Goal: Task Accomplishment & Management: Complete application form

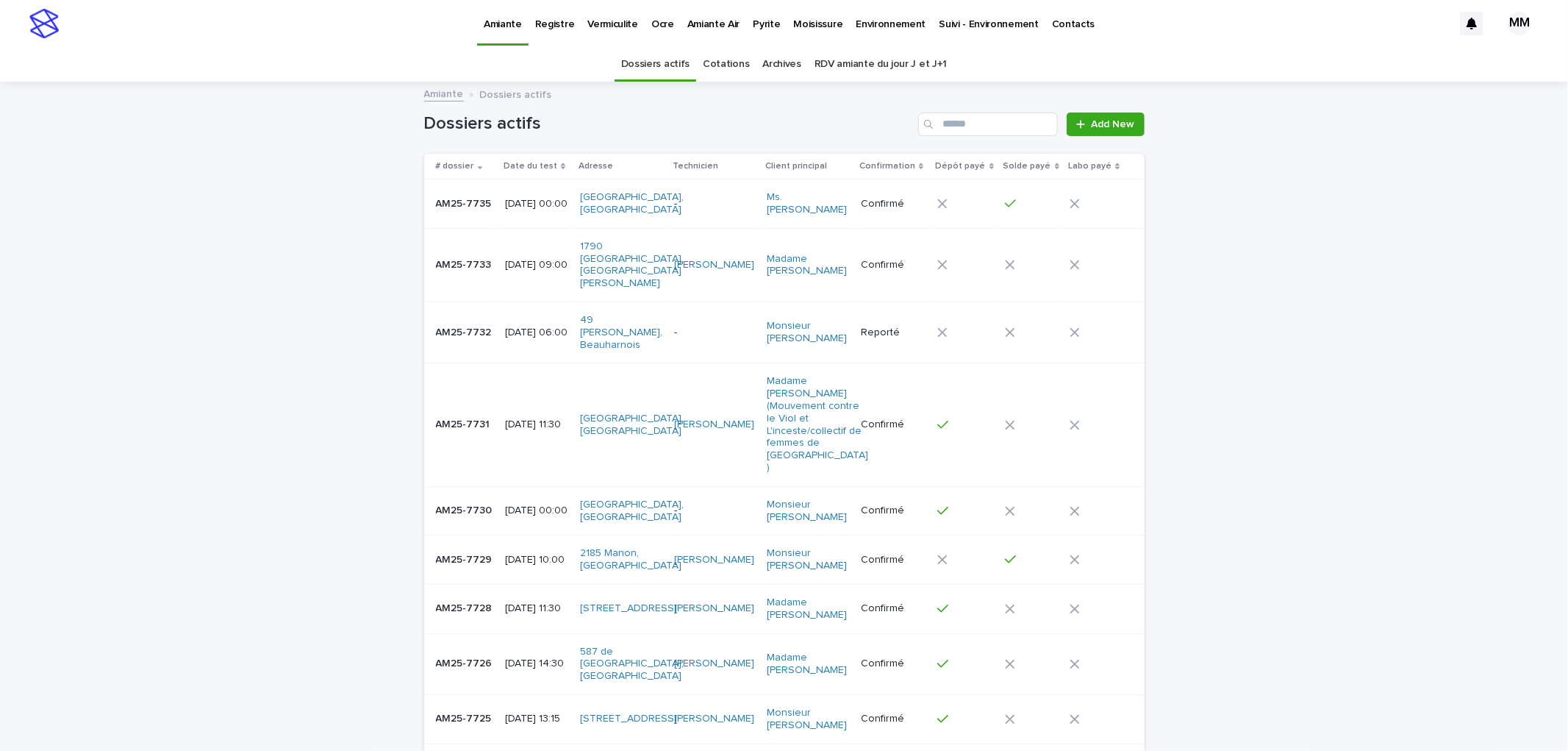
click at [897, 27] on p "Environnement" at bounding box center [890, 15] width 70 height 31
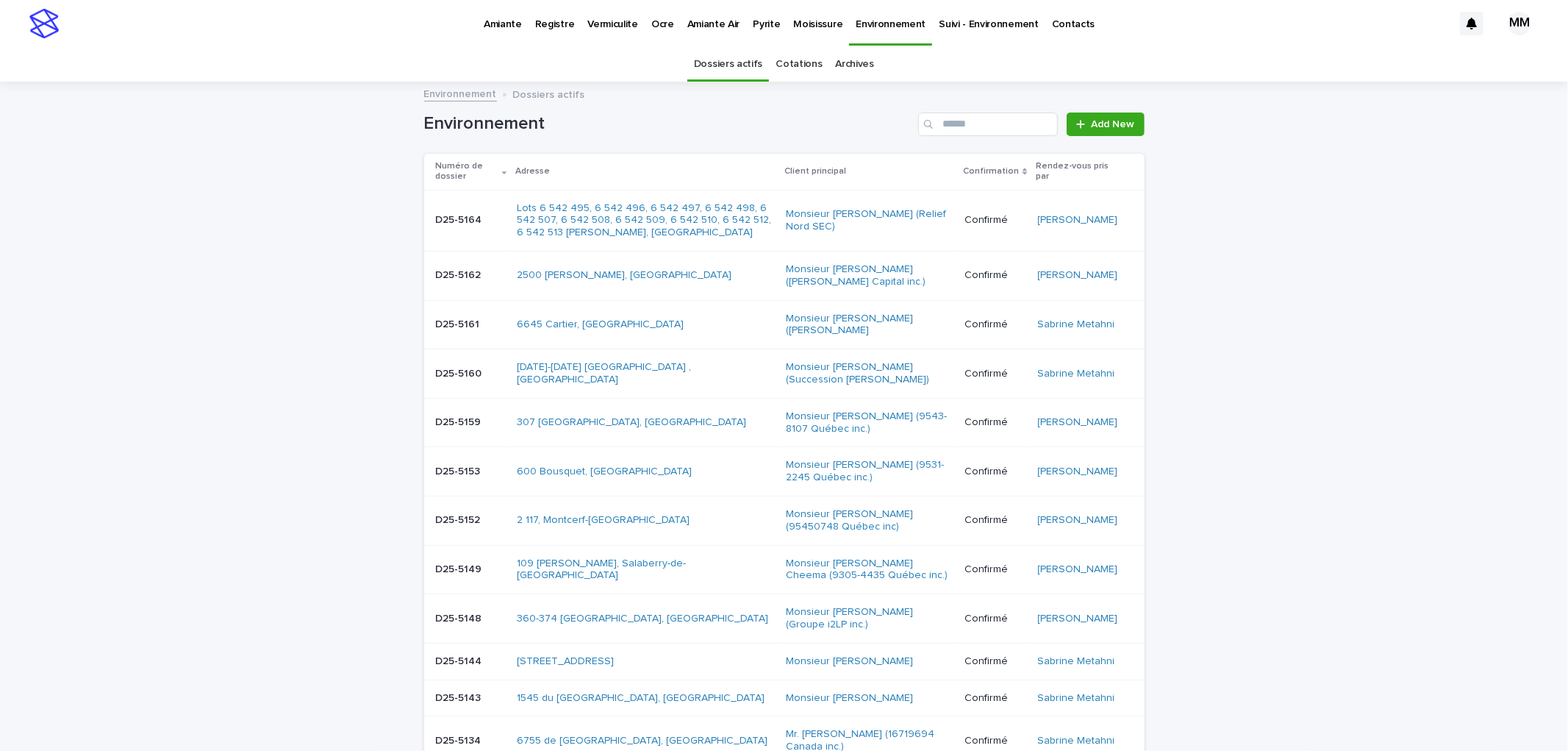
click at [792, 59] on link "Cotations" at bounding box center [799, 64] width 46 height 34
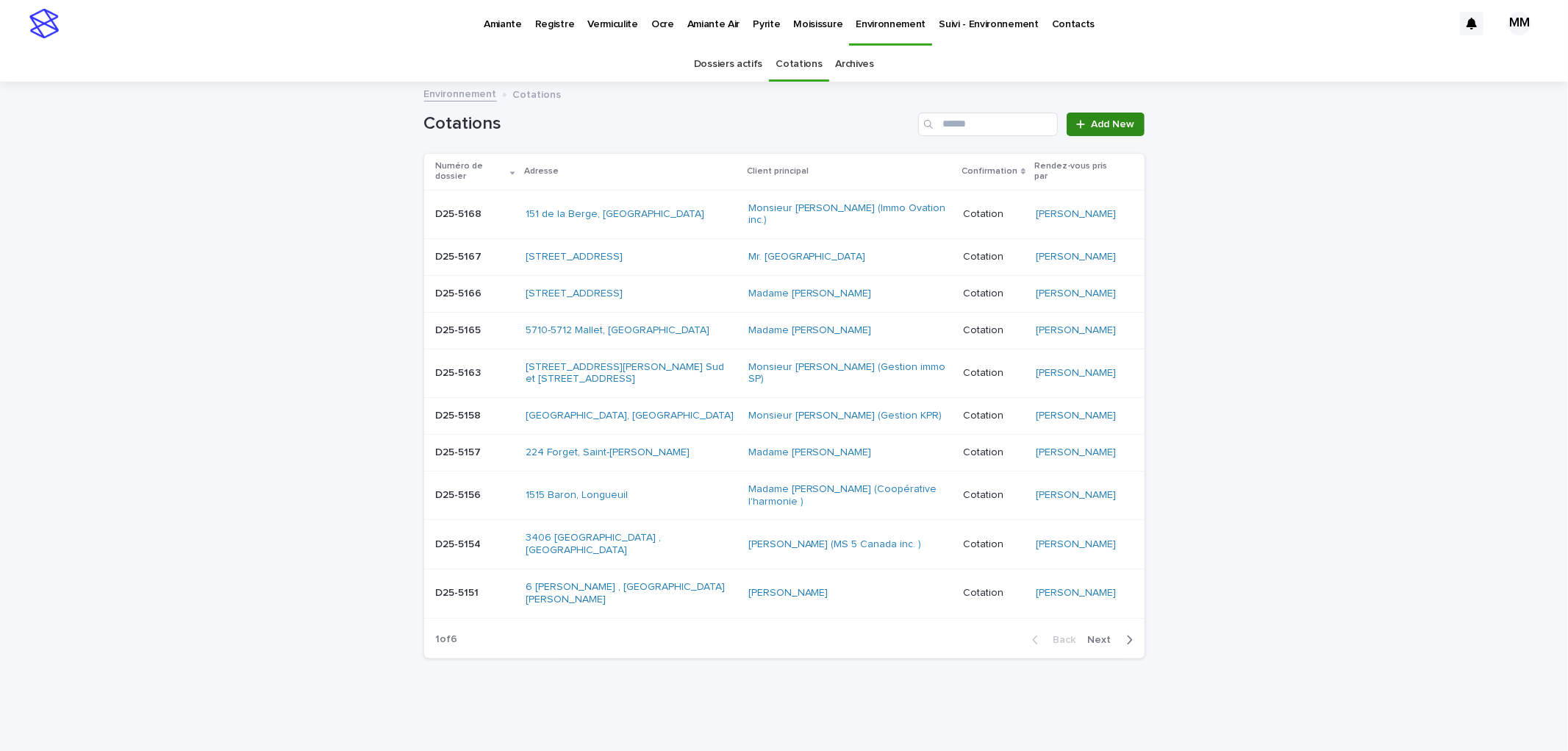
click at [1106, 112] on link "Add New" at bounding box center [1105, 123] width 77 height 23
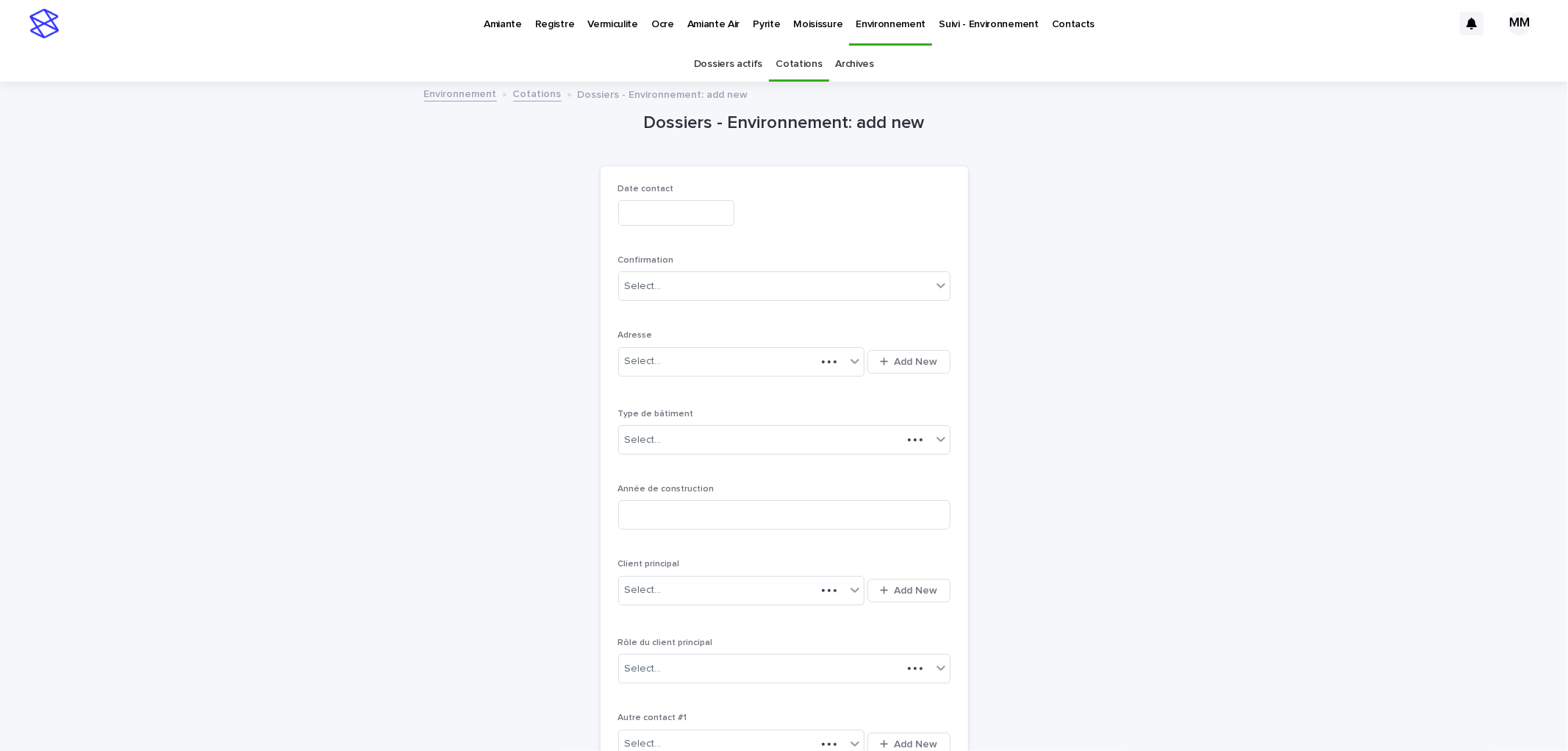
scroll to position [47, 0]
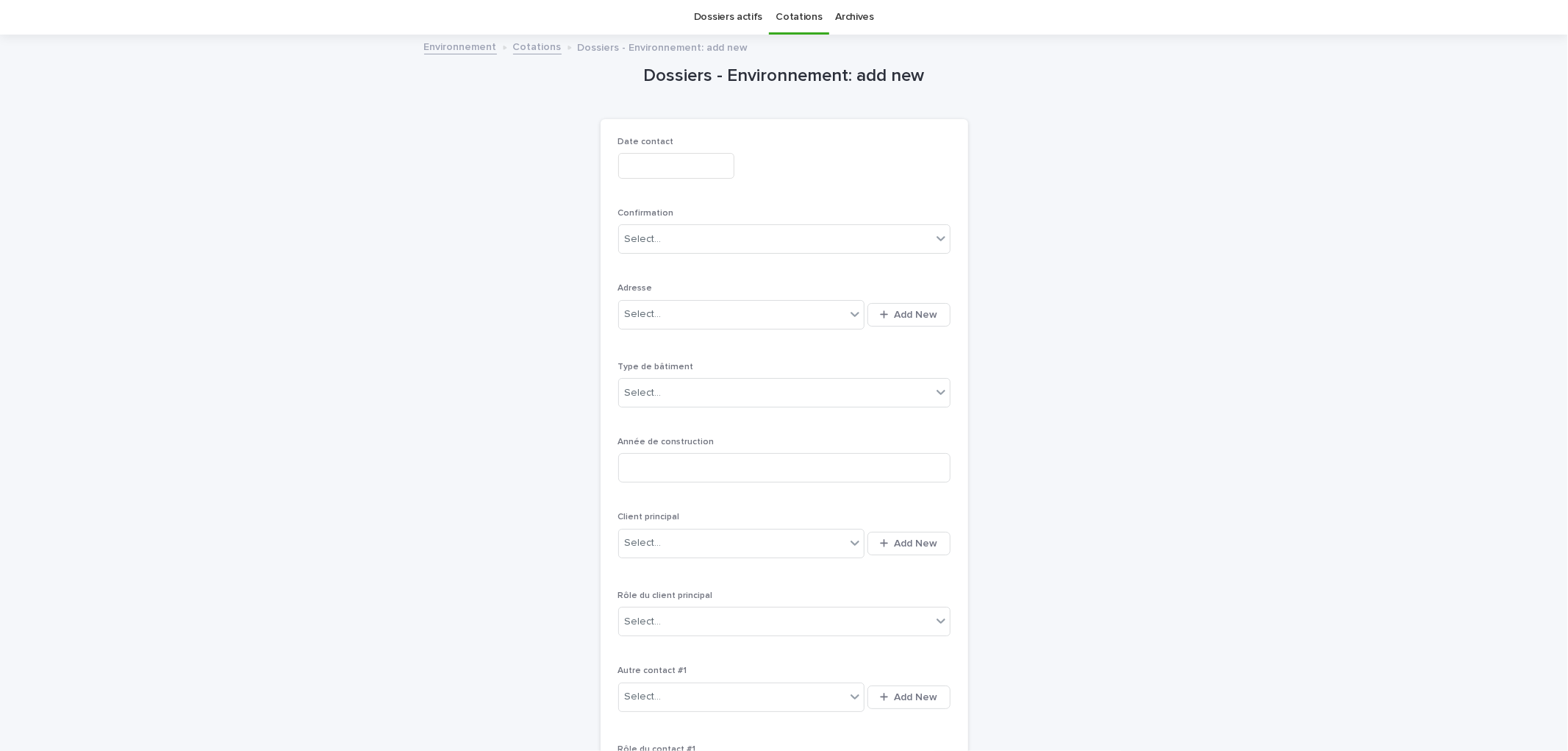
click at [652, 165] on input "text" at bounding box center [676, 166] width 116 height 26
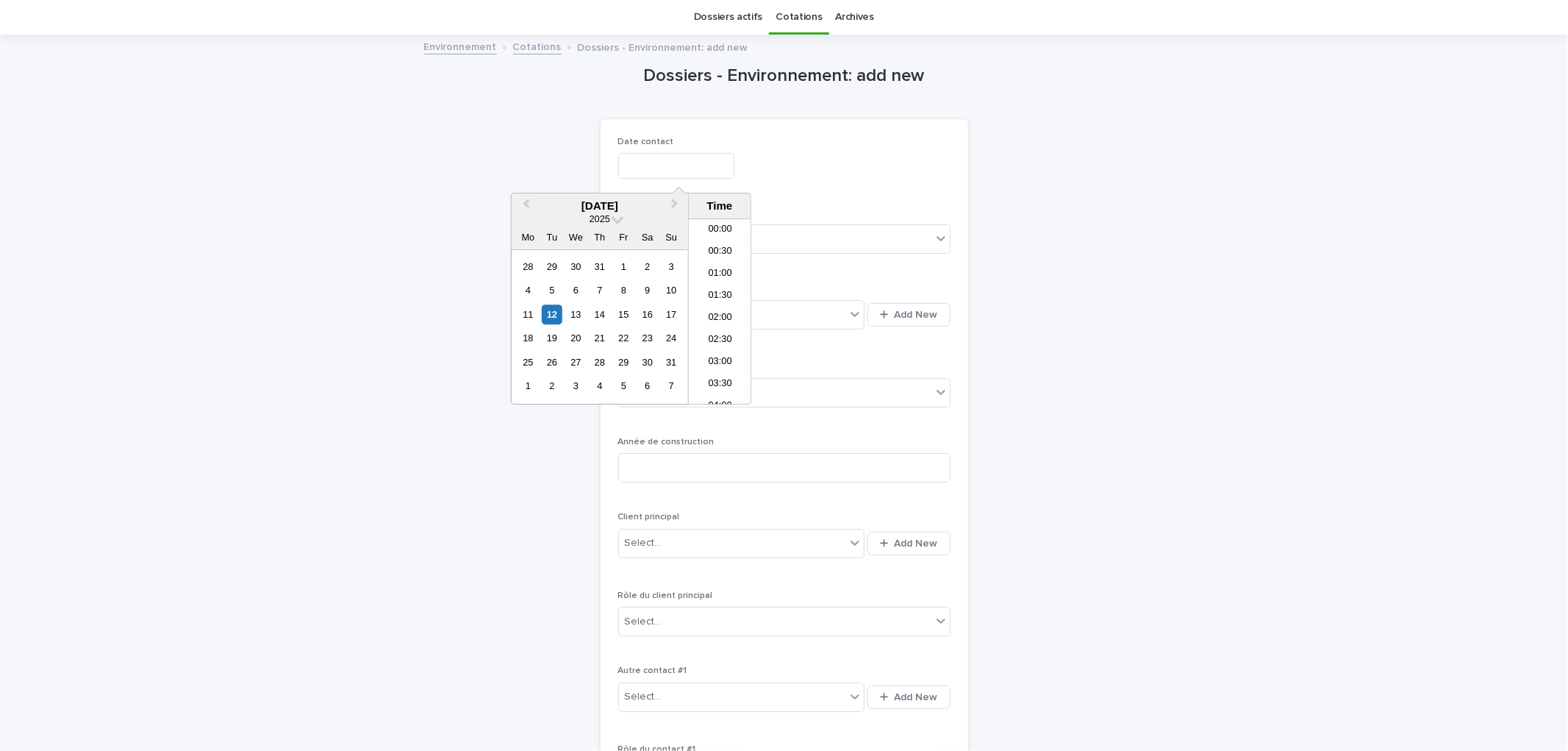
scroll to position [515, 0]
click at [554, 314] on div "12" at bounding box center [551, 313] width 19 height 19
type input "**********"
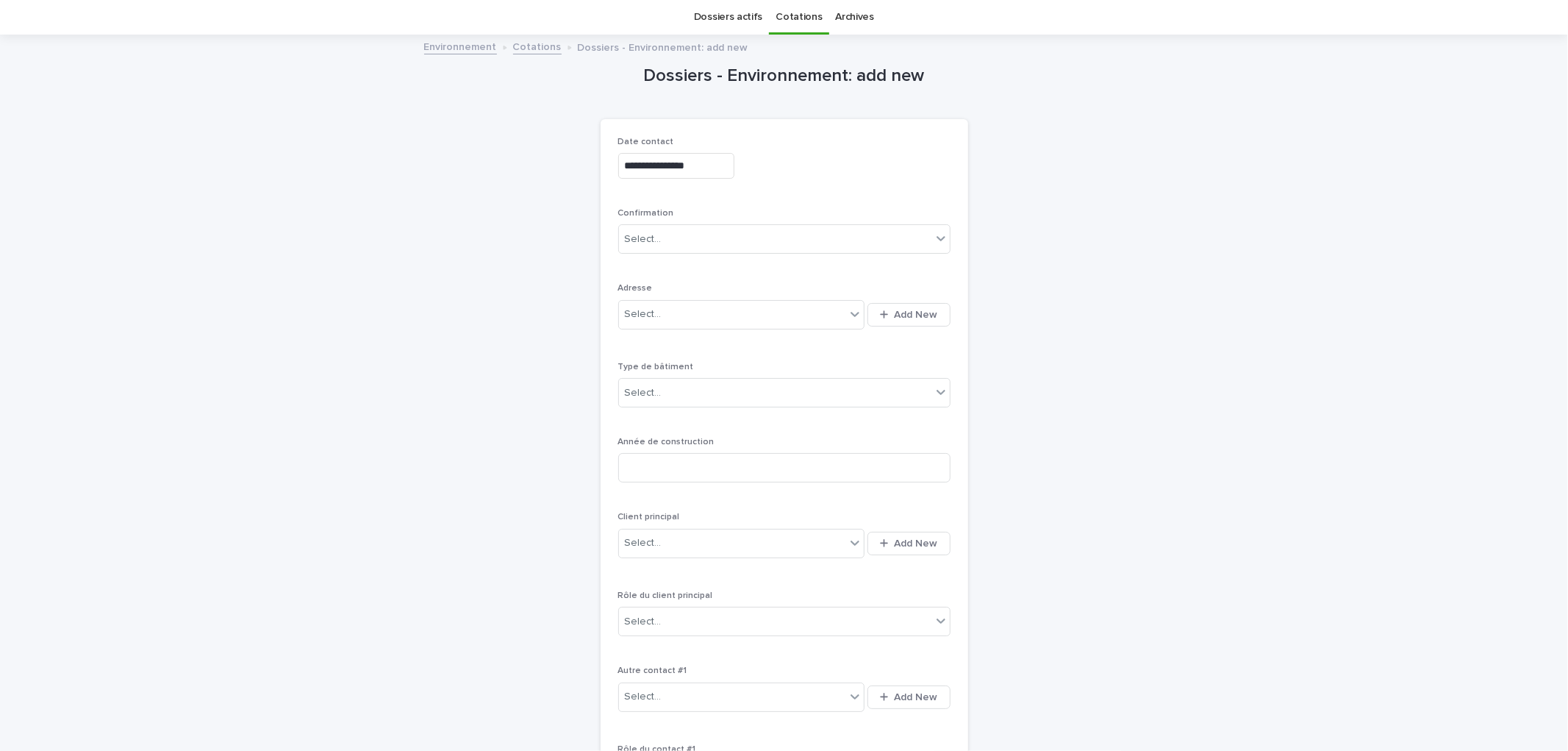
click at [831, 203] on div "**********" at bounding box center [784, 509] width 333 height 744
click at [706, 240] on div "Select..." at bounding box center [775, 239] width 312 height 24
click at [689, 322] on div "Cotation" at bounding box center [778, 319] width 331 height 26
click at [802, 319] on div "Select..." at bounding box center [732, 314] width 227 height 24
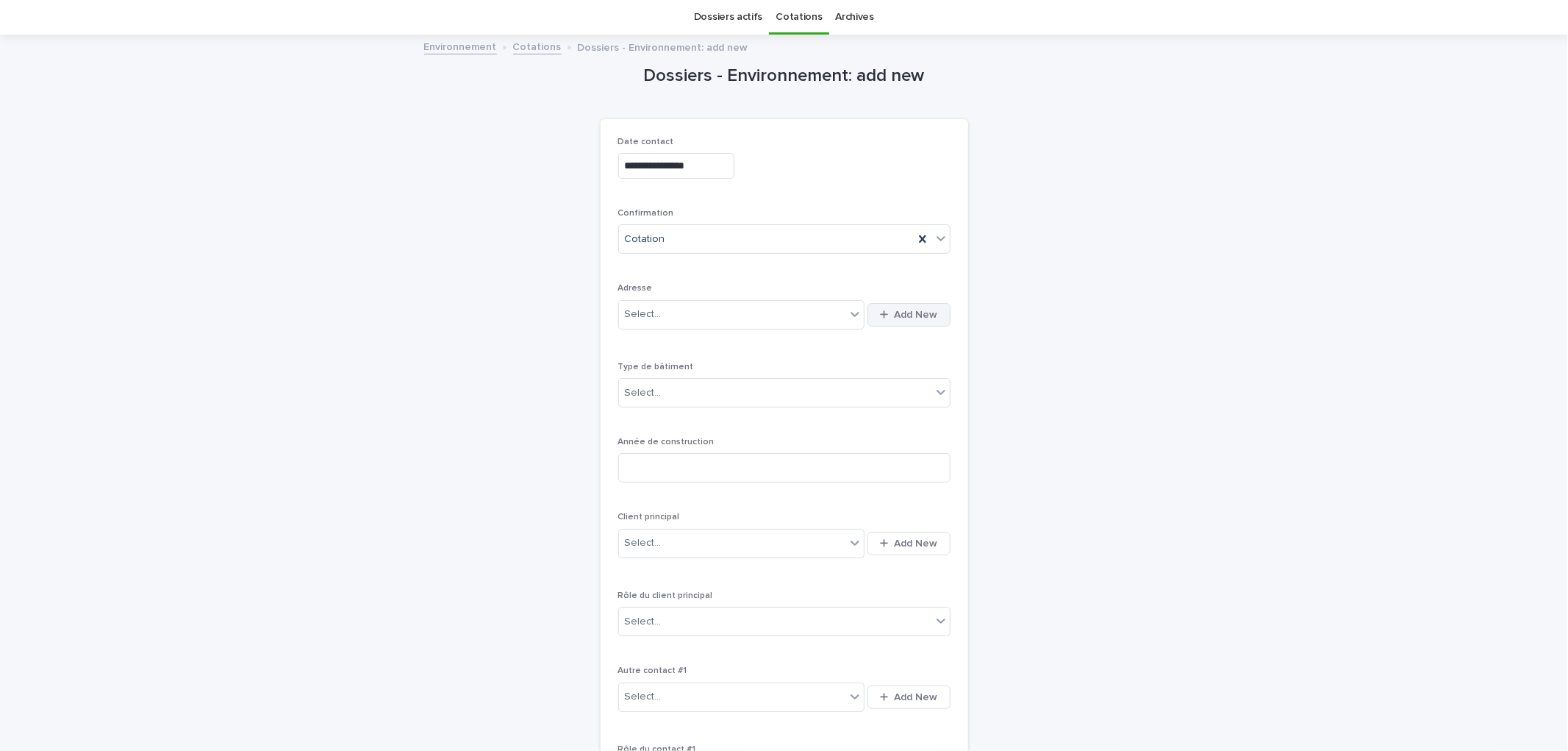
click at [894, 312] on span "Add New" at bounding box center [916, 314] width 44 height 10
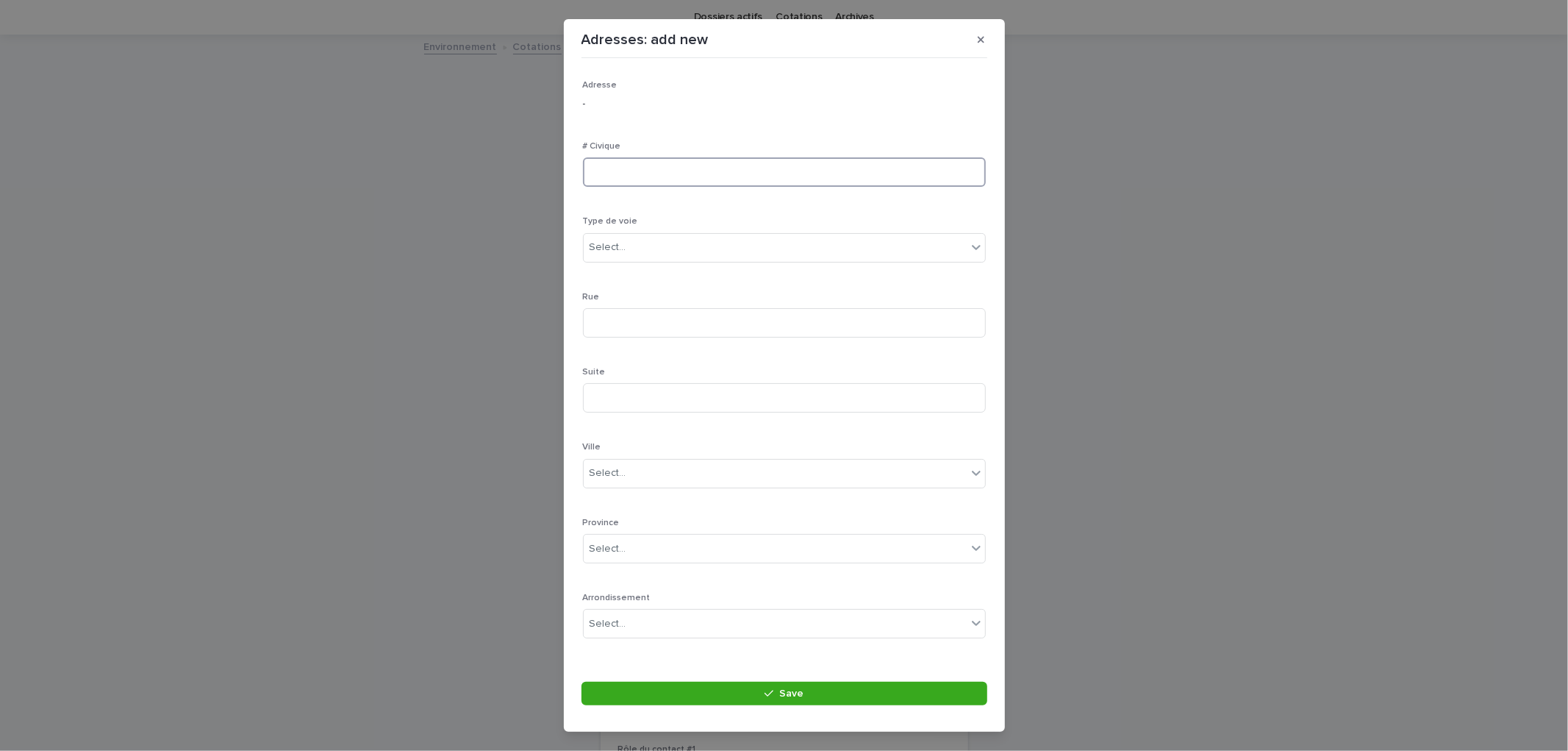
click at [660, 159] on input at bounding box center [784, 172] width 403 height 30
type input "***"
click at [752, 233] on div "Select..." at bounding box center [784, 248] width 403 height 30
click at [611, 443] on div "rue" at bounding box center [778, 445] width 389 height 26
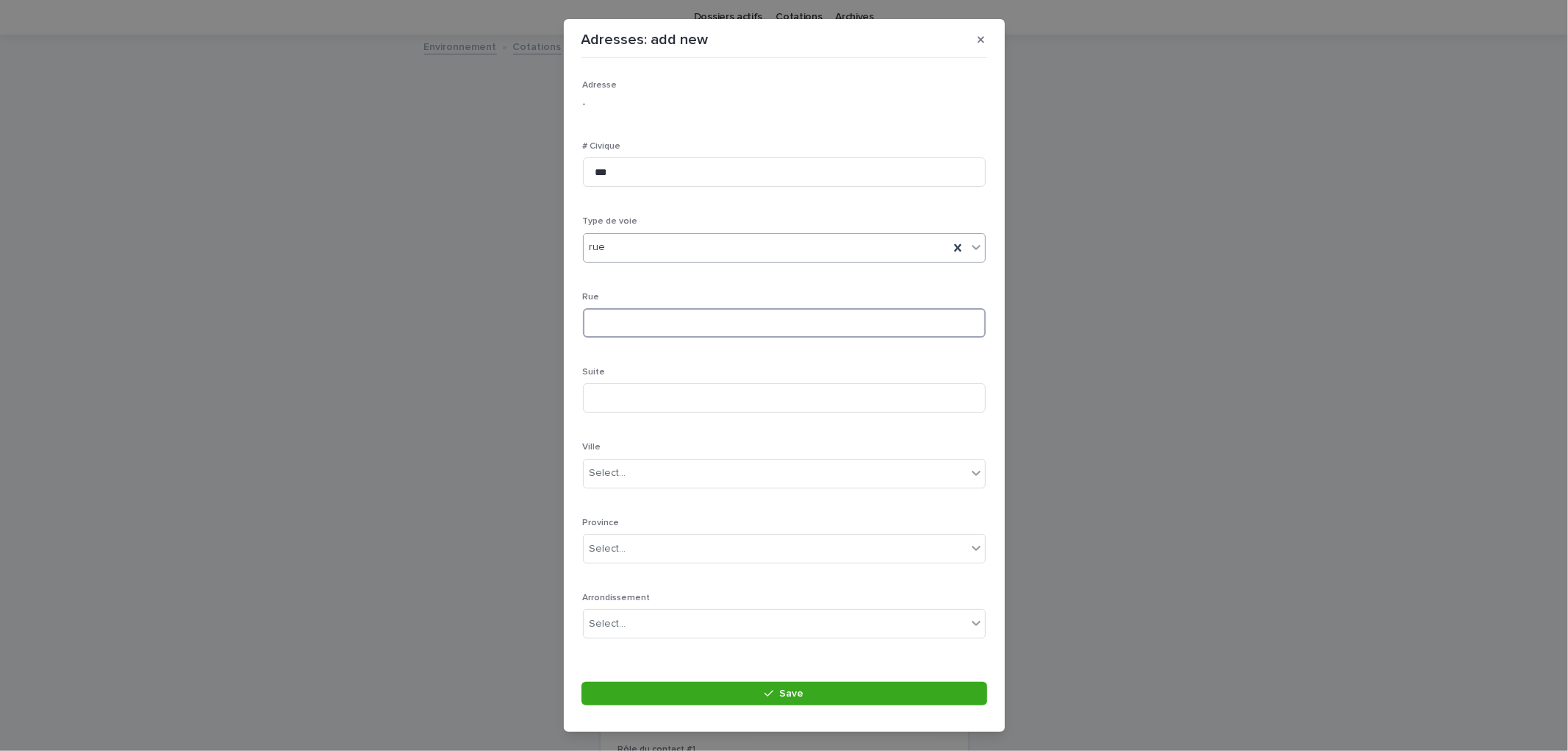
click at [617, 331] on input at bounding box center [784, 323] width 403 height 30
type input "*******"
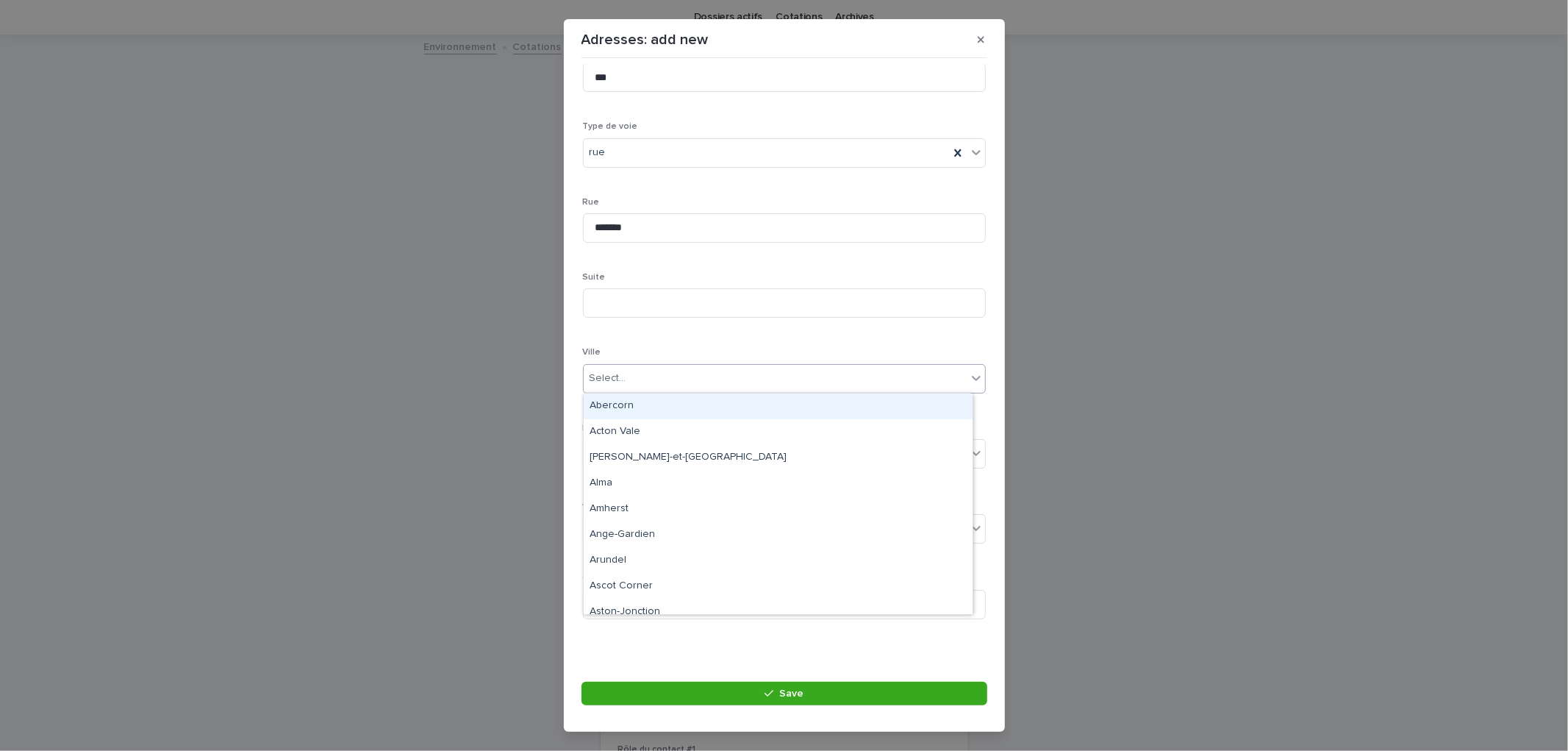
click at [640, 368] on div "Select..." at bounding box center [775, 378] width 383 height 24
type input "********"
click at [639, 403] on div "Pincourt" at bounding box center [778, 406] width 389 height 26
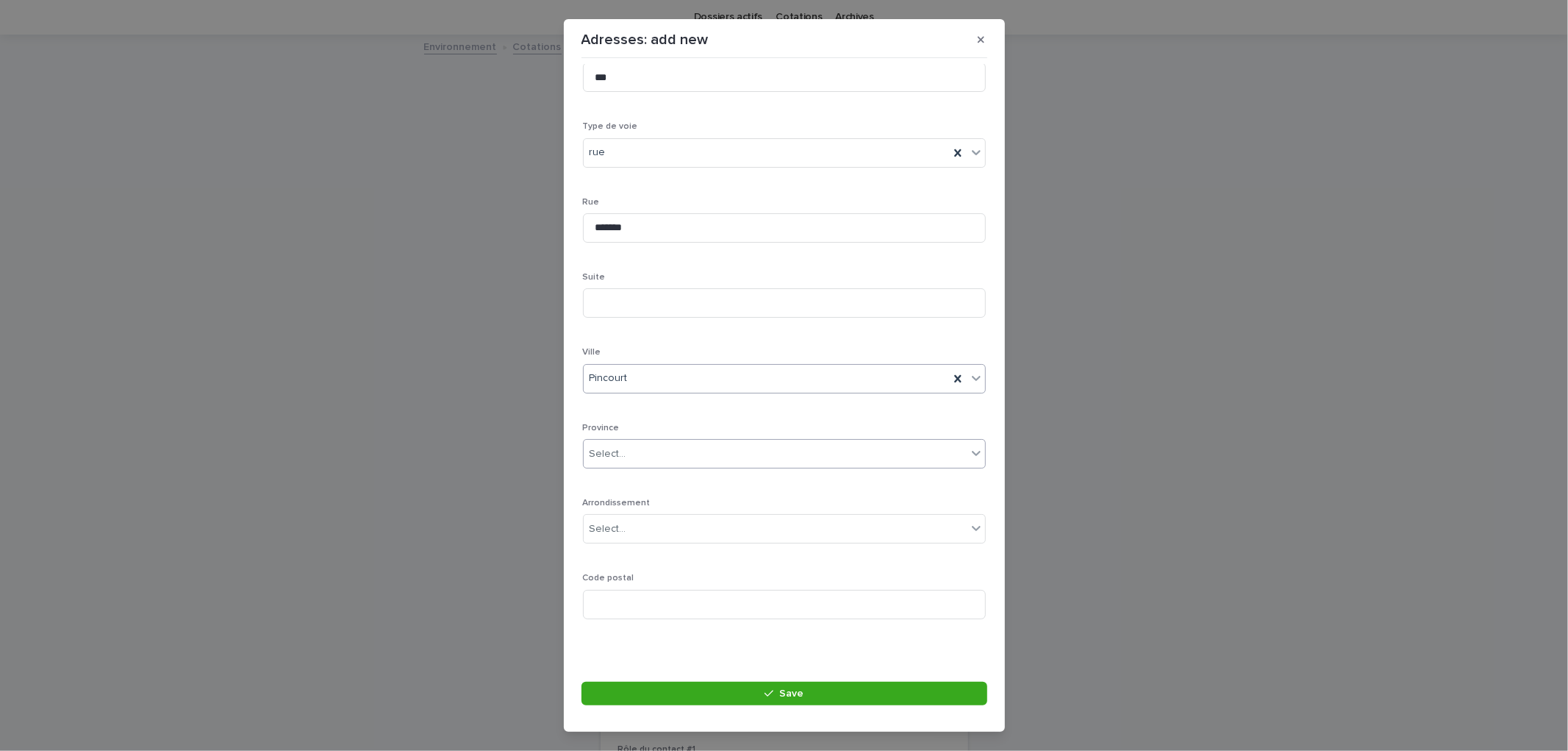
click at [629, 453] on div "Select..." at bounding box center [775, 454] width 383 height 24
type input "**"
click at [627, 490] on div "QC" at bounding box center [778, 481] width 389 height 26
click at [621, 597] on input at bounding box center [784, 605] width 403 height 30
click at [627, 609] on input at bounding box center [784, 605] width 403 height 30
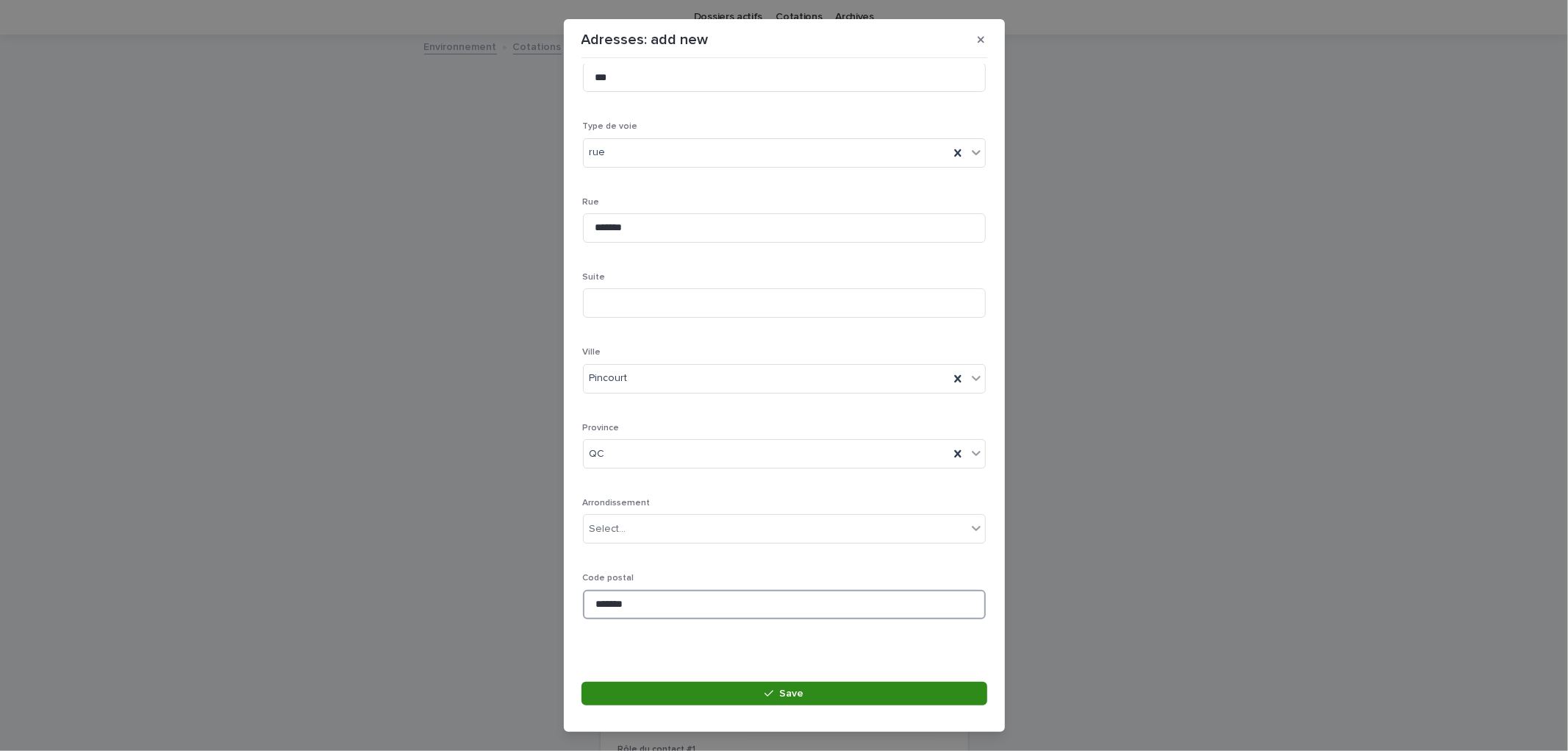
type input "*******"
click at [847, 693] on button "Save" at bounding box center [785, 693] width 406 height 23
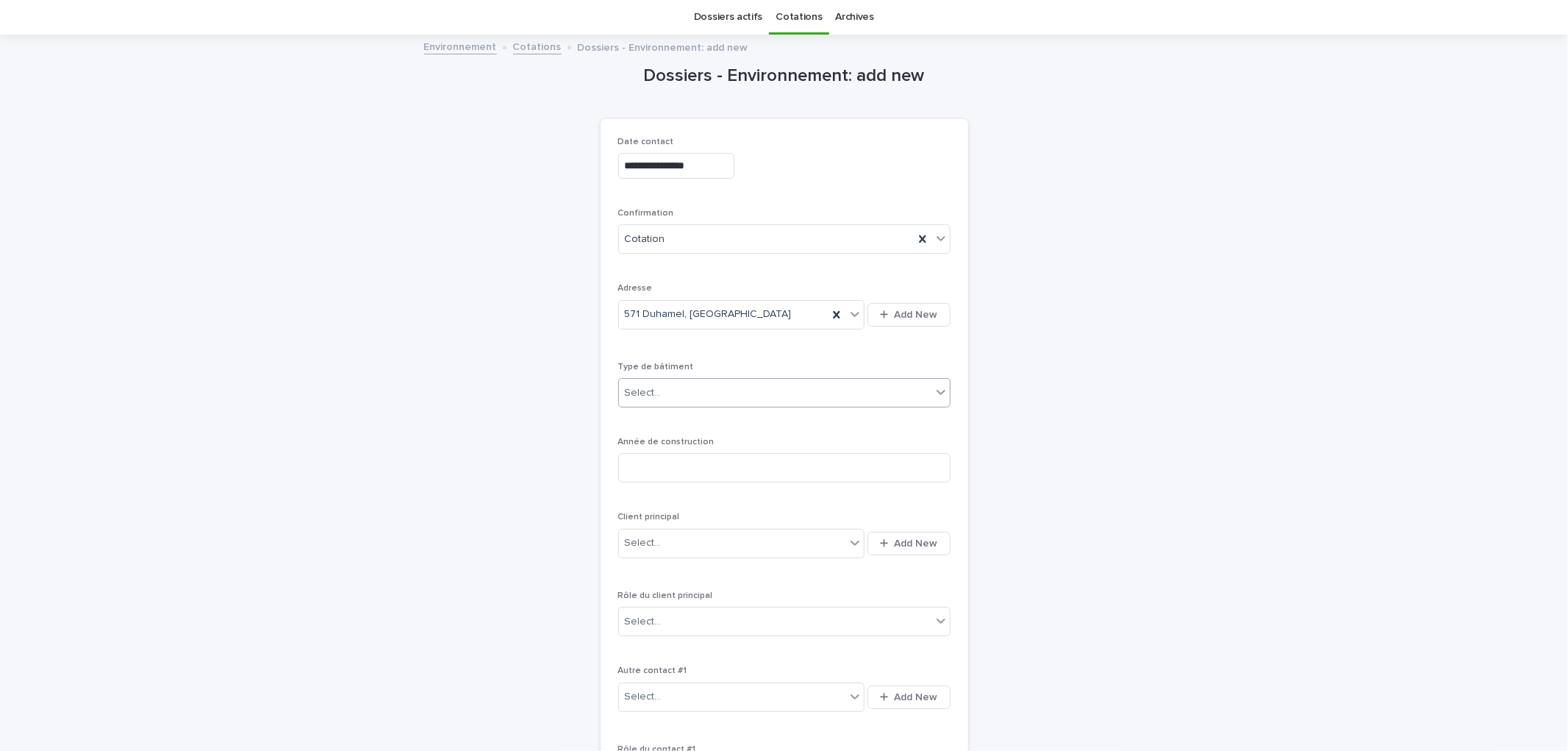
click at [717, 394] on div "Select..." at bounding box center [775, 393] width 312 height 24
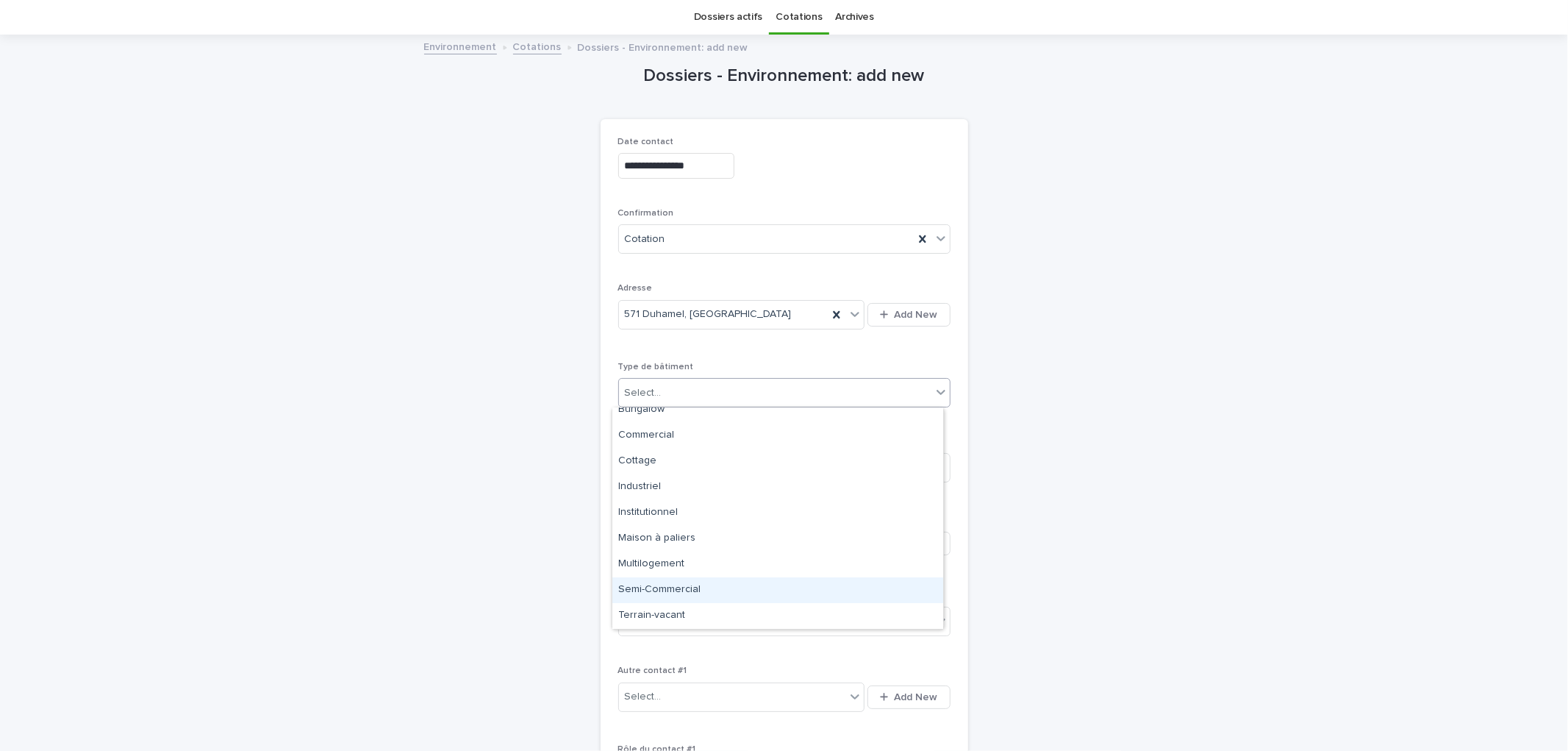
scroll to position [0, 0]
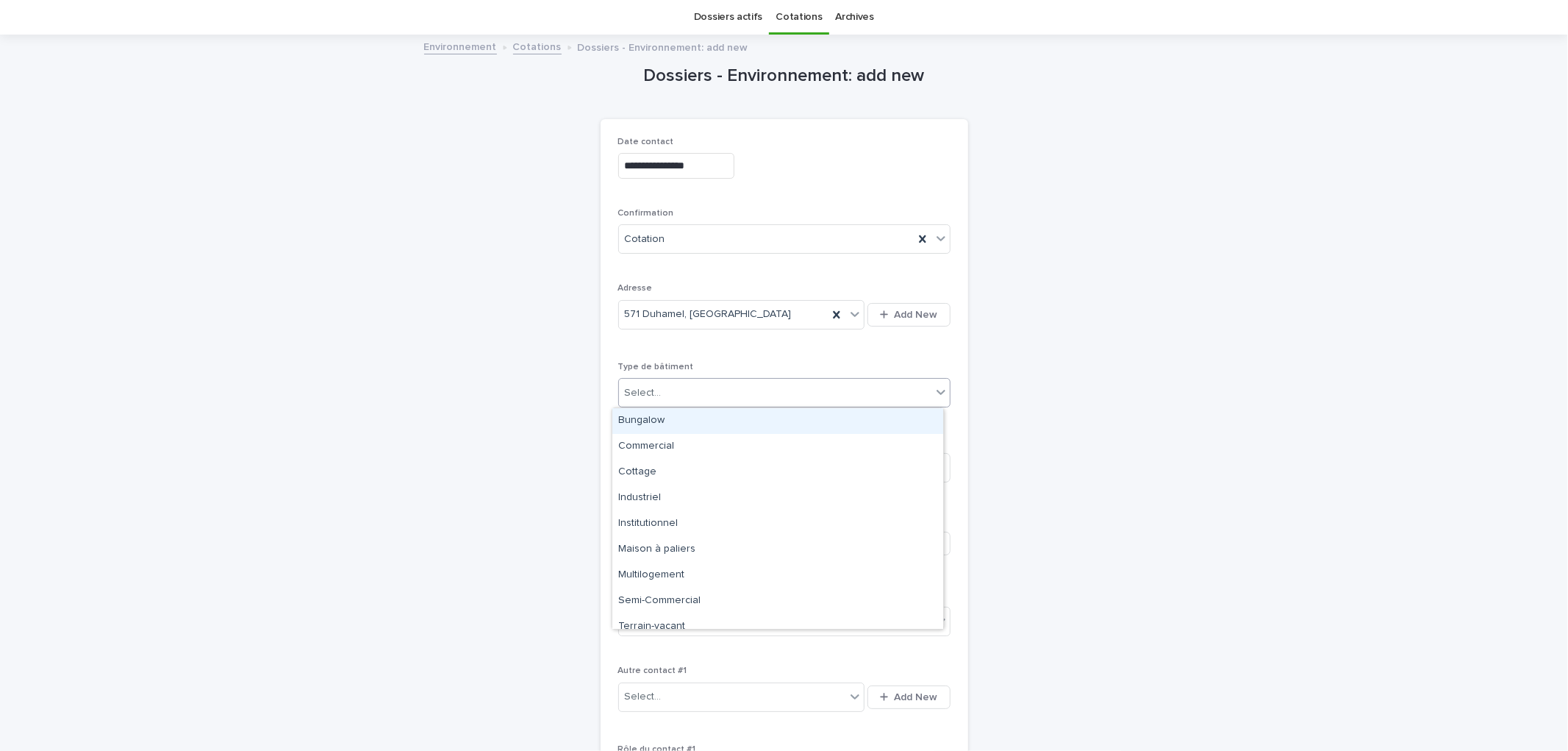
click at [659, 430] on div "Bungalow" at bounding box center [778, 421] width 331 height 26
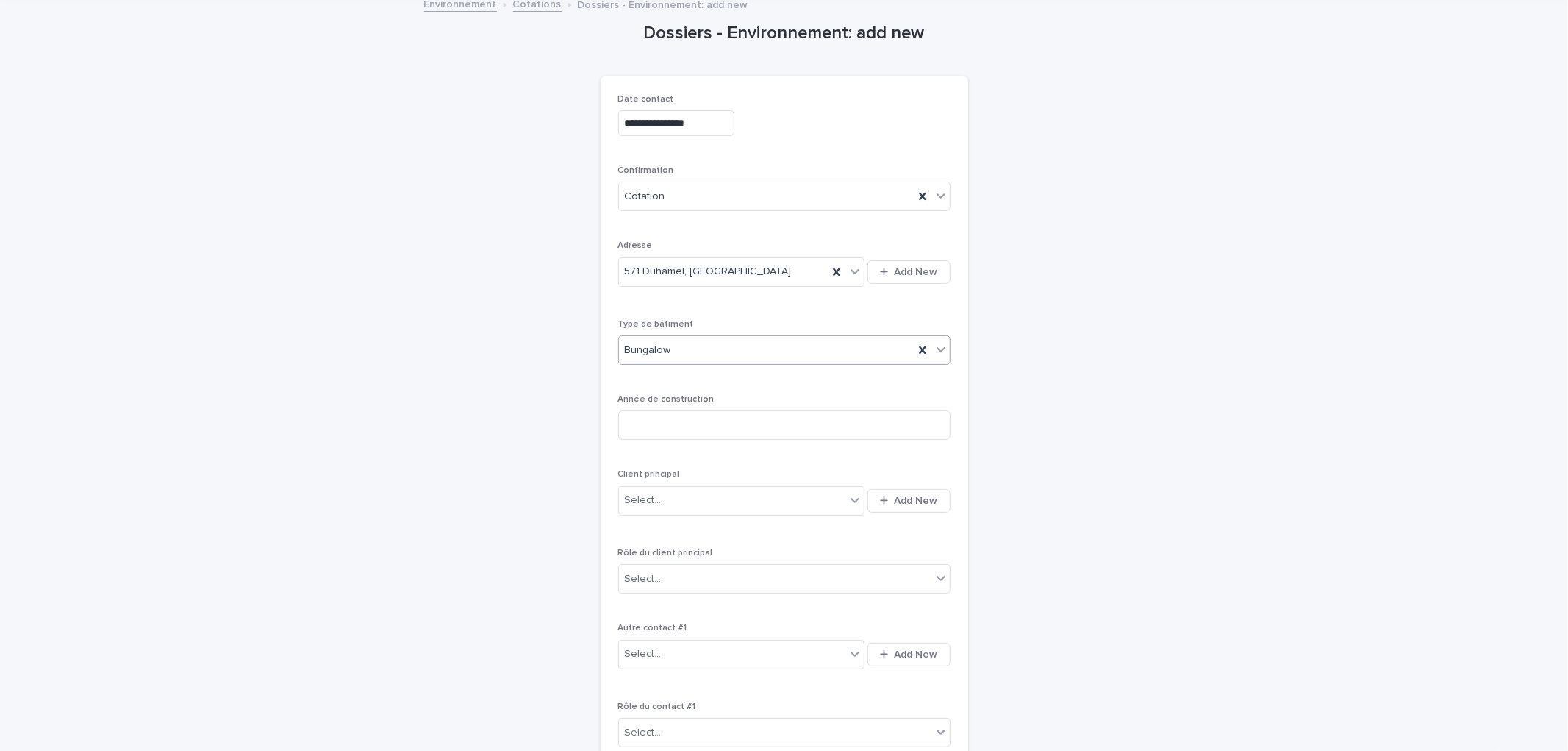
scroll to position [129, 0]
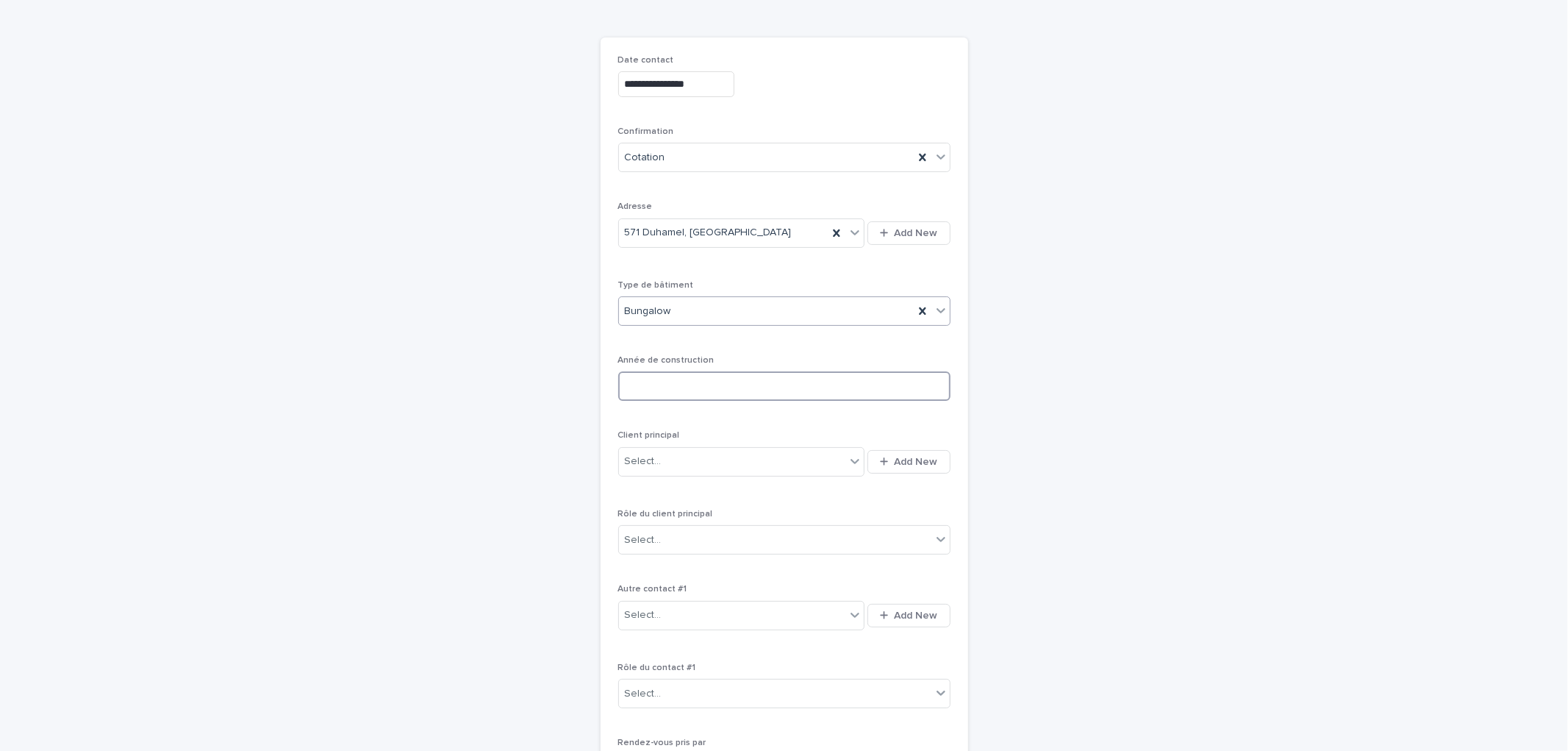
click at [647, 379] on input at bounding box center [784, 387] width 333 height 30
type input "*"
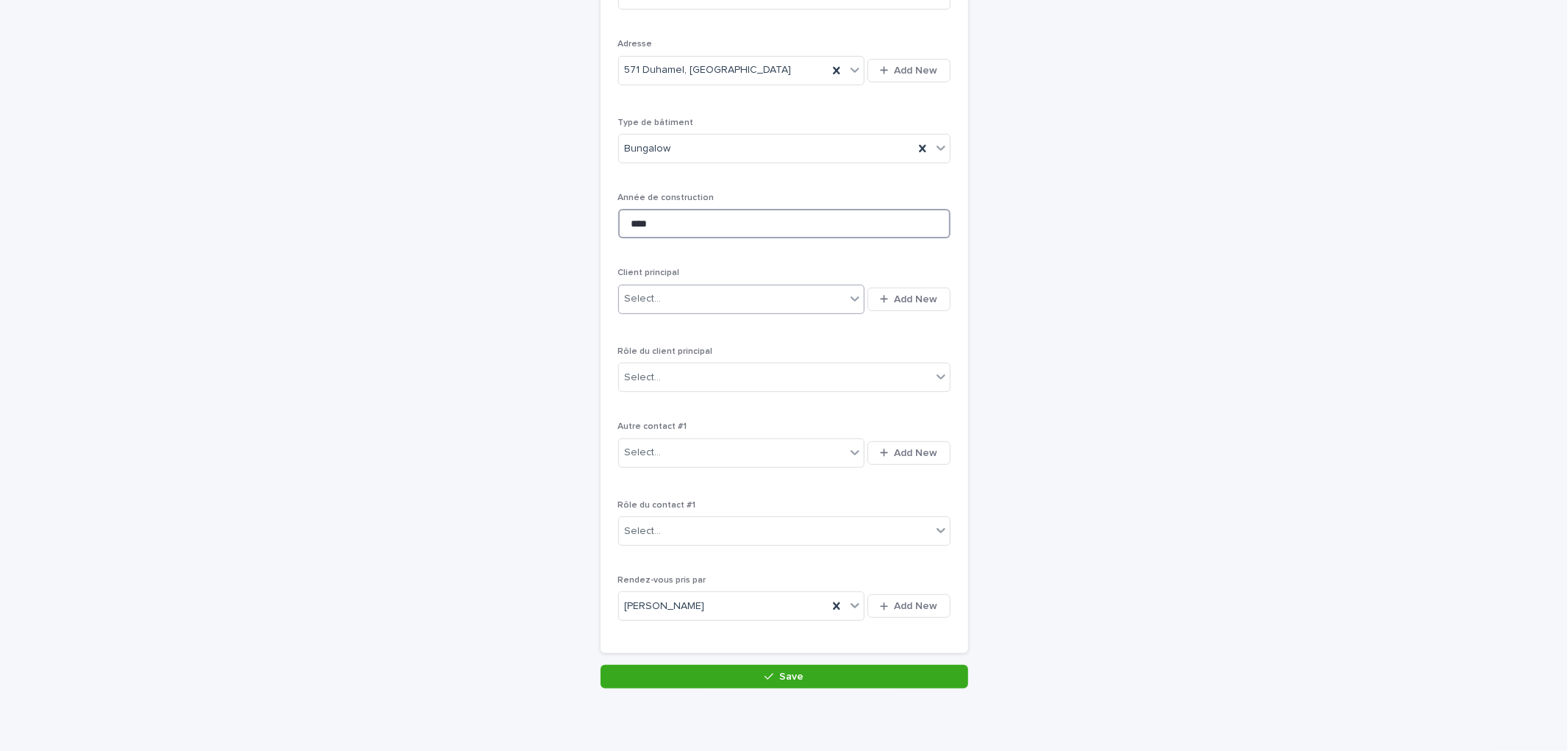
scroll to position [292, 0]
type input "****"
click at [871, 296] on button "Add New" at bounding box center [908, 298] width 82 height 23
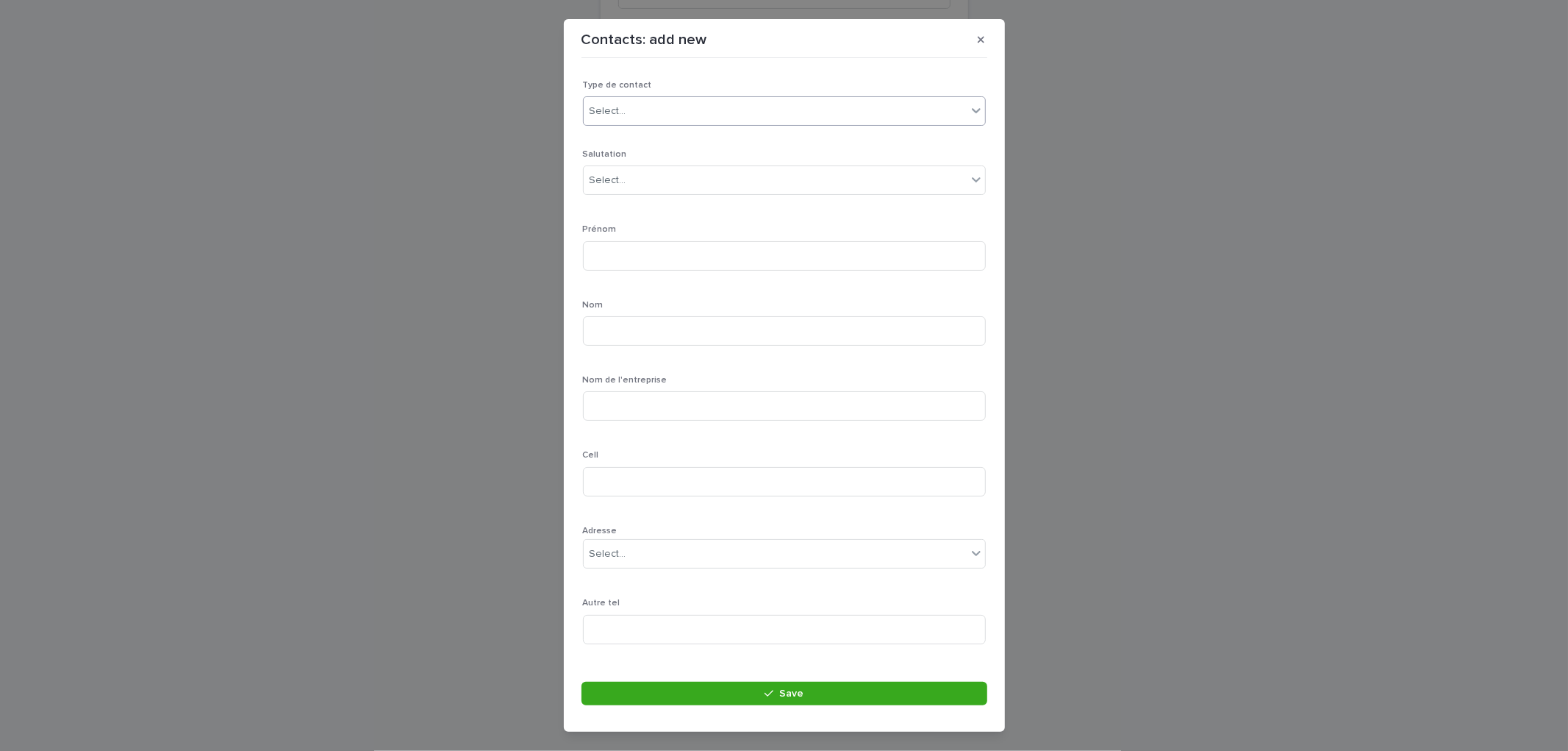
click at [634, 108] on div "Select..." at bounding box center [775, 111] width 383 height 24
click at [986, 32] on button "button" at bounding box center [981, 39] width 24 height 23
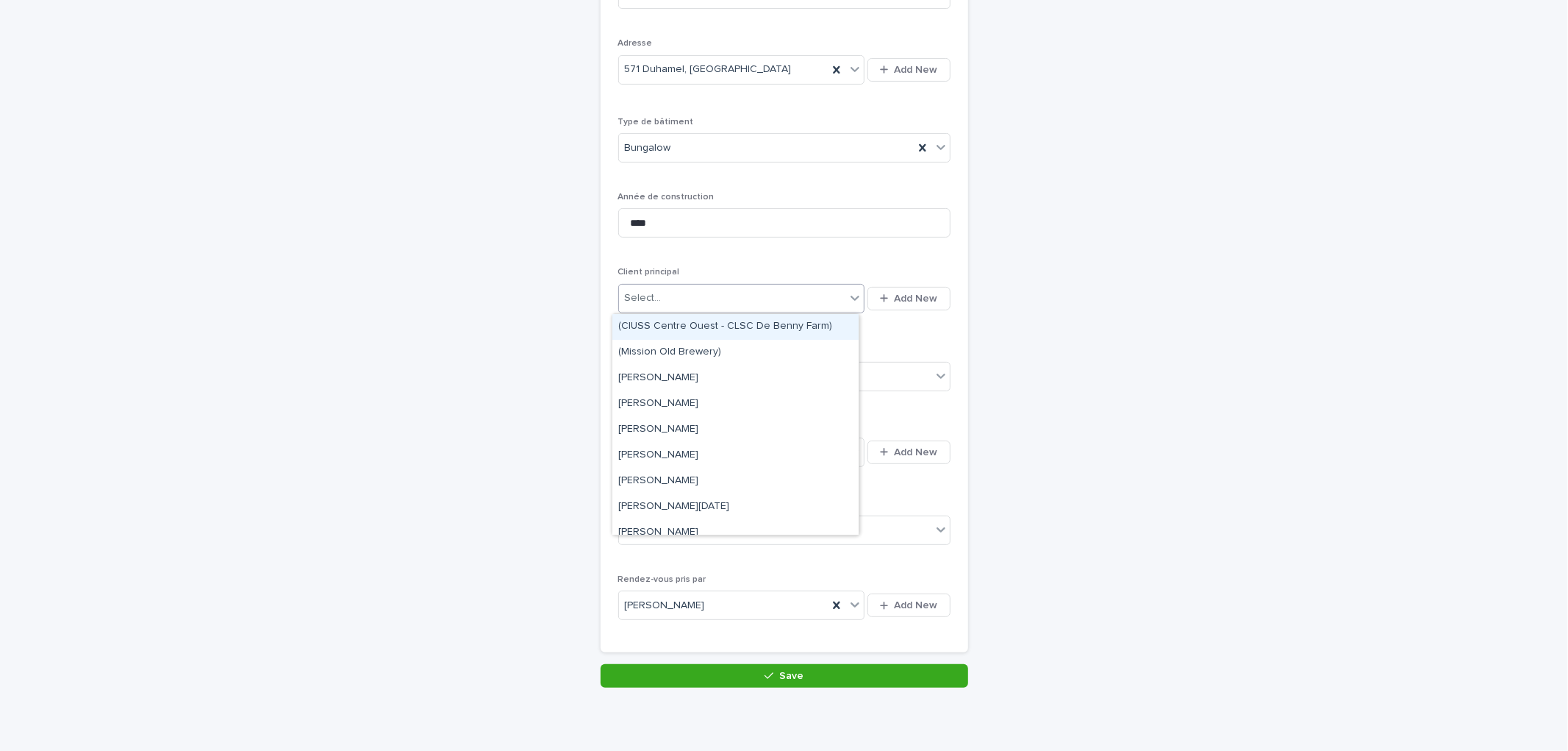
click at [689, 299] on div "Select..." at bounding box center [732, 299] width 227 height 24
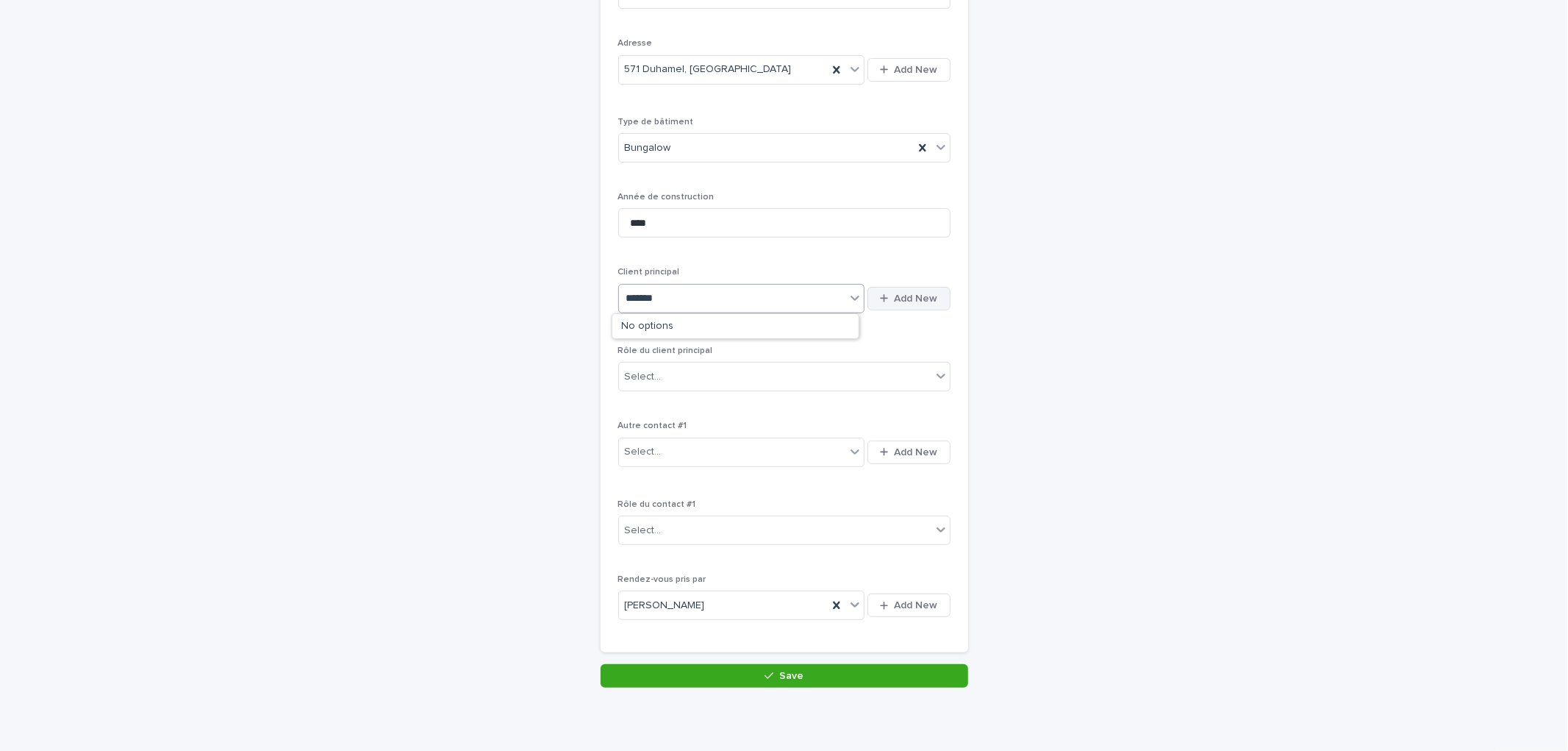
type input "*******"
click at [931, 292] on button "Add New" at bounding box center [908, 298] width 82 height 23
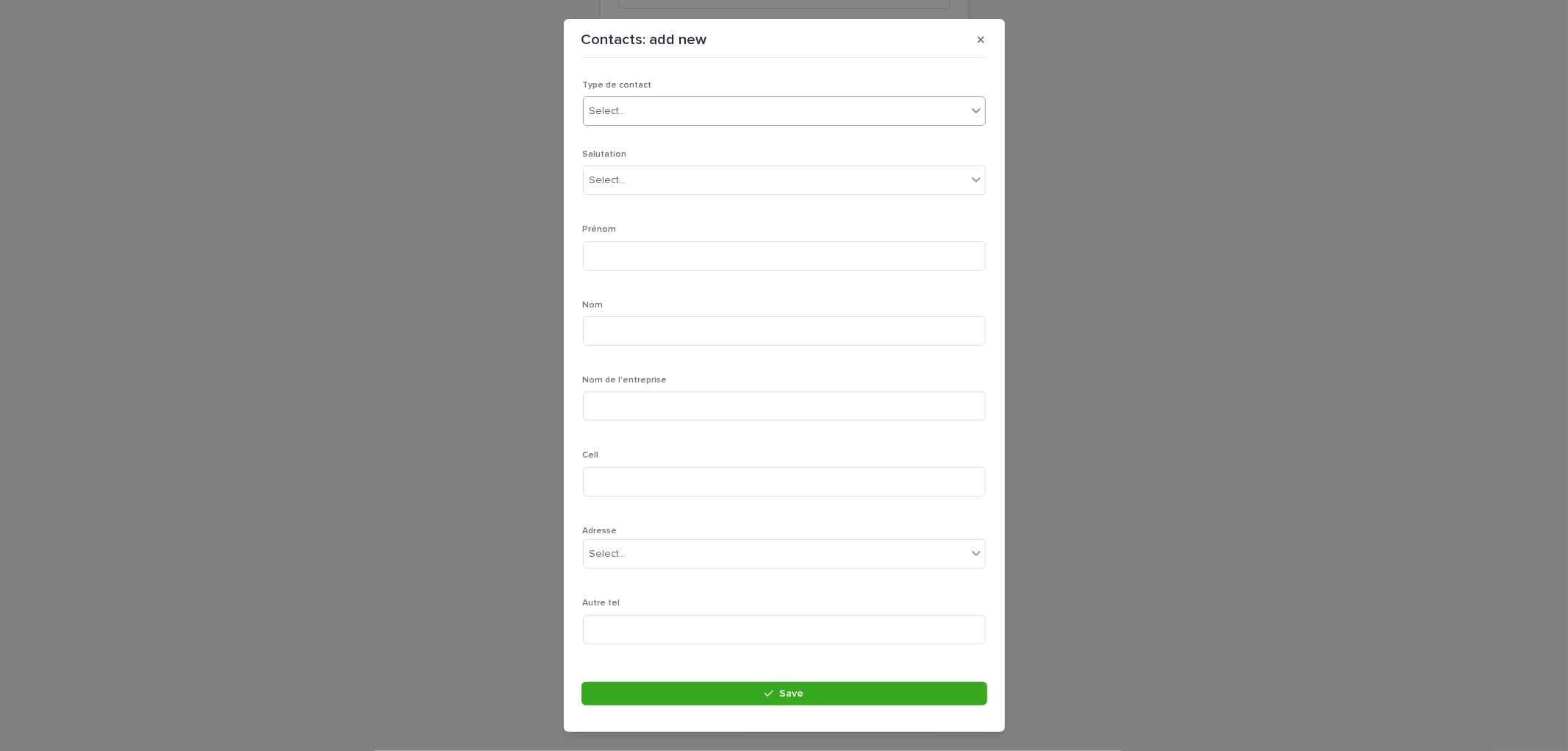
click at [634, 118] on div "Select..." at bounding box center [775, 111] width 383 height 24
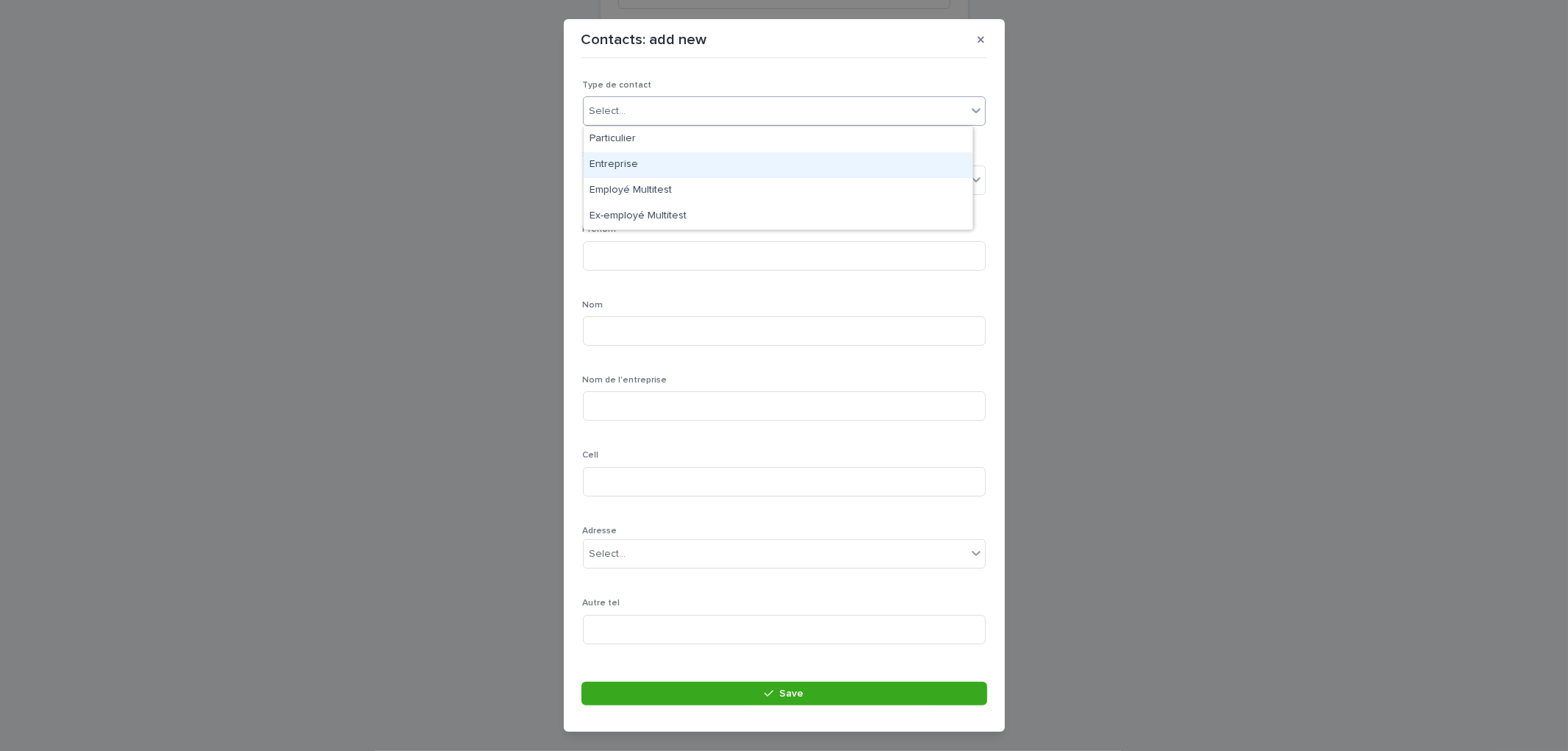
click at [638, 167] on div "Entreprise" at bounding box center [778, 165] width 389 height 26
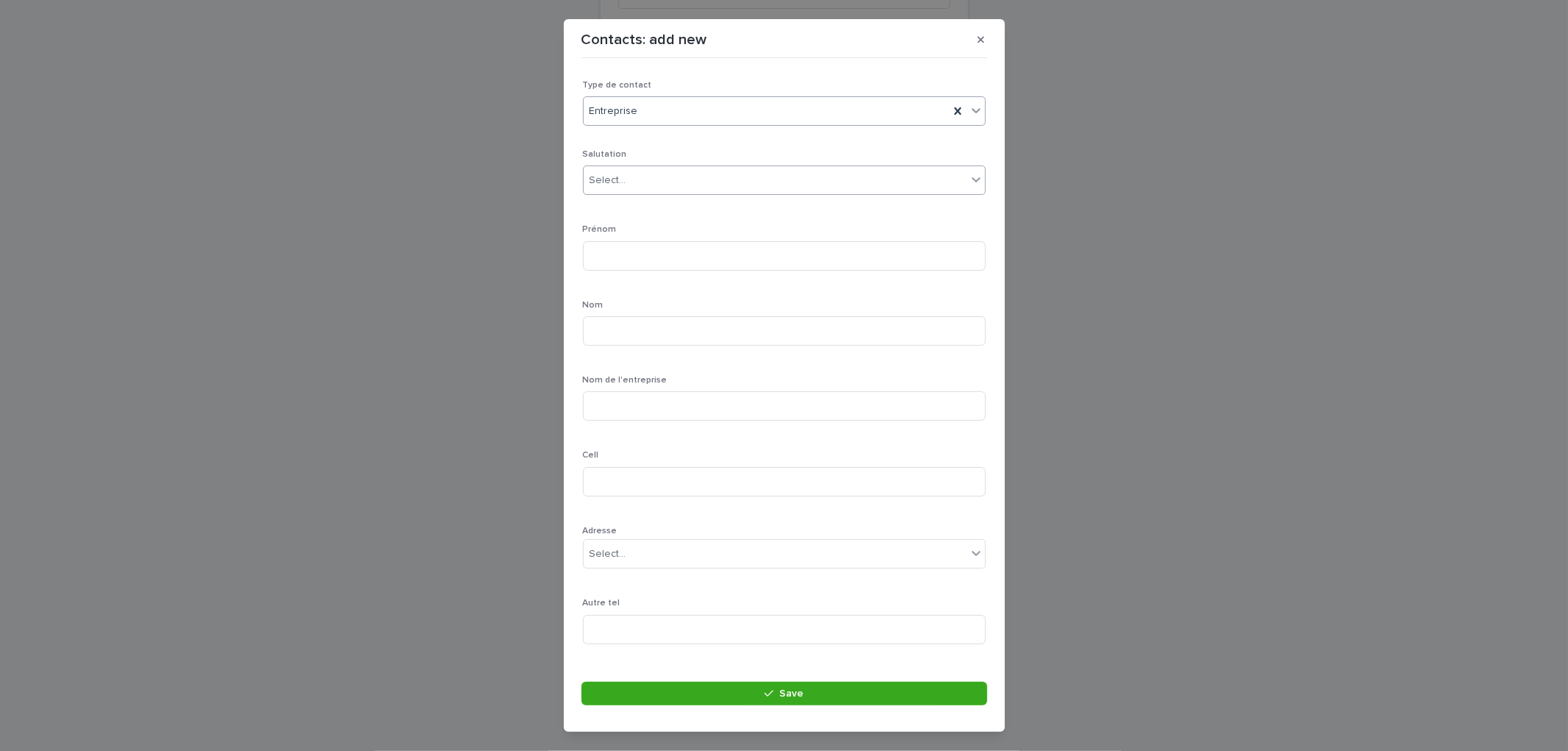
click at [650, 172] on div "Select..." at bounding box center [775, 181] width 383 height 24
click at [617, 232] on div "Madame" at bounding box center [778, 235] width 389 height 26
click at [616, 261] on input at bounding box center [784, 256] width 403 height 30
type input "*******"
click at [618, 328] on input at bounding box center [784, 331] width 403 height 30
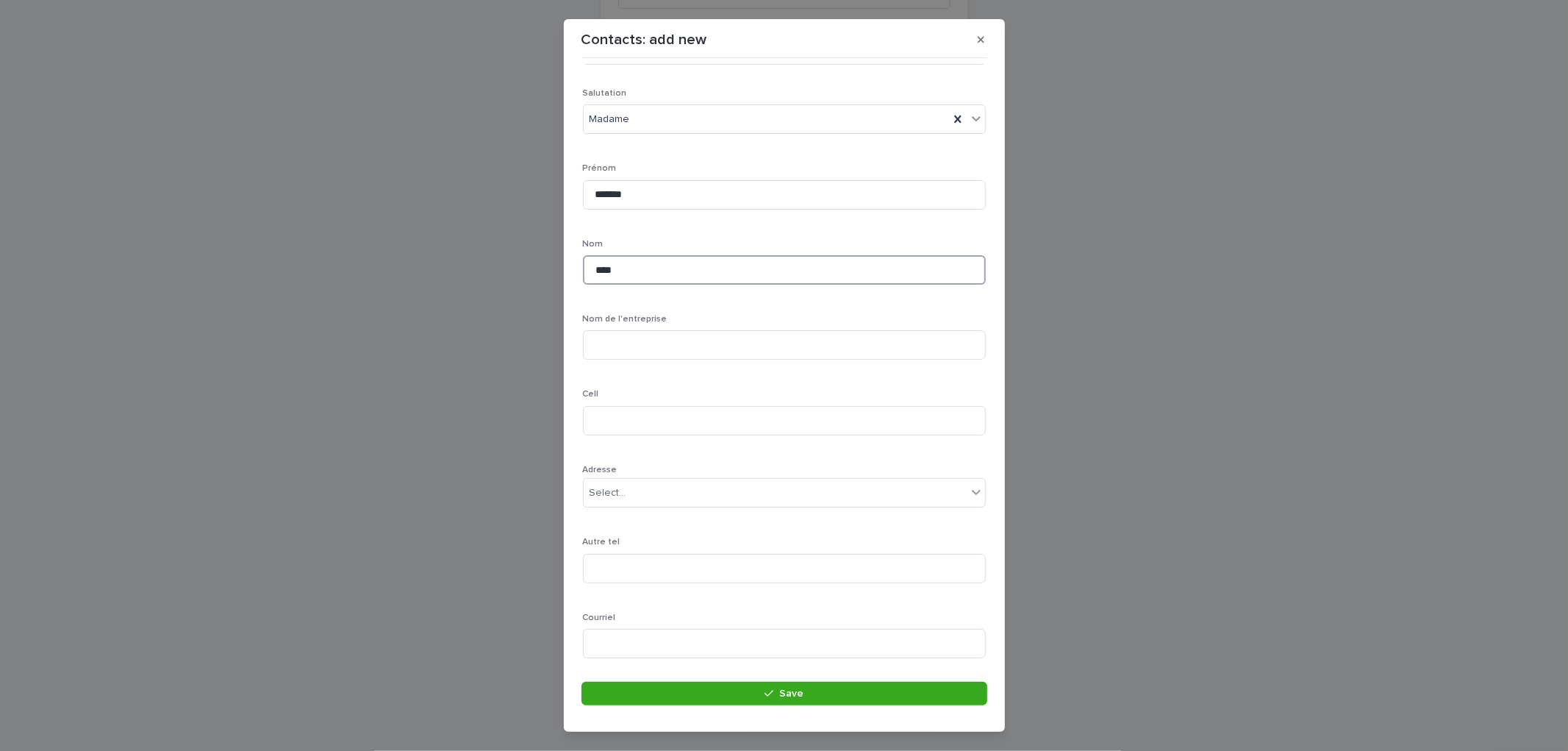
scroll to position [175, 0]
type input "****"
click at [626, 303] on input at bounding box center [784, 307] width 403 height 30
click at [618, 320] on input at bounding box center [784, 307] width 403 height 30
paste input "**********"
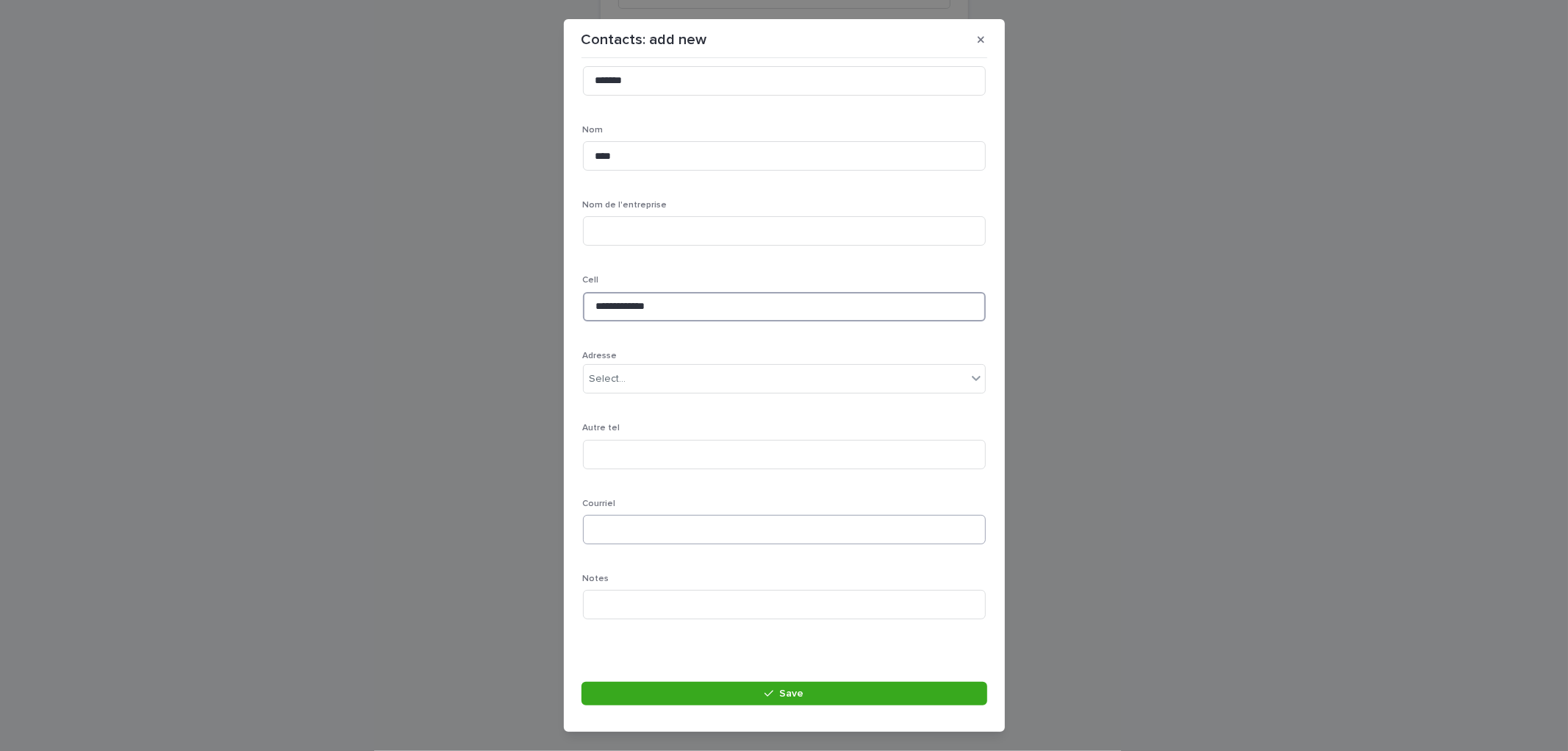
type input "**********"
click at [629, 528] on input at bounding box center [784, 529] width 403 height 30
click at [625, 541] on input at bounding box center [784, 529] width 403 height 30
paste input "**********"
type input "**********"
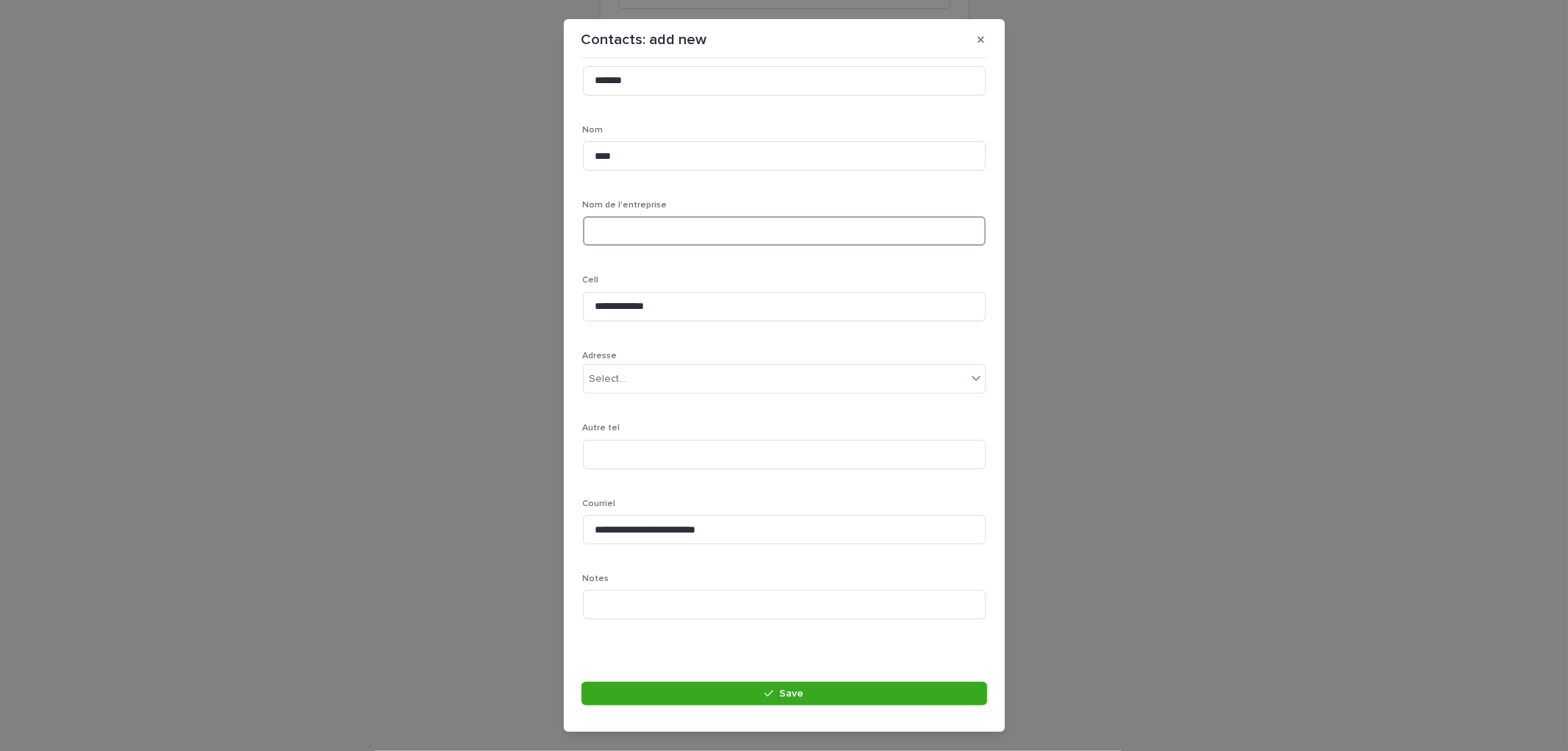
click at [650, 223] on input at bounding box center [784, 231] width 403 height 30
type input "**********"
click at [799, 686] on button "Save" at bounding box center [785, 693] width 406 height 23
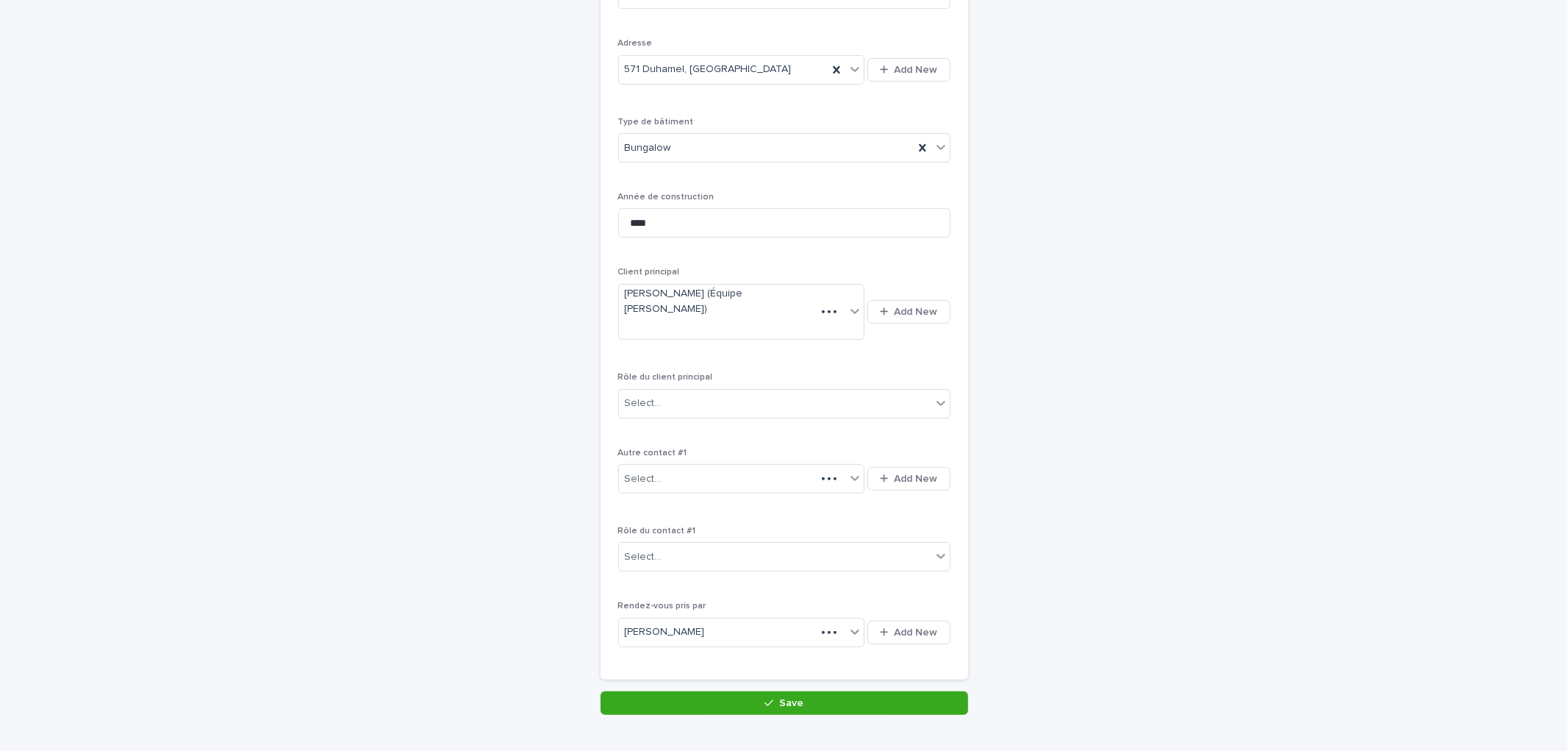
scroll to position [306, 0]
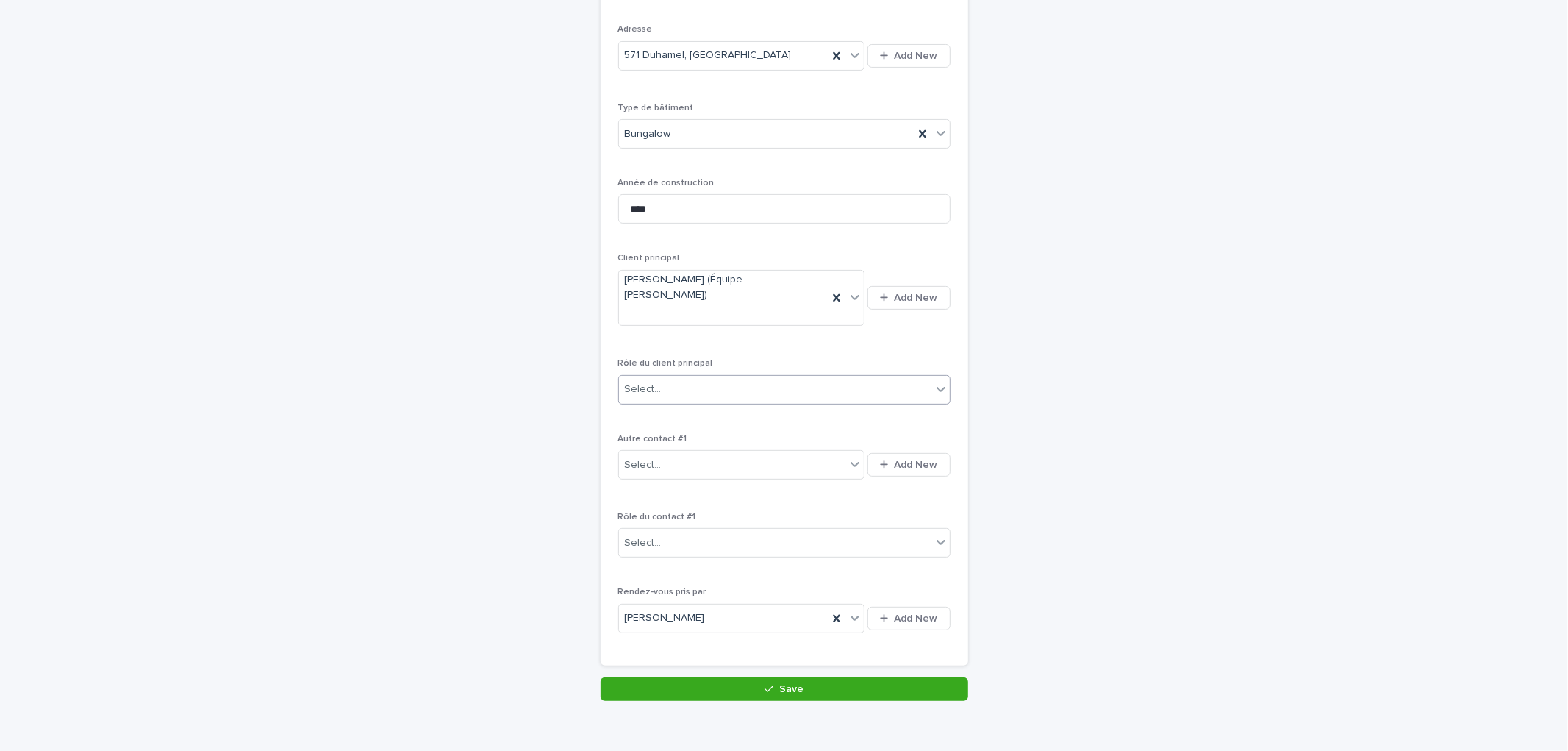
click at [694, 393] on div "Select..." at bounding box center [775, 389] width 312 height 24
drag, startPoint x: 699, startPoint y: 496, endPoint x: 747, endPoint y: 530, distance: 58.8
click at [699, 497] on div "Courtier collaborateur" at bounding box center [778, 495] width 331 height 26
click at [845, 678] on div "**********" at bounding box center [784, 239] width 368 height 923
click at [863, 689] on button "Save" at bounding box center [784, 689] width 368 height 23
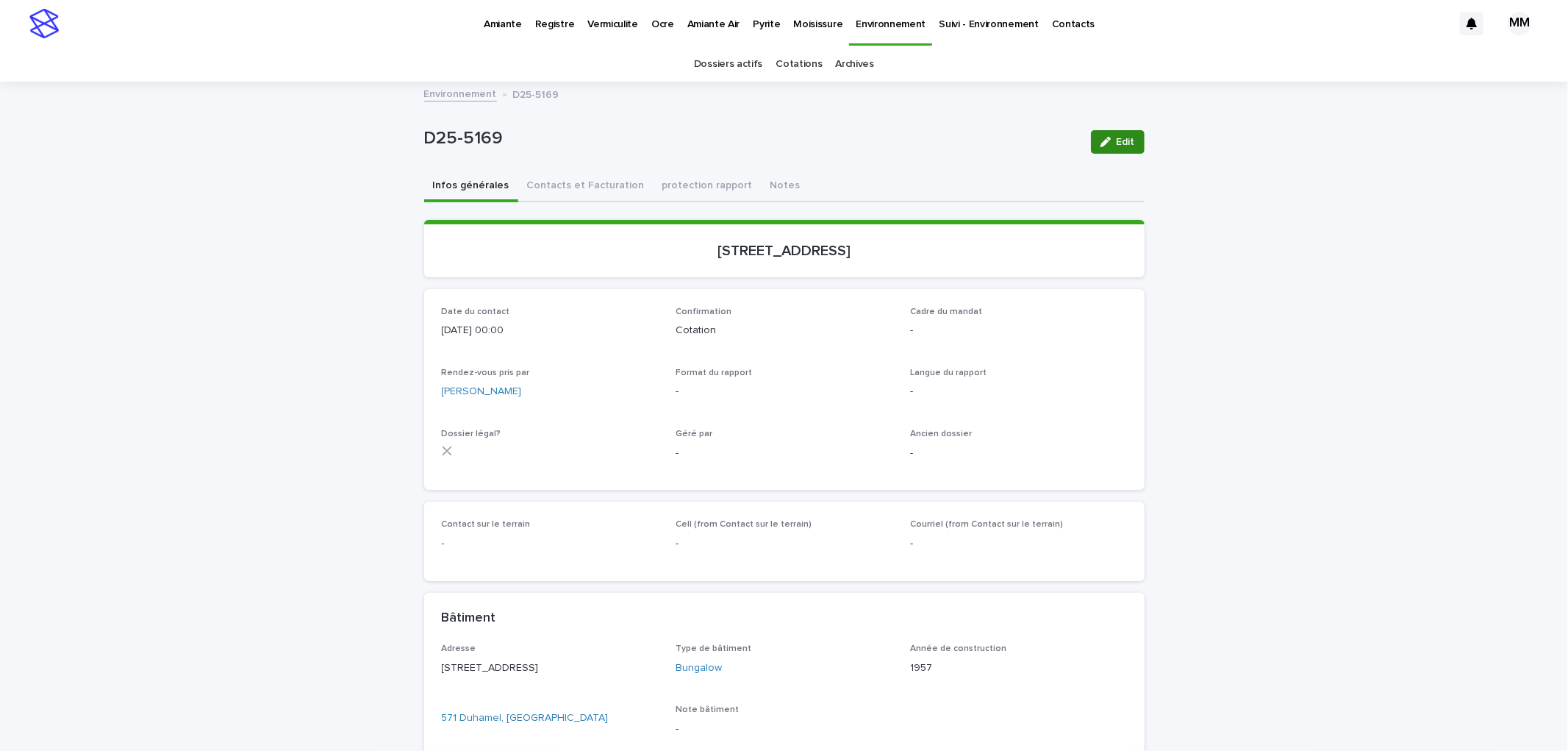
click at [1101, 137] on icon "button" at bounding box center [1106, 142] width 10 height 10
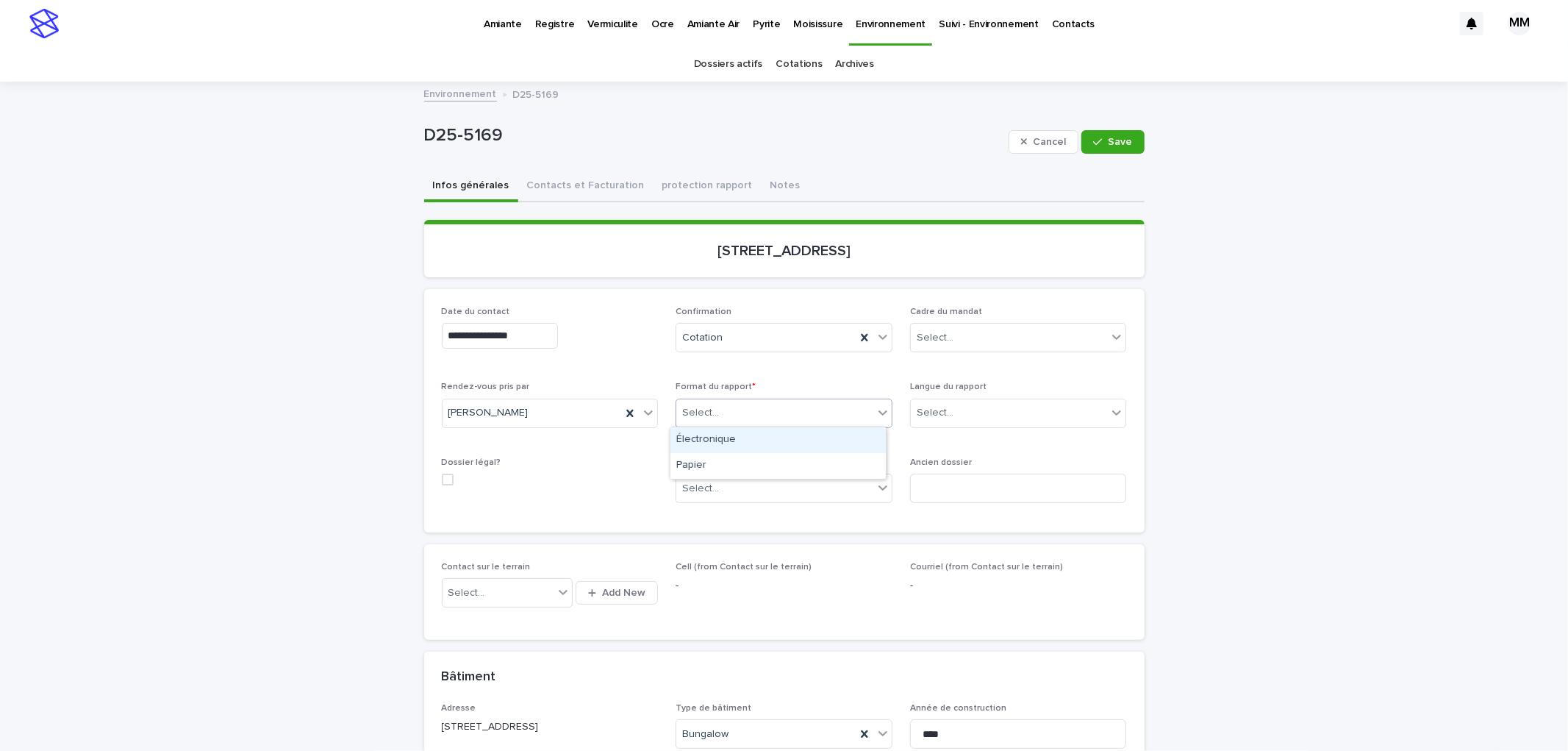
click at [709, 415] on div "Select..." at bounding box center [701, 413] width 37 height 16
click at [756, 434] on div "Électronique" at bounding box center [778, 440] width 215 height 26
click at [959, 419] on div "Select..." at bounding box center [1009, 413] width 197 height 24
click at [961, 442] on div "Français" at bounding box center [1013, 440] width 215 height 26
click at [752, 494] on div "Select..." at bounding box center [775, 489] width 197 height 24
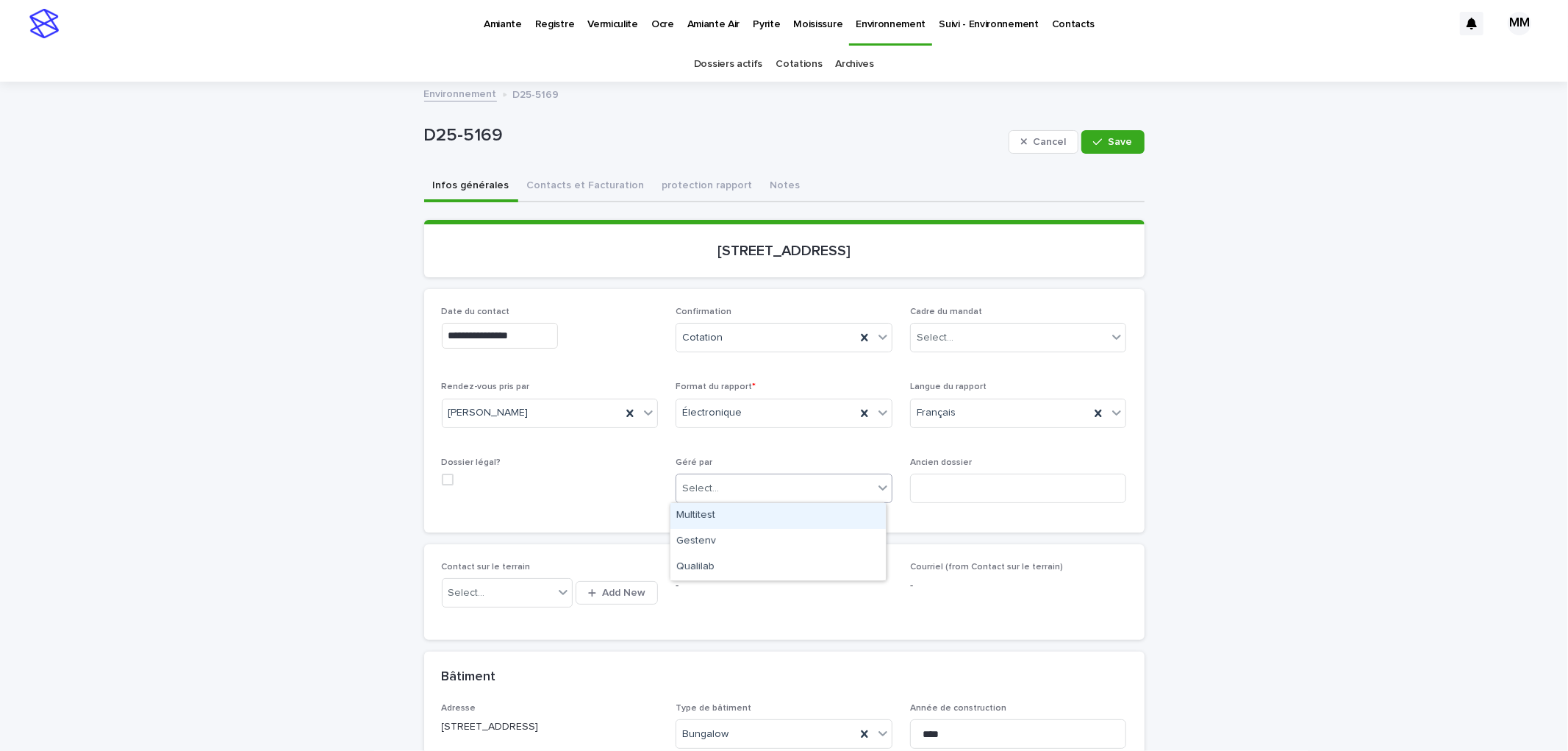
click at [695, 515] on div "Multitest" at bounding box center [778, 516] width 215 height 26
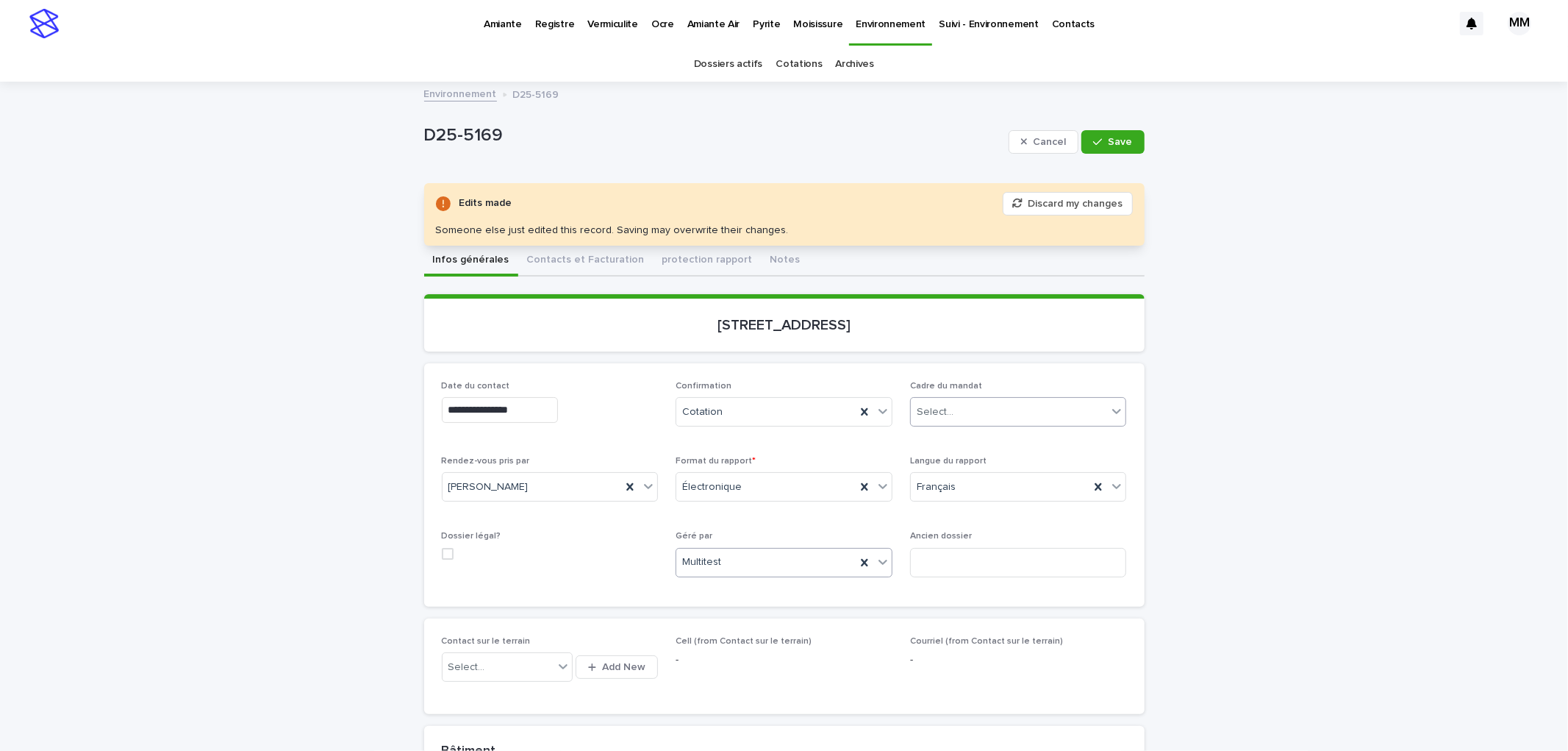
click at [946, 401] on div "Select..." at bounding box center [1009, 413] width 197 height 24
drag, startPoint x: 955, startPoint y: 444, endPoint x: 994, endPoint y: 373, distance: 81.0
click at [955, 443] on div "Informatif" at bounding box center [1013, 439] width 215 height 26
click at [1113, 131] on button "Save" at bounding box center [1112, 141] width 62 height 23
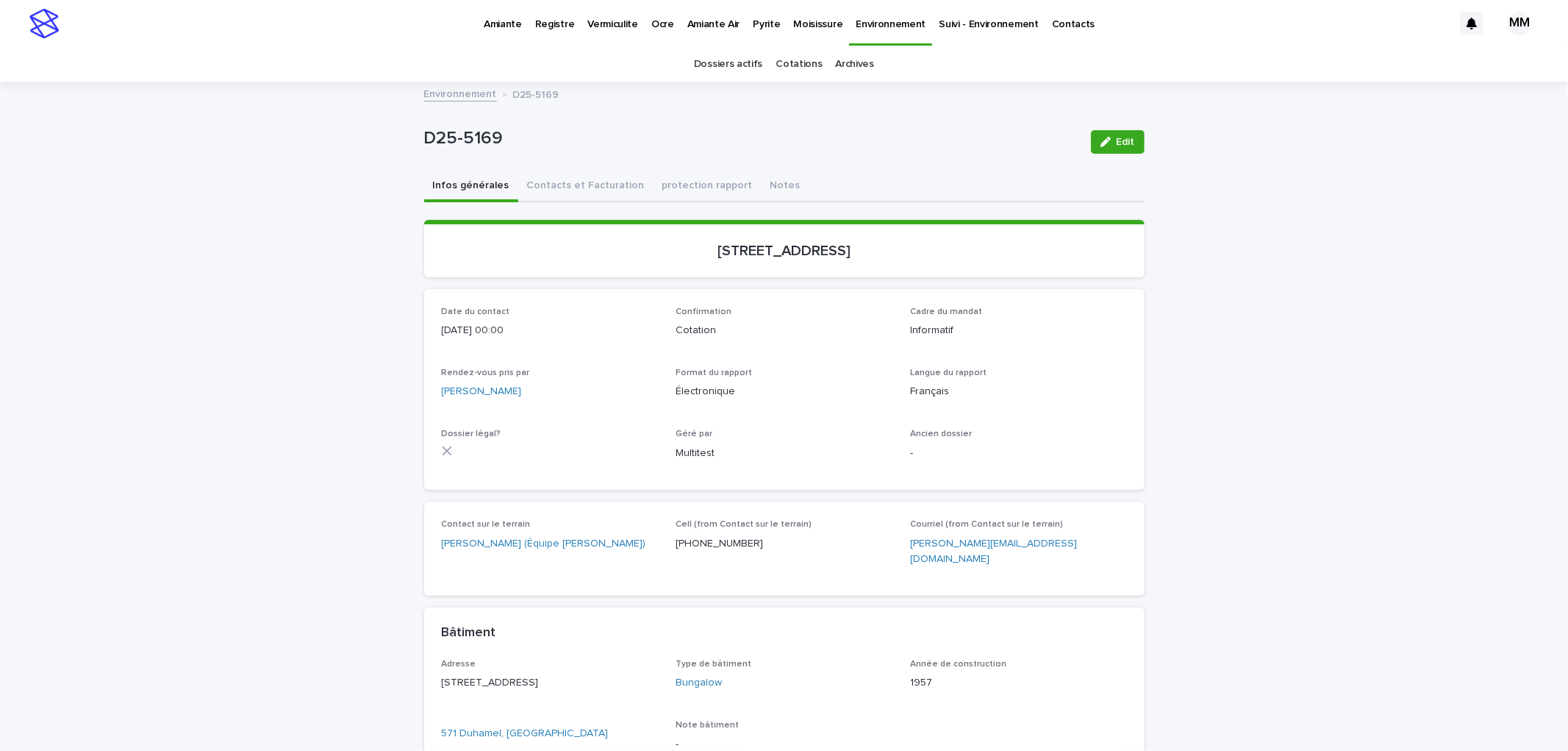
click at [432, 92] on link "Environnement" at bounding box center [461, 93] width 73 height 17
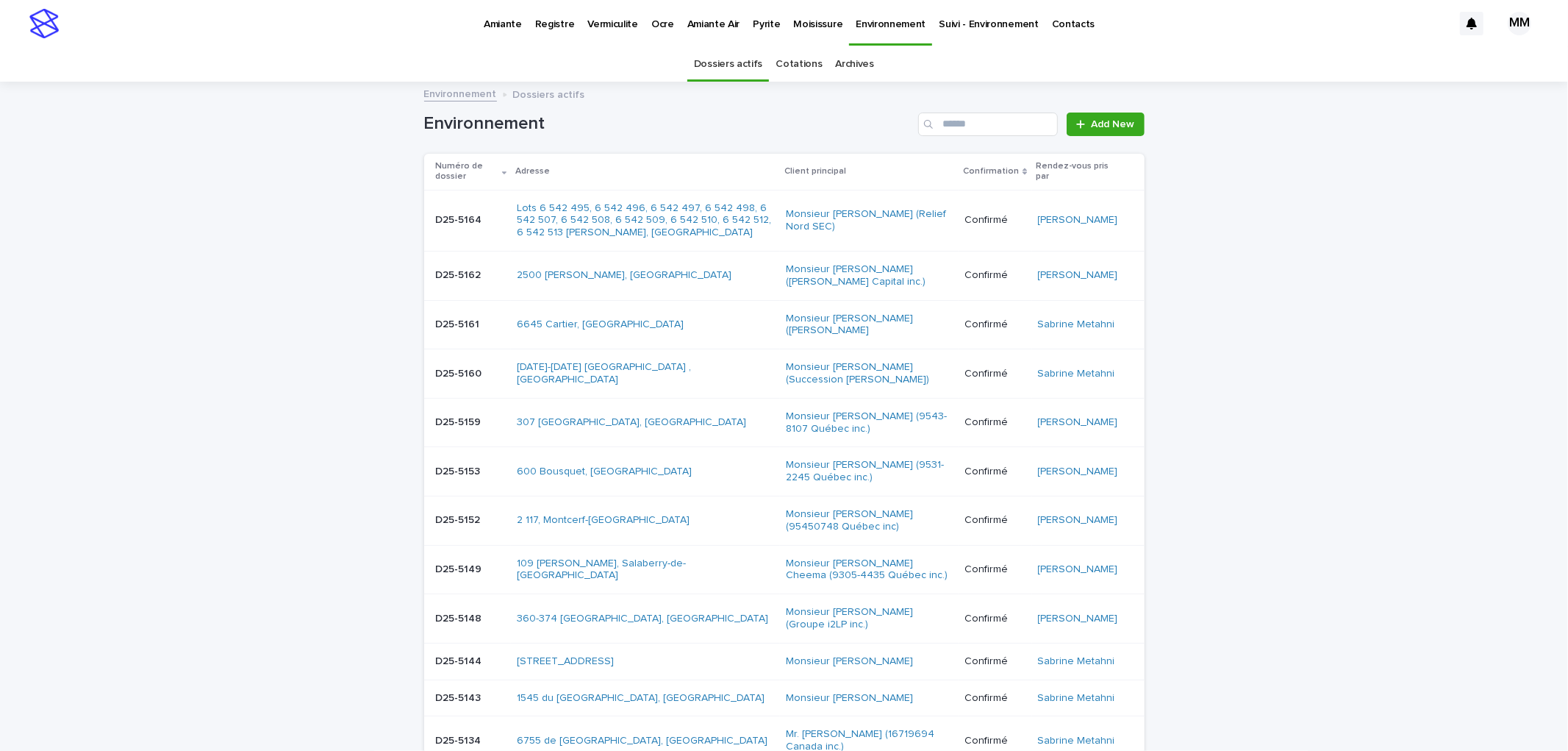
click at [809, 62] on link "Cotations" at bounding box center [799, 64] width 46 height 34
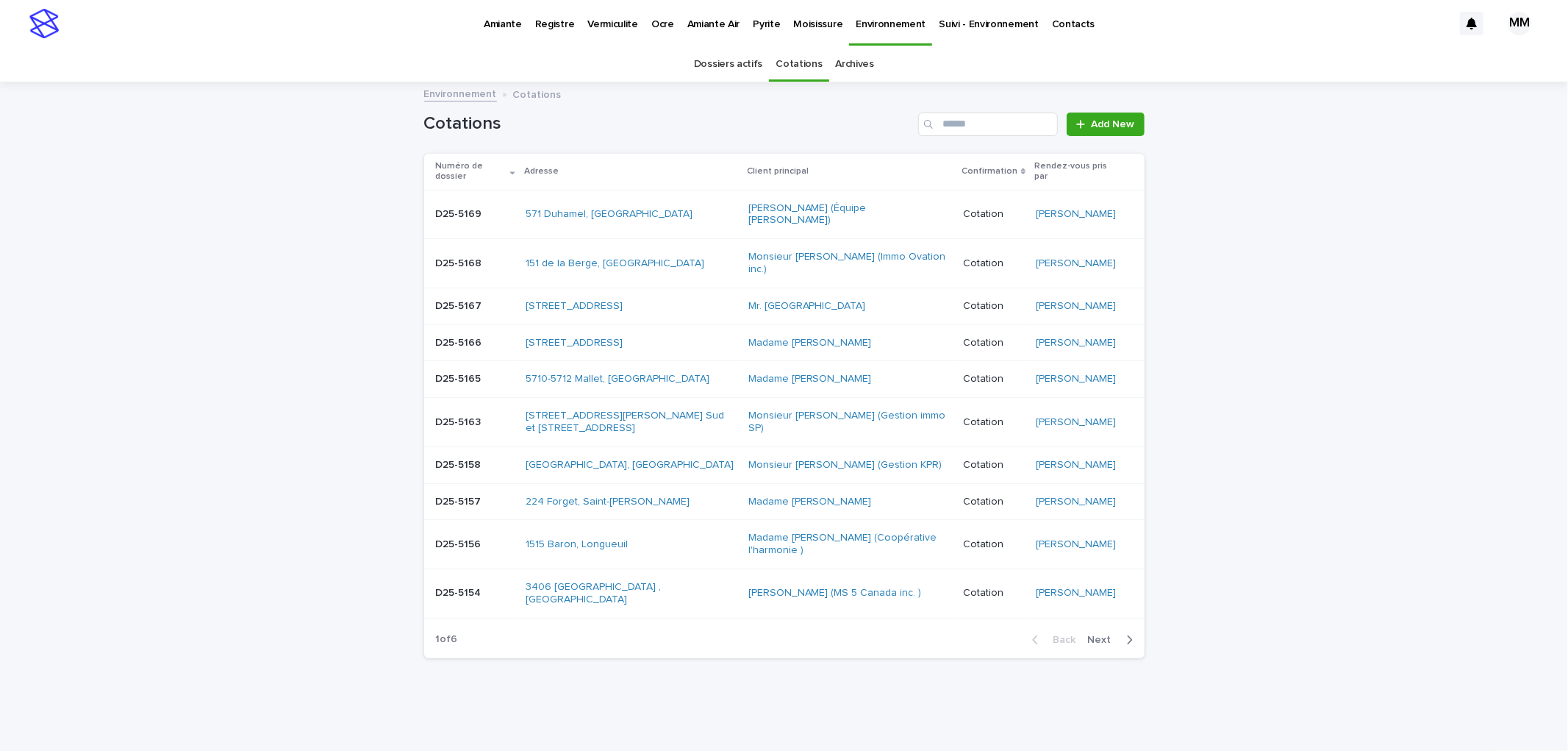
click at [475, 312] on p "D25-5167" at bounding box center [460, 305] width 49 height 16
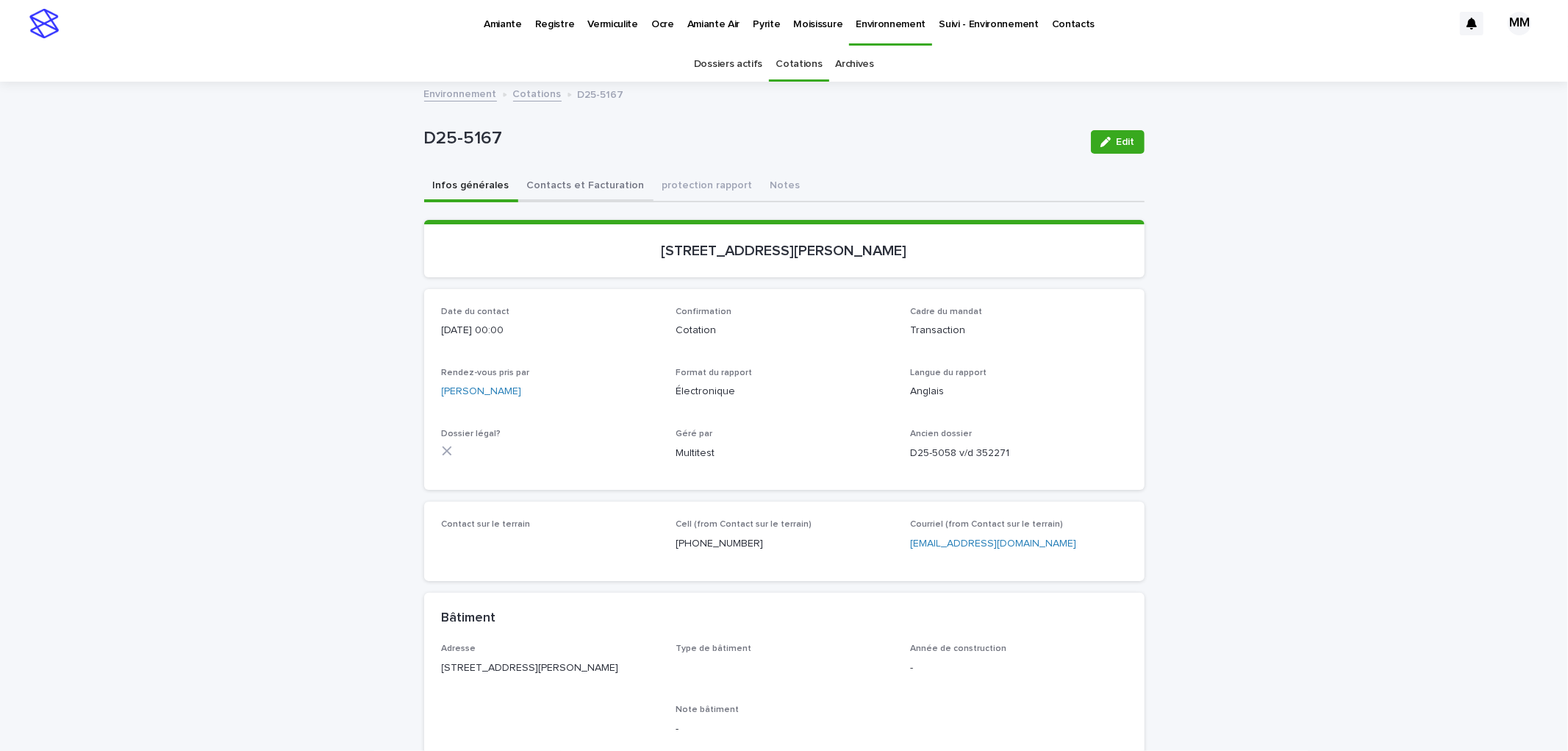
click at [548, 192] on button "Contacts et Facturation" at bounding box center [586, 186] width 135 height 31
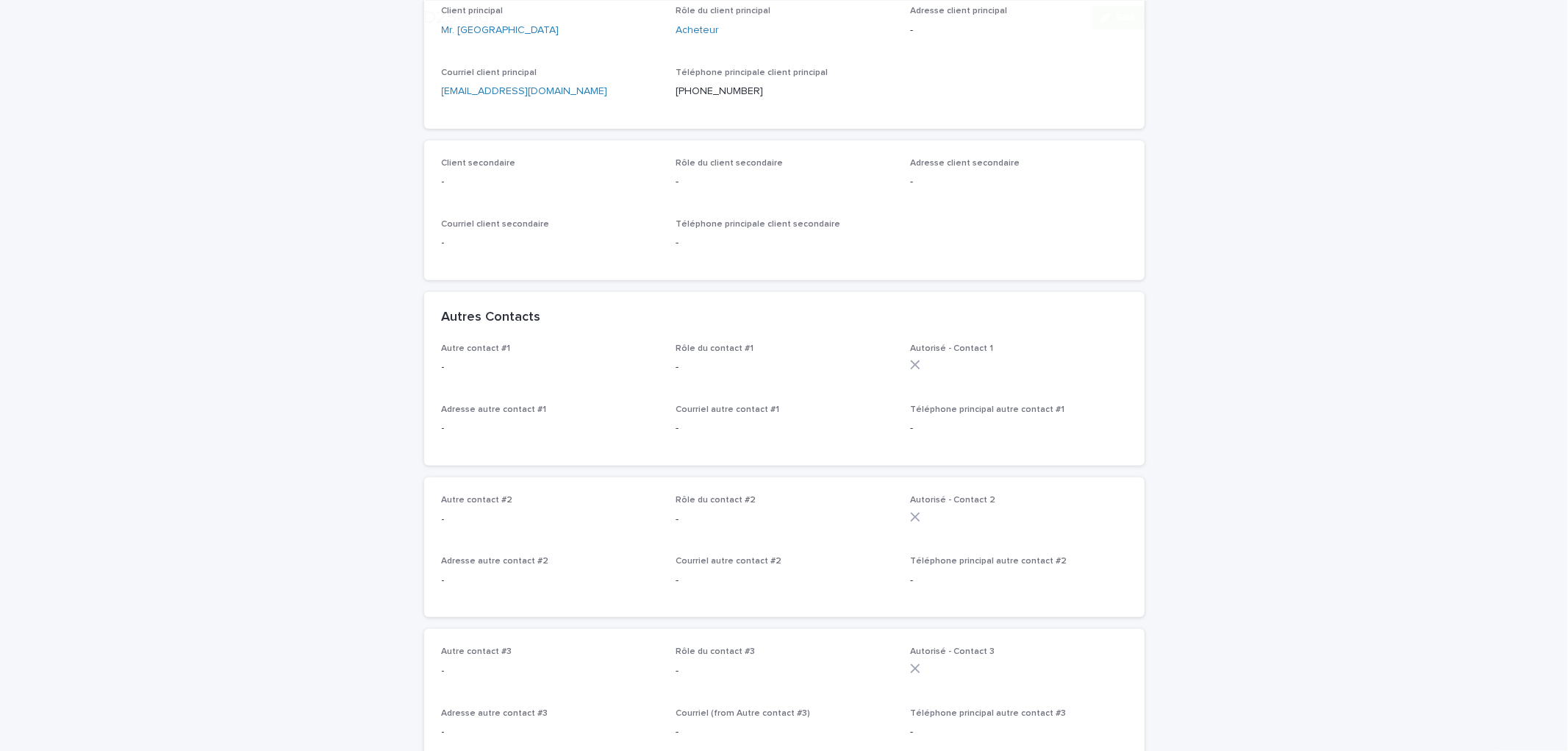
scroll to position [817, 0]
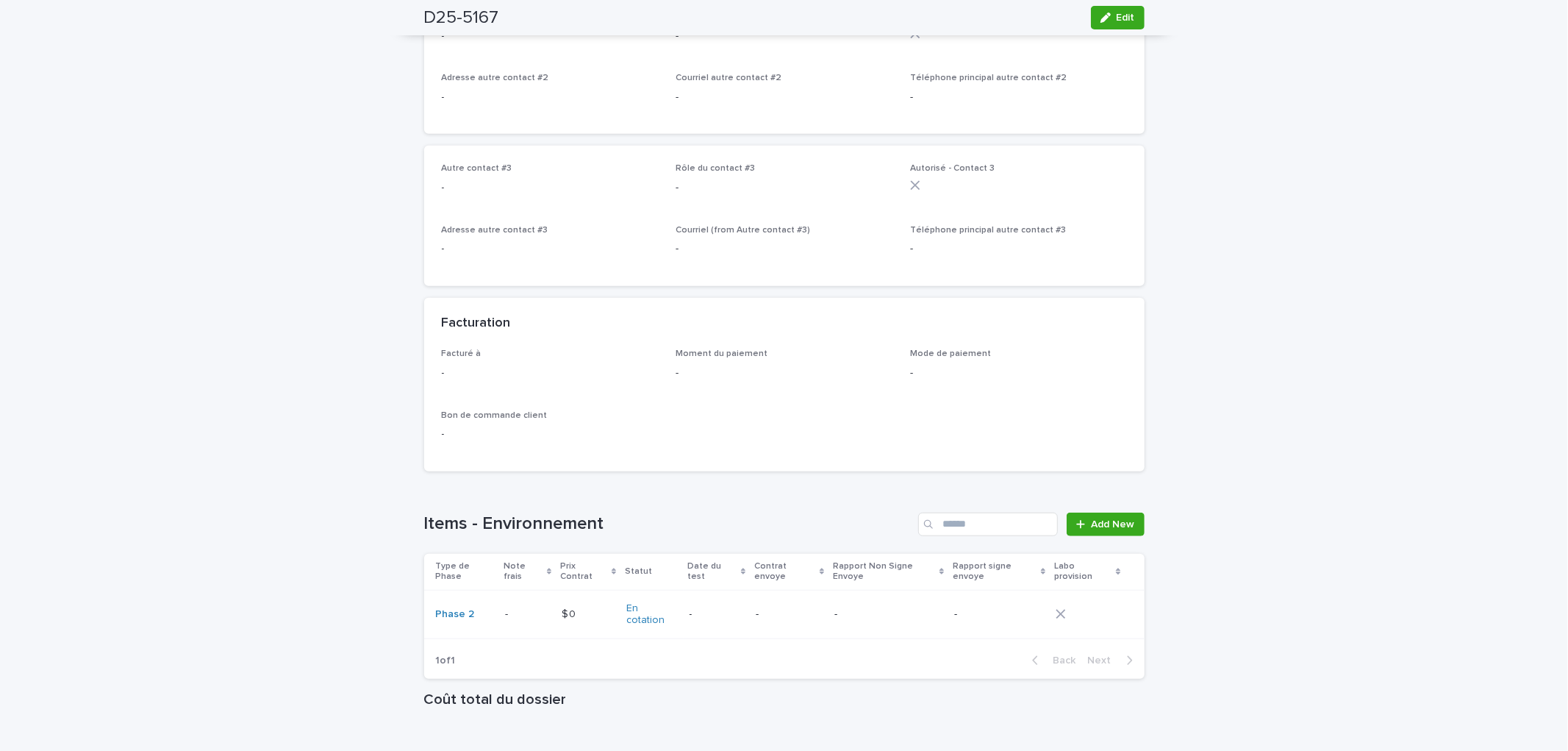
click at [736, 590] on td "-" at bounding box center [716, 614] width 66 height 49
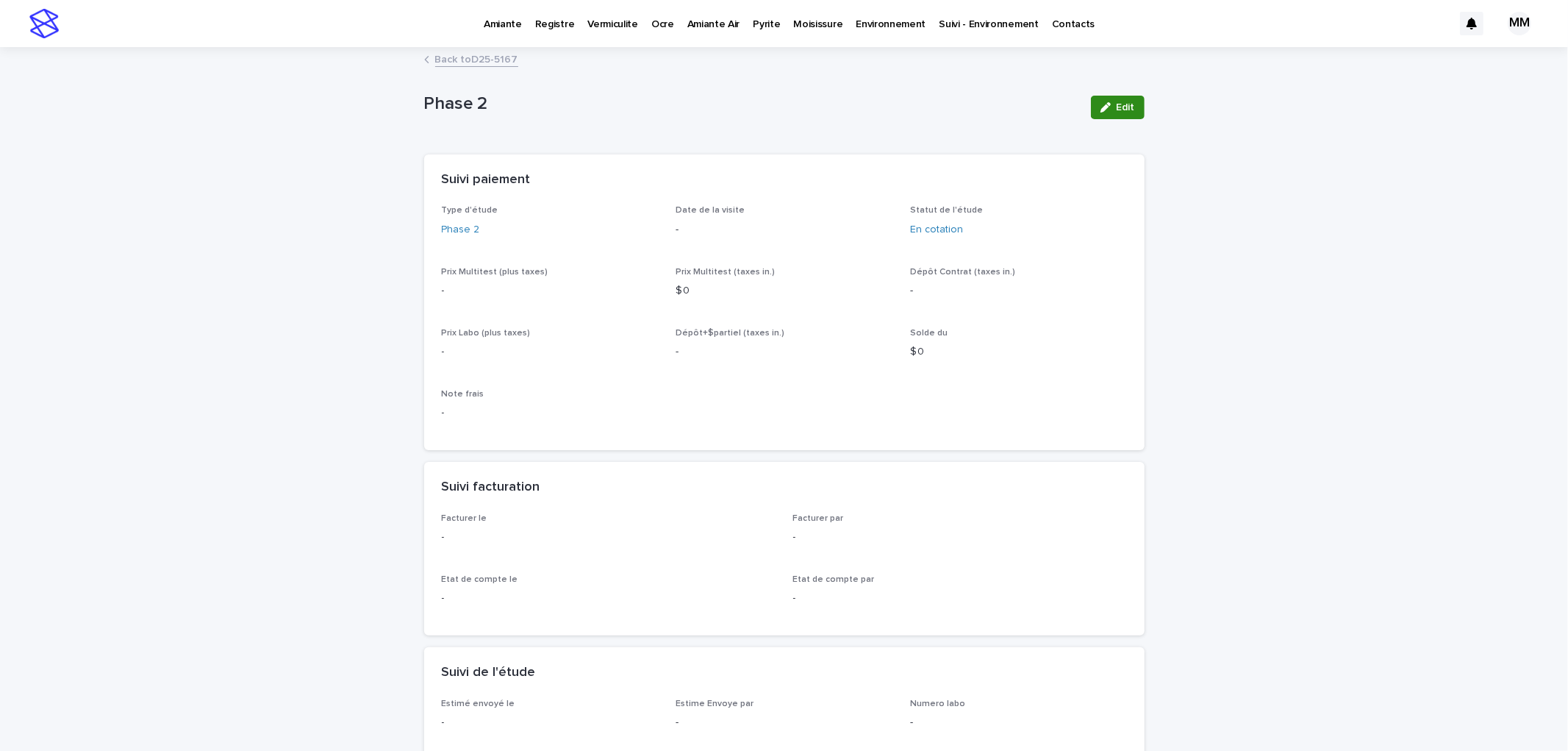
click at [1108, 104] on div "button" at bounding box center [1108, 107] width 16 height 10
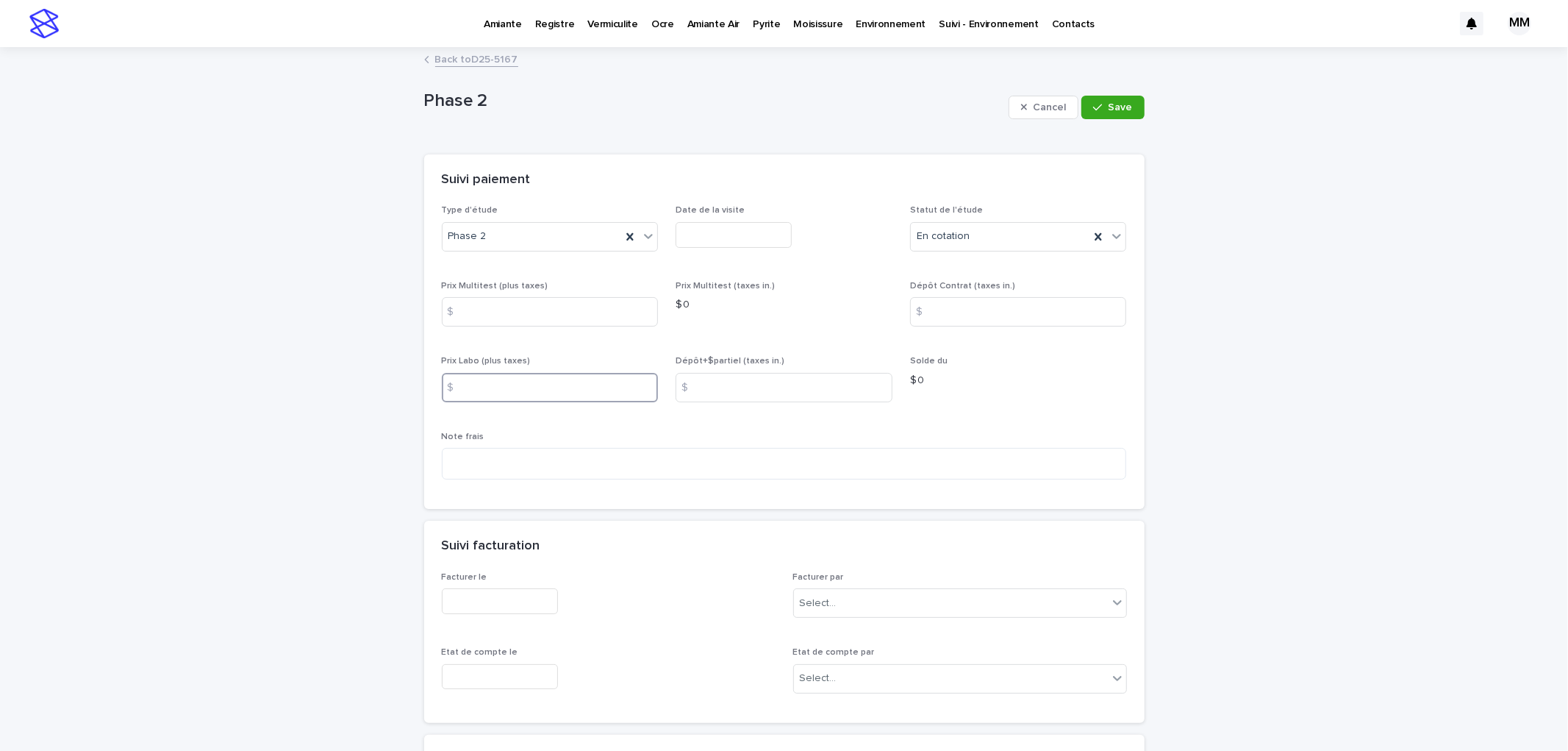
click at [482, 391] on input at bounding box center [550, 388] width 217 height 30
click at [504, 386] on input at bounding box center [550, 388] width 217 height 30
type input "****"
click at [515, 302] on input at bounding box center [550, 312] width 217 height 30
type input "****"
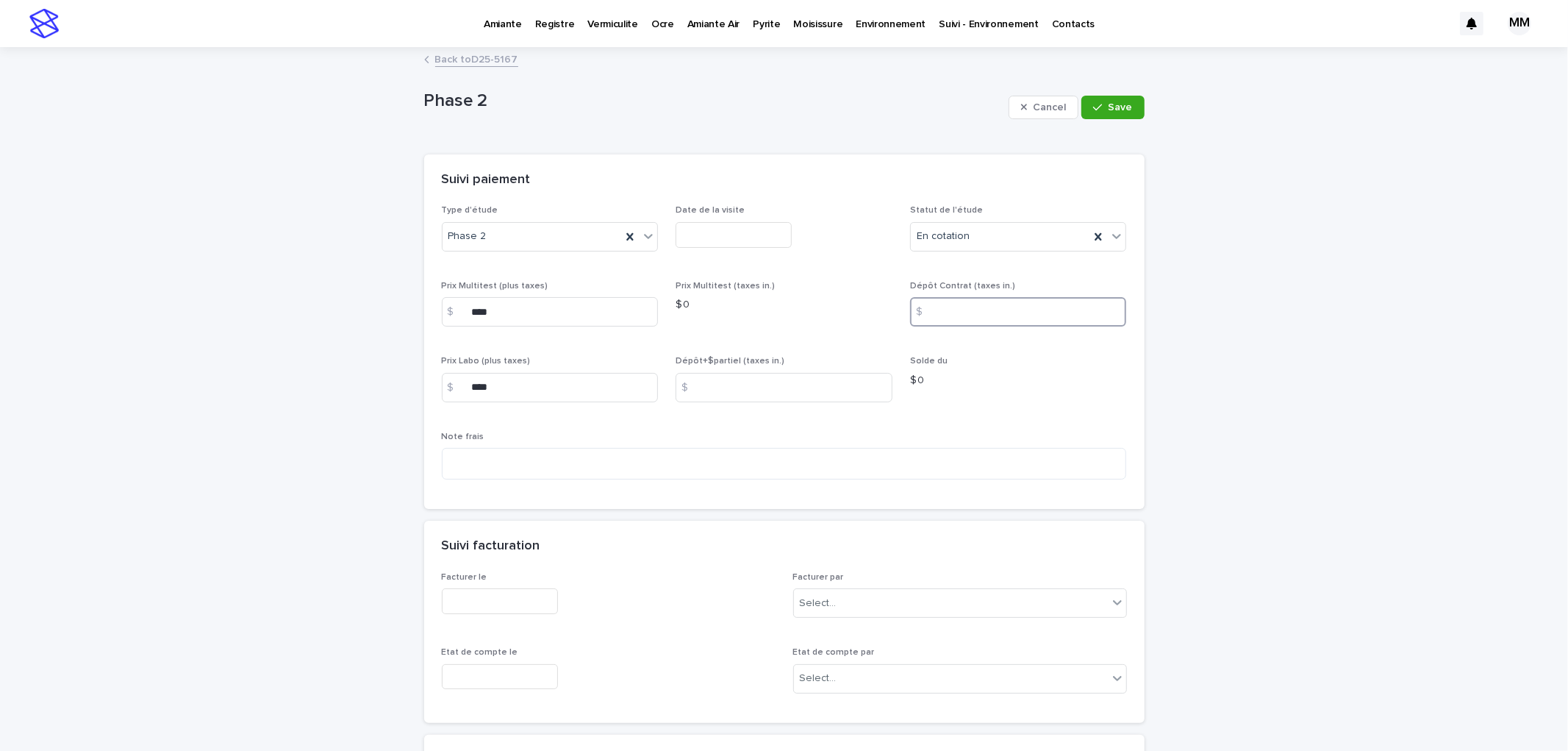
click at [971, 319] on input at bounding box center [1018, 312] width 217 height 30
type input "****"
click at [1043, 388] on div "Solde du $ 0" at bounding box center [1018, 377] width 217 height 44
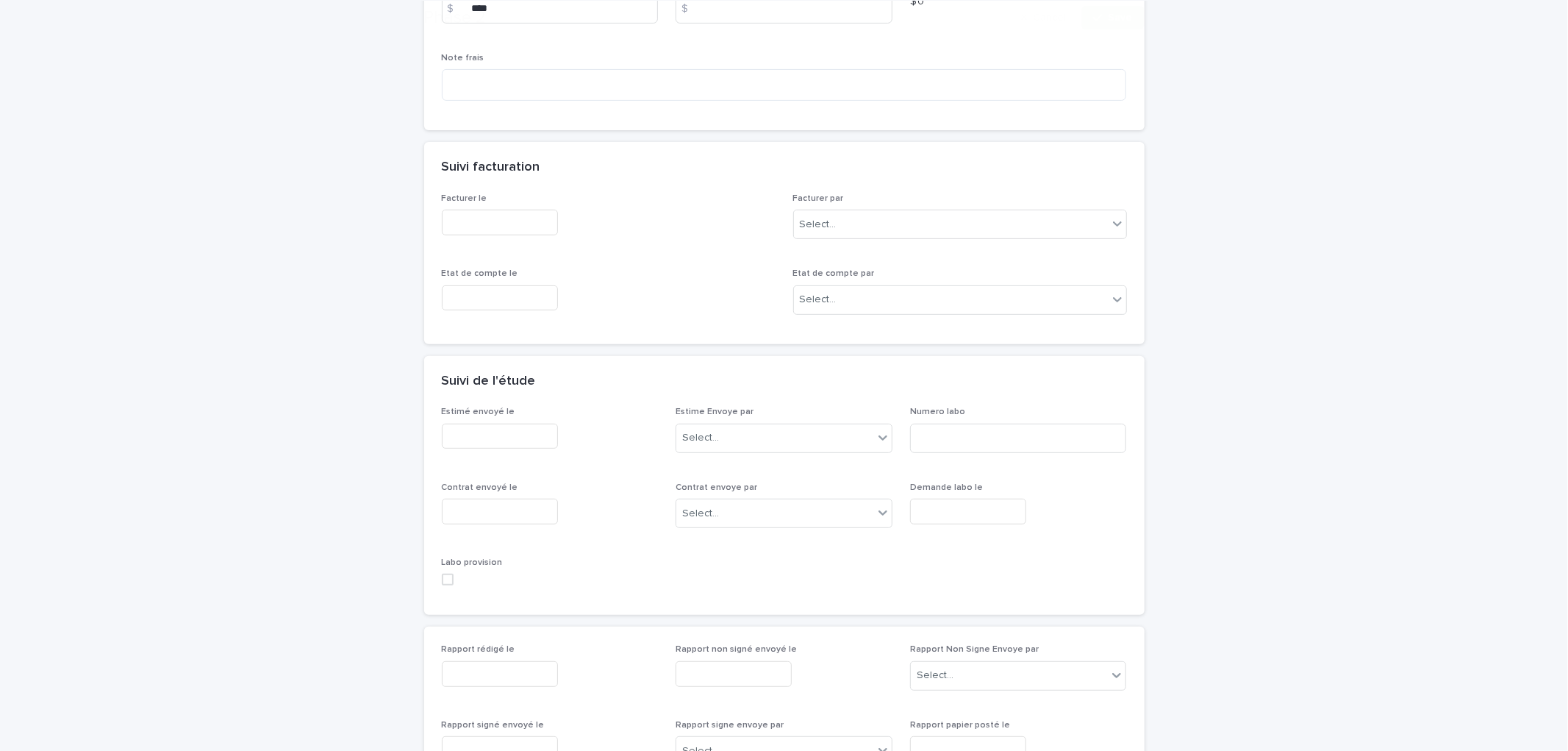
scroll to position [408, 0]
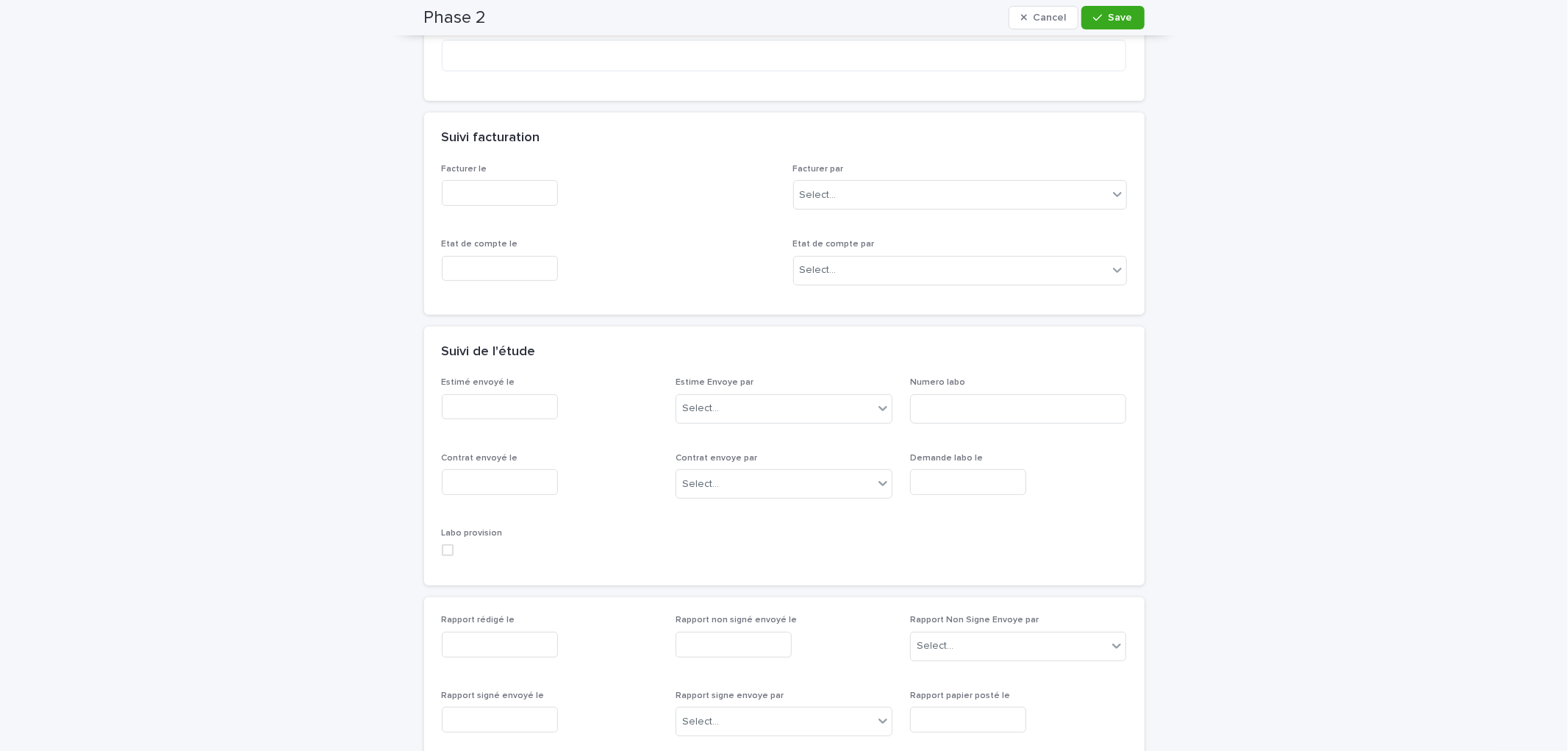
click at [518, 411] on input "text" at bounding box center [499, 407] width 116 height 26
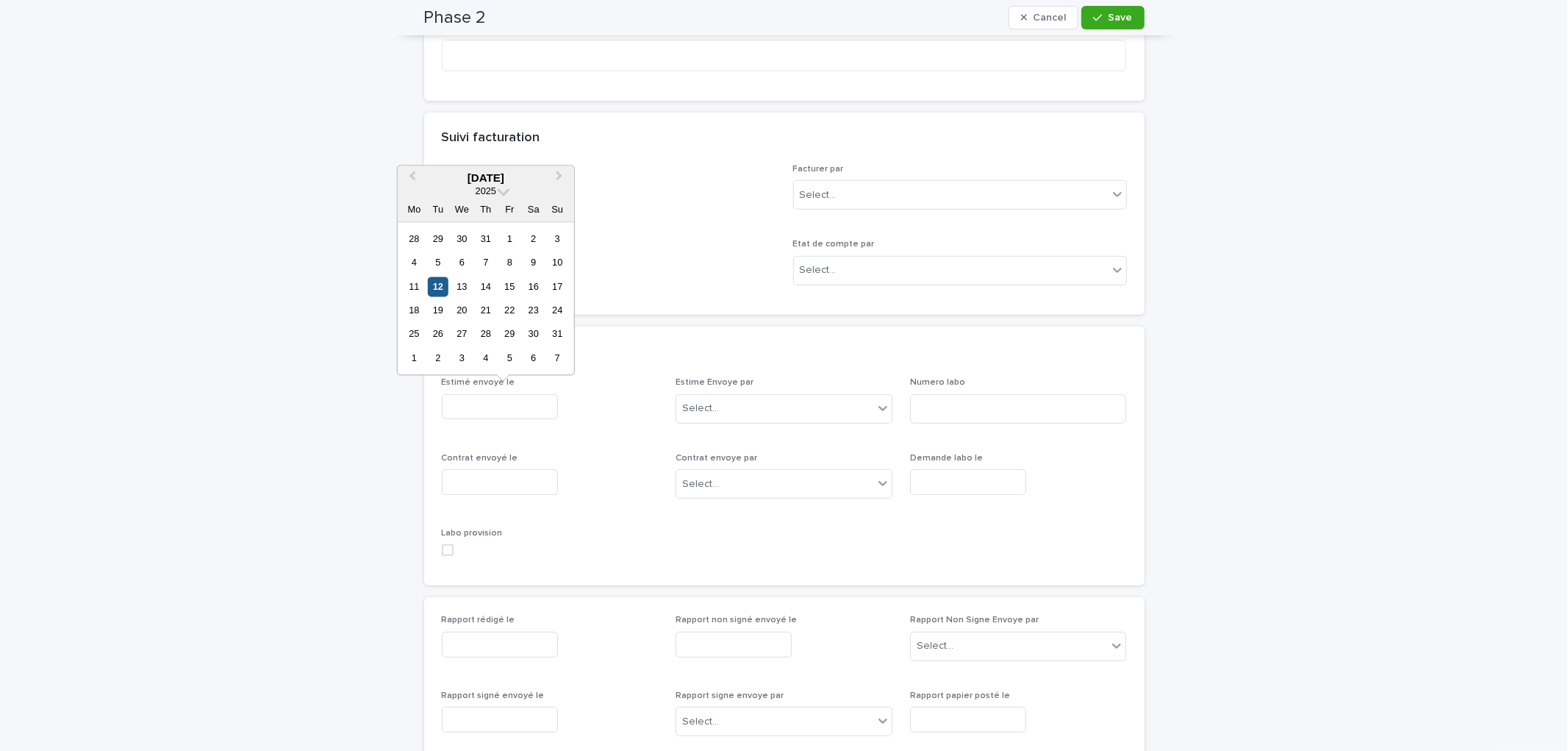
click at [439, 290] on div "12" at bounding box center [437, 286] width 19 height 19
type input "**********"
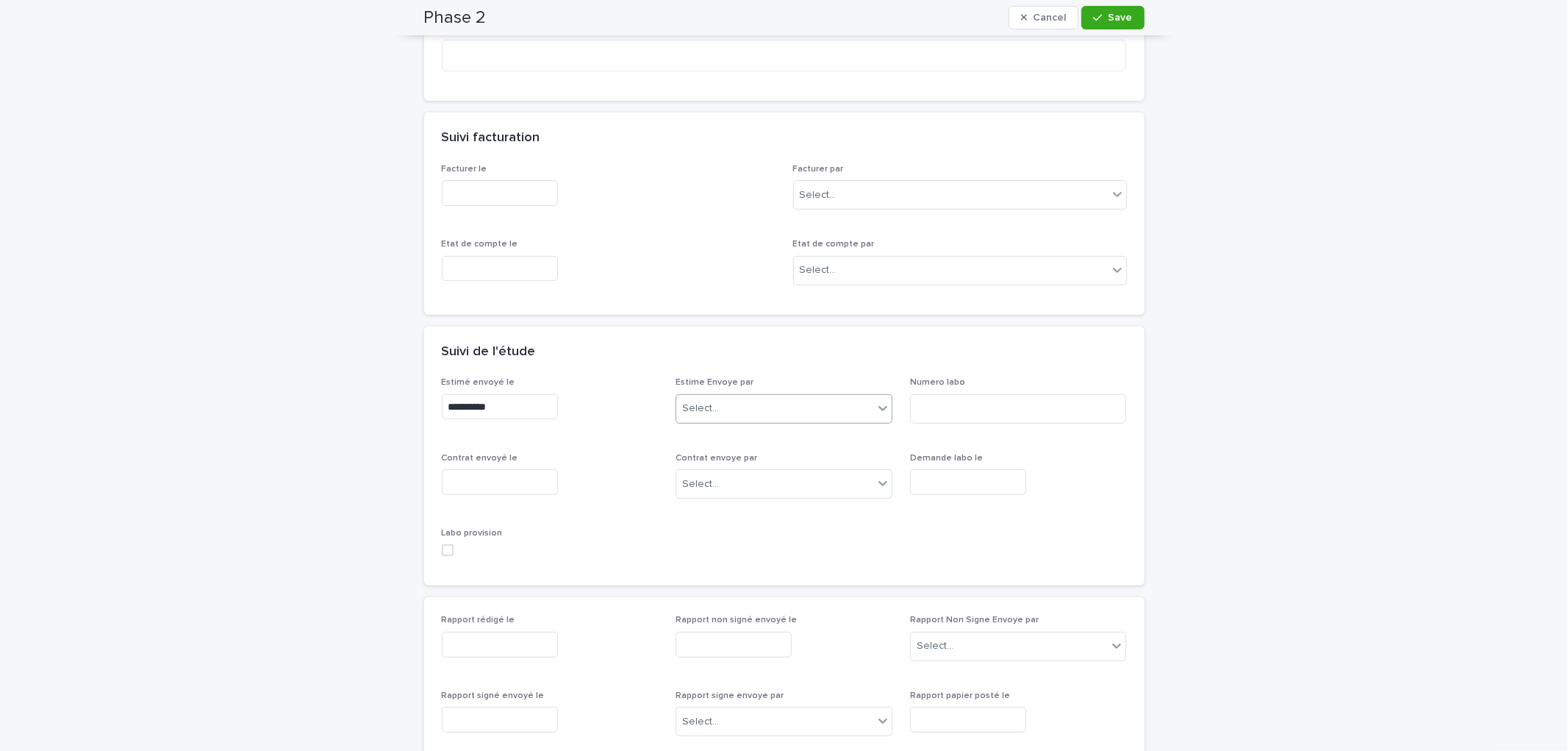
click at [725, 412] on div "Select..." at bounding box center [775, 409] width 197 height 24
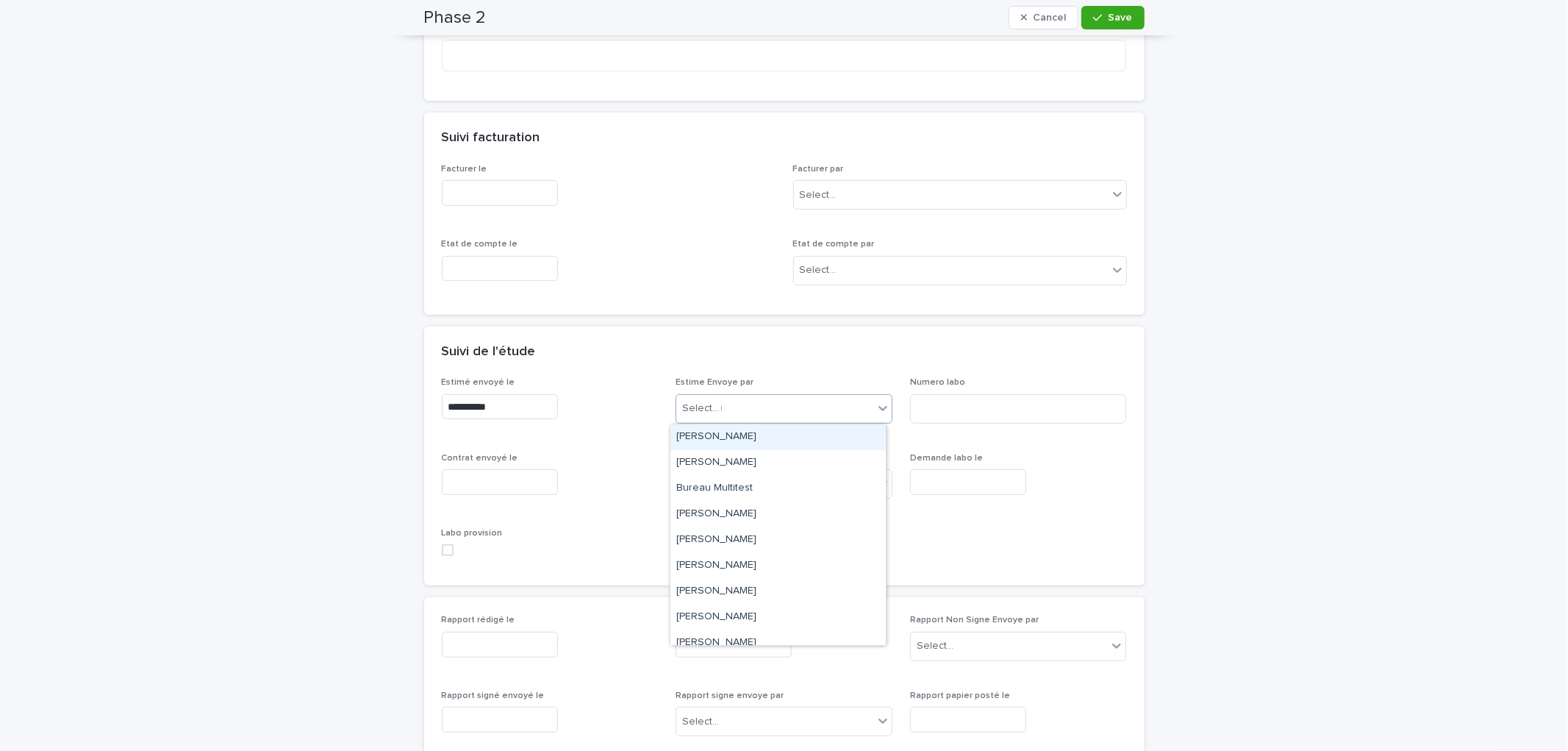
type input "**"
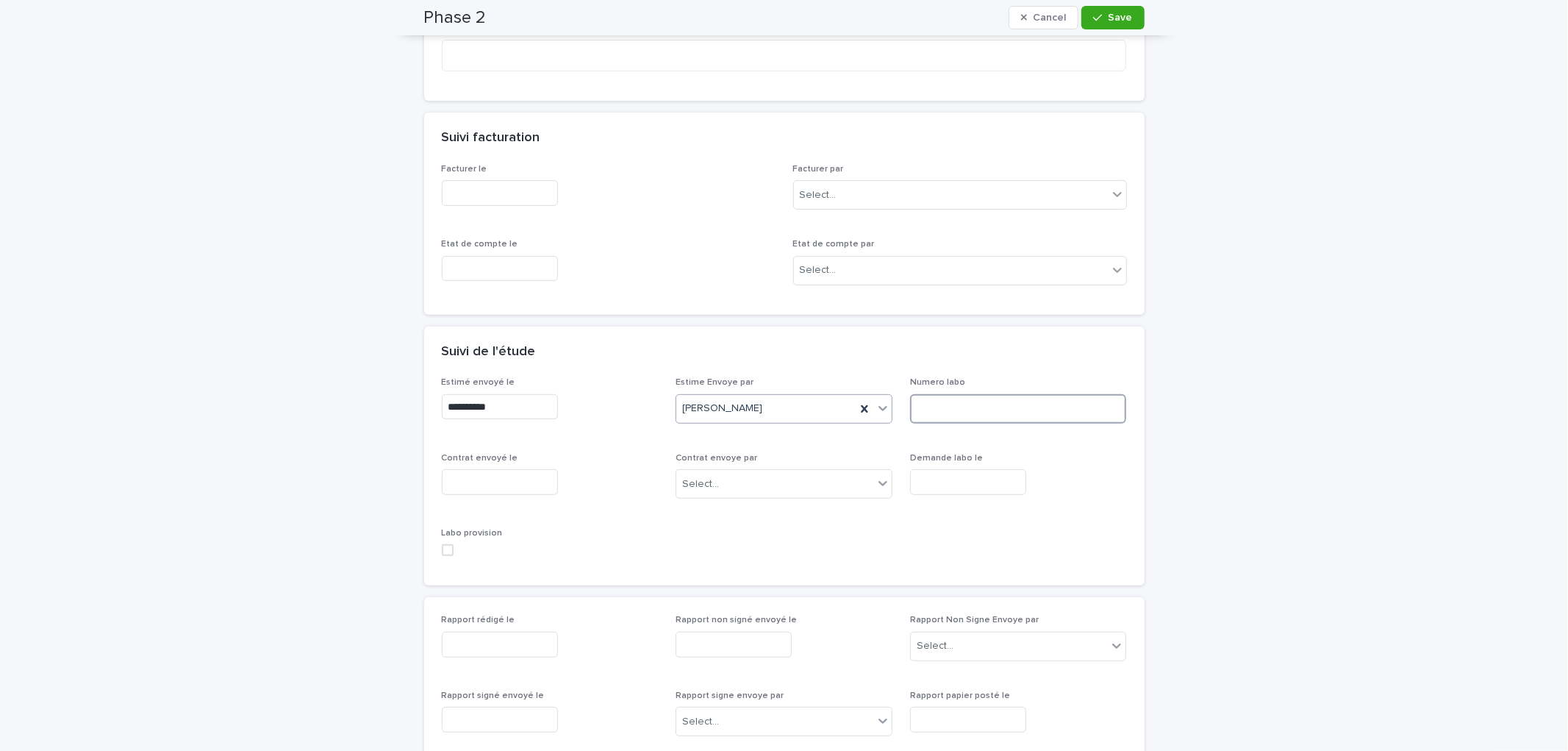
click at [914, 414] on input at bounding box center [1018, 409] width 217 height 30
click at [966, 408] on input at bounding box center [1018, 409] width 217 height 30
paste input "******"
type input "******"
click at [1126, 9] on button "Save" at bounding box center [1112, 17] width 62 height 23
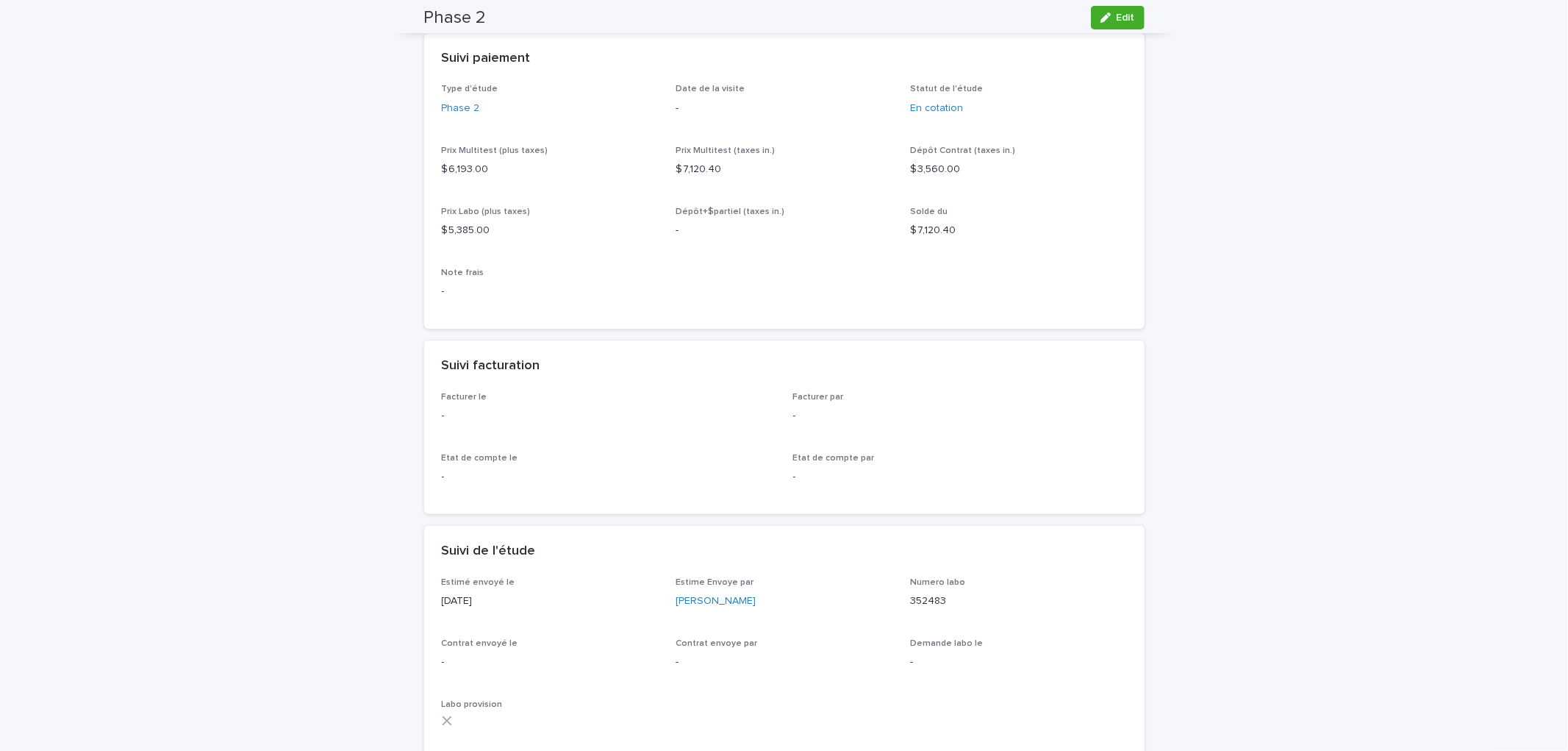
scroll to position [0, 0]
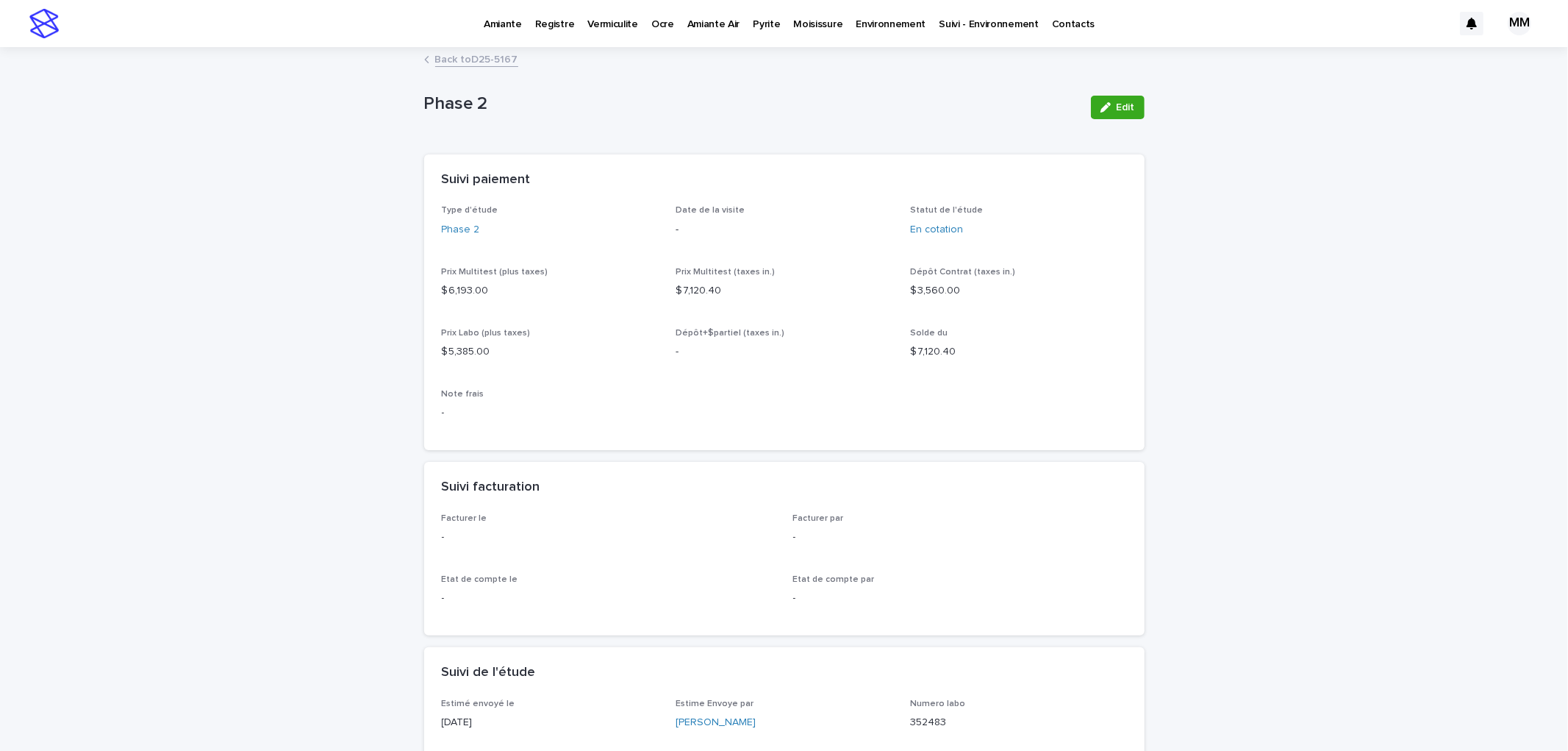
click at [482, 56] on link "Back to D25-5167" at bounding box center [477, 58] width 83 height 17
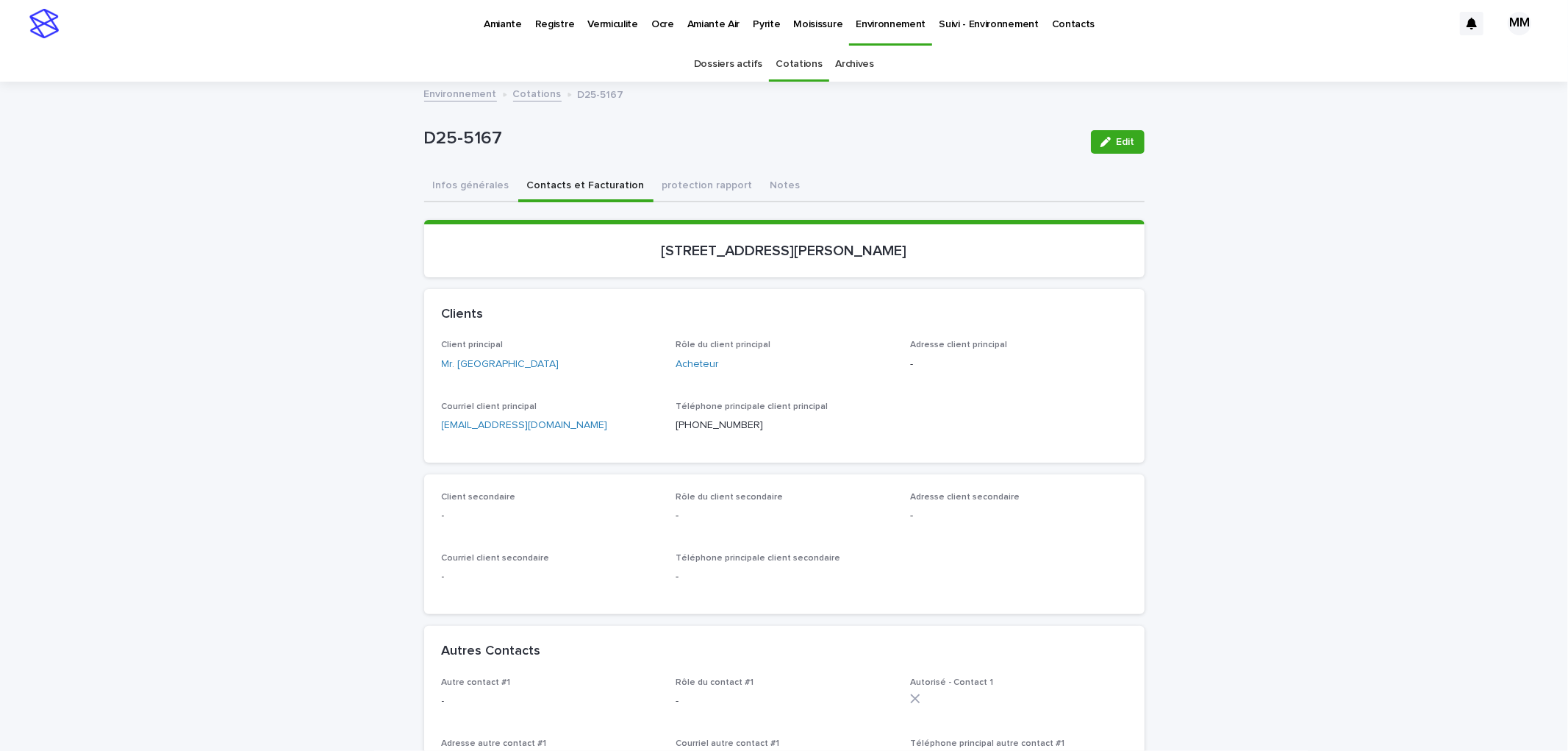
click at [501, 16] on p "Amiante" at bounding box center [502, 15] width 38 height 31
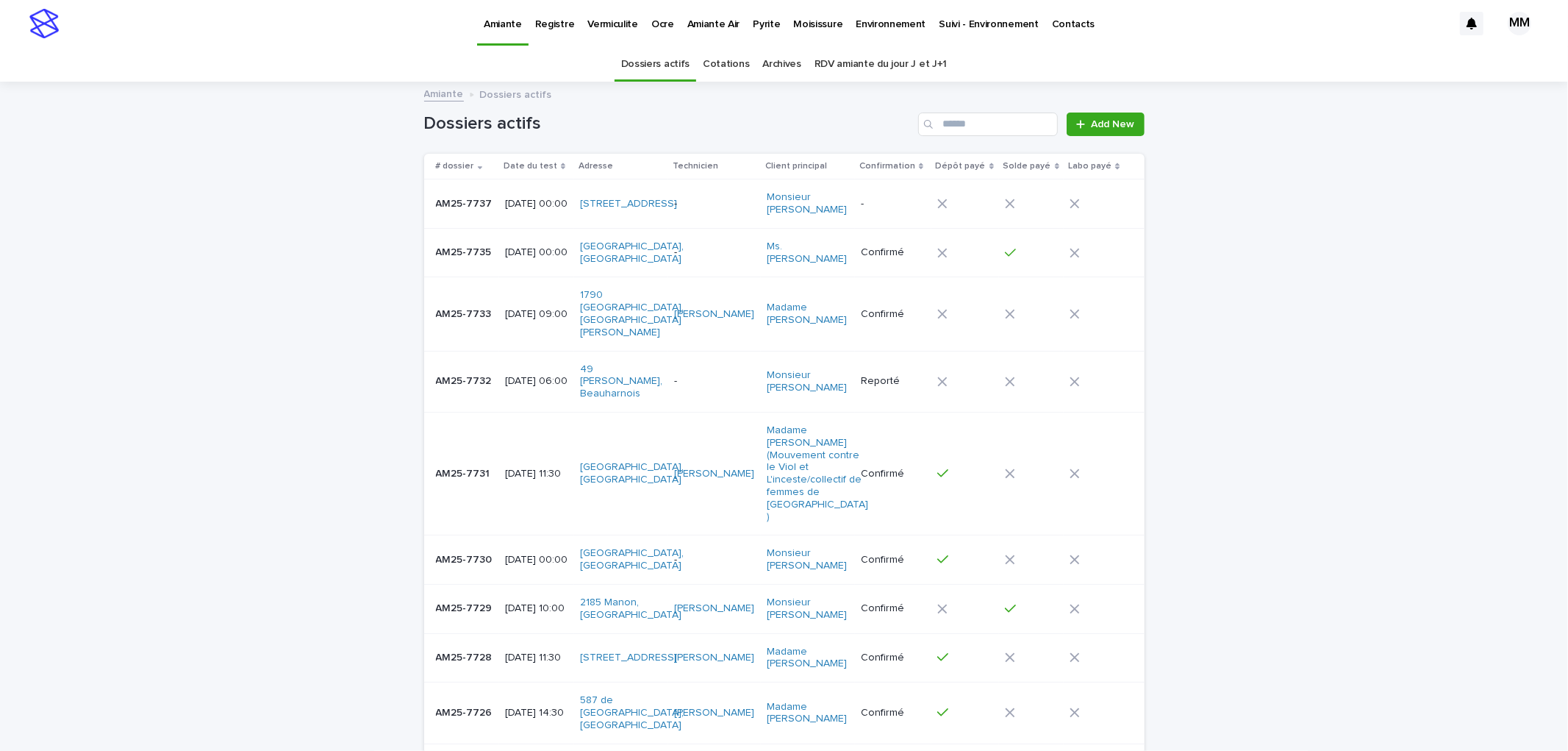
click at [700, 198] on p "-" at bounding box center [714, 203] width 81 height 12
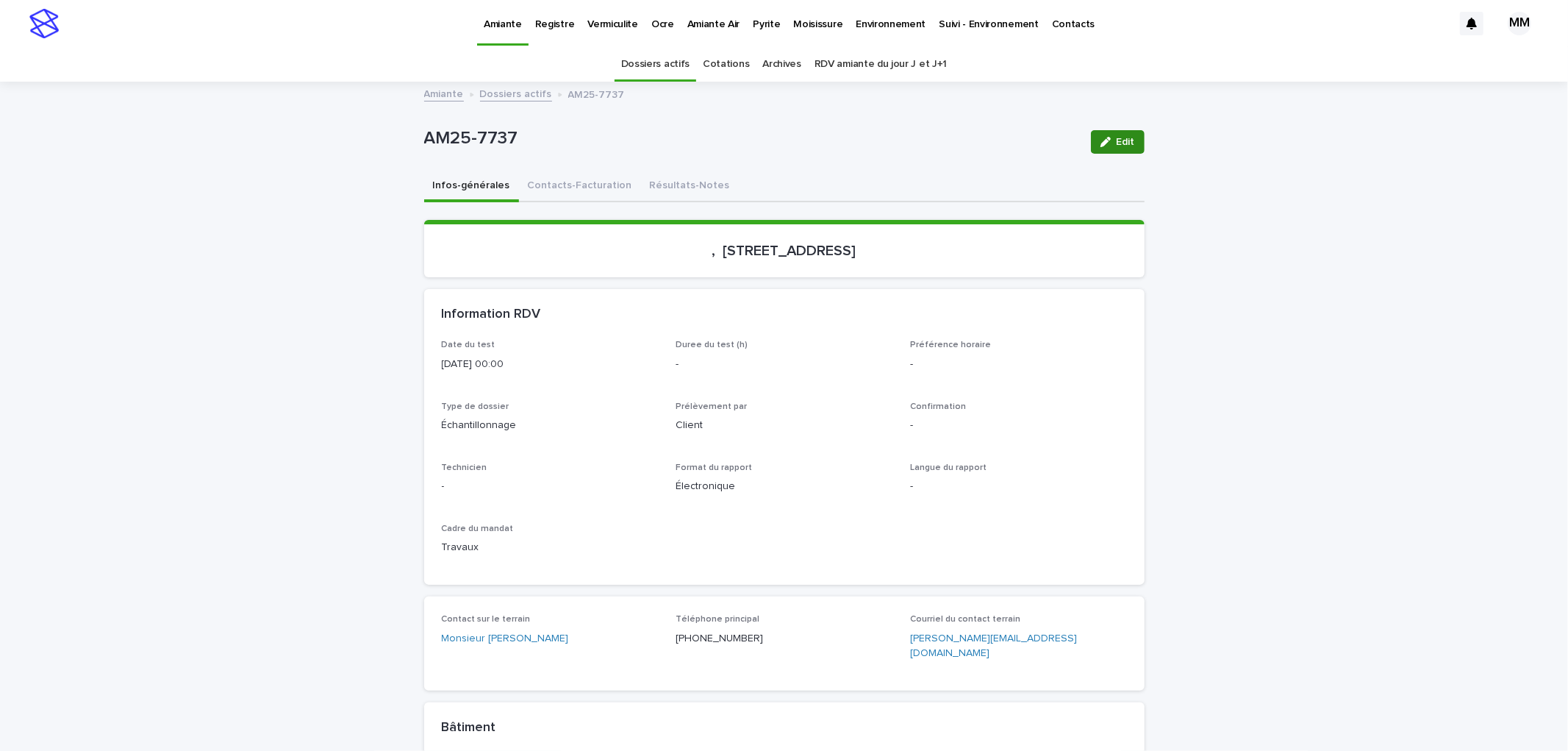
click at [1122, 147] on button "Edit" at bounding box center [1118, 141] width 54 height 23
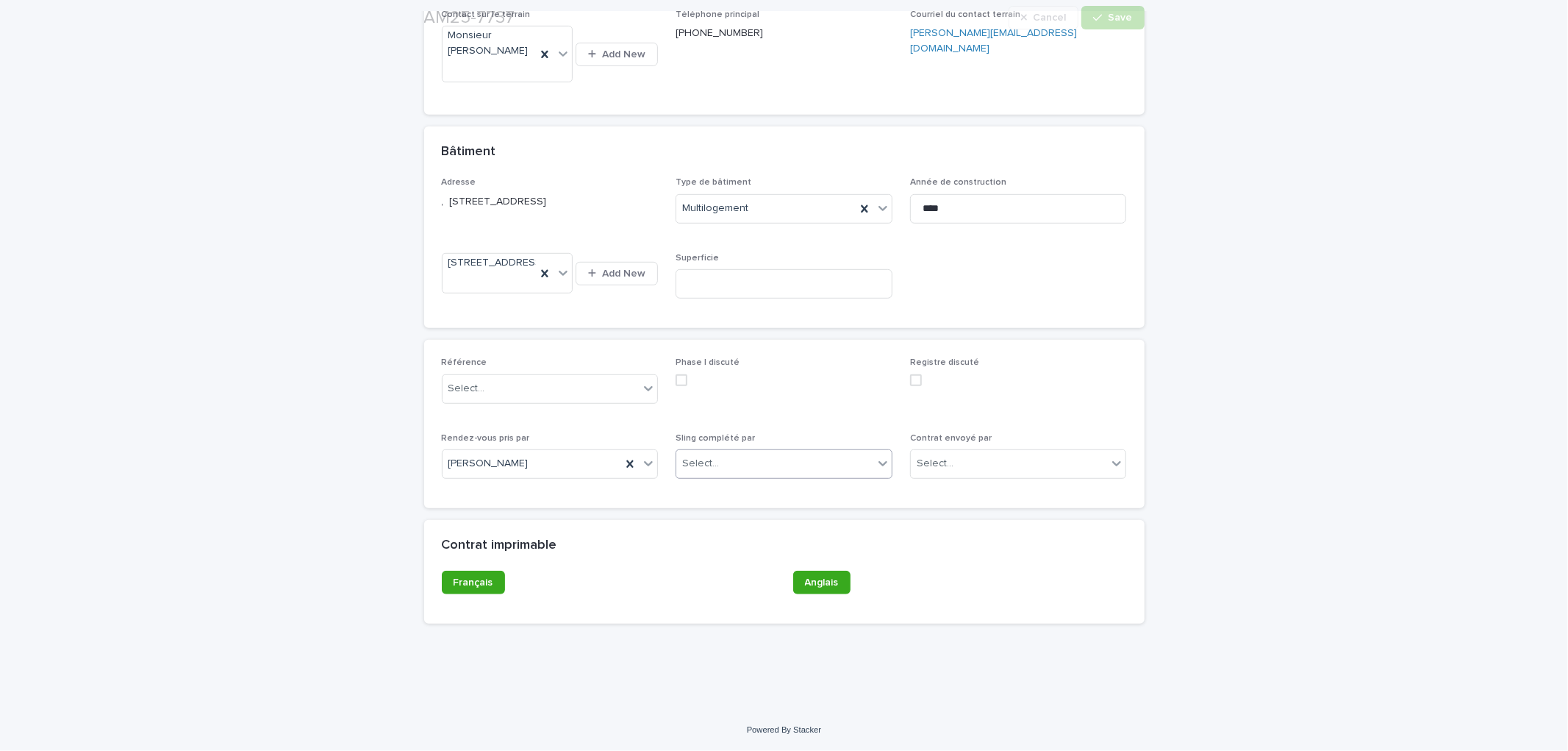
scroll to position [674, 0]
click at [553, 389] on div "Select..." at bounding box center [541, 388] width 197 height 24
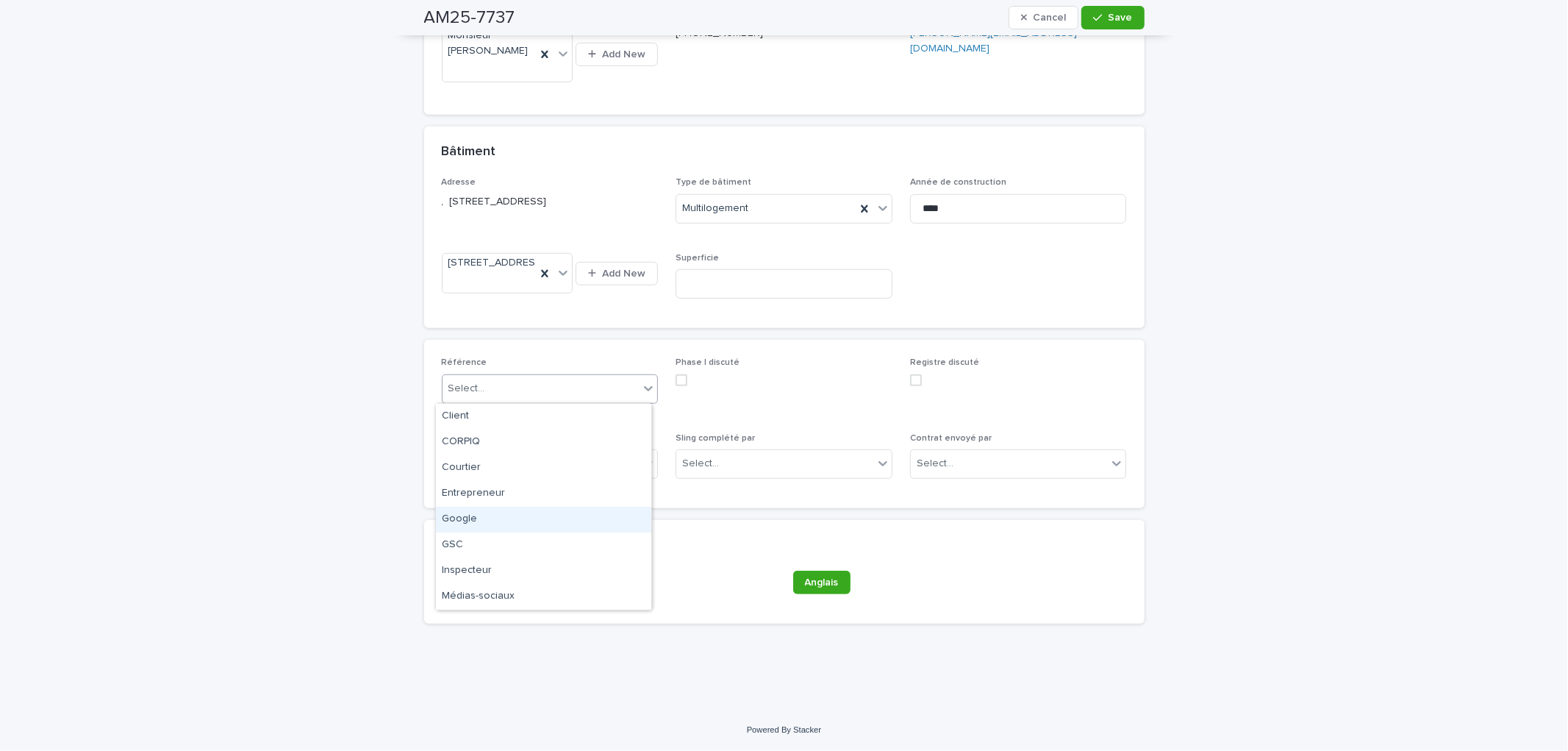
click at [472, 516] on div "Google" at bounding box center [543, 520] width 215 height 26
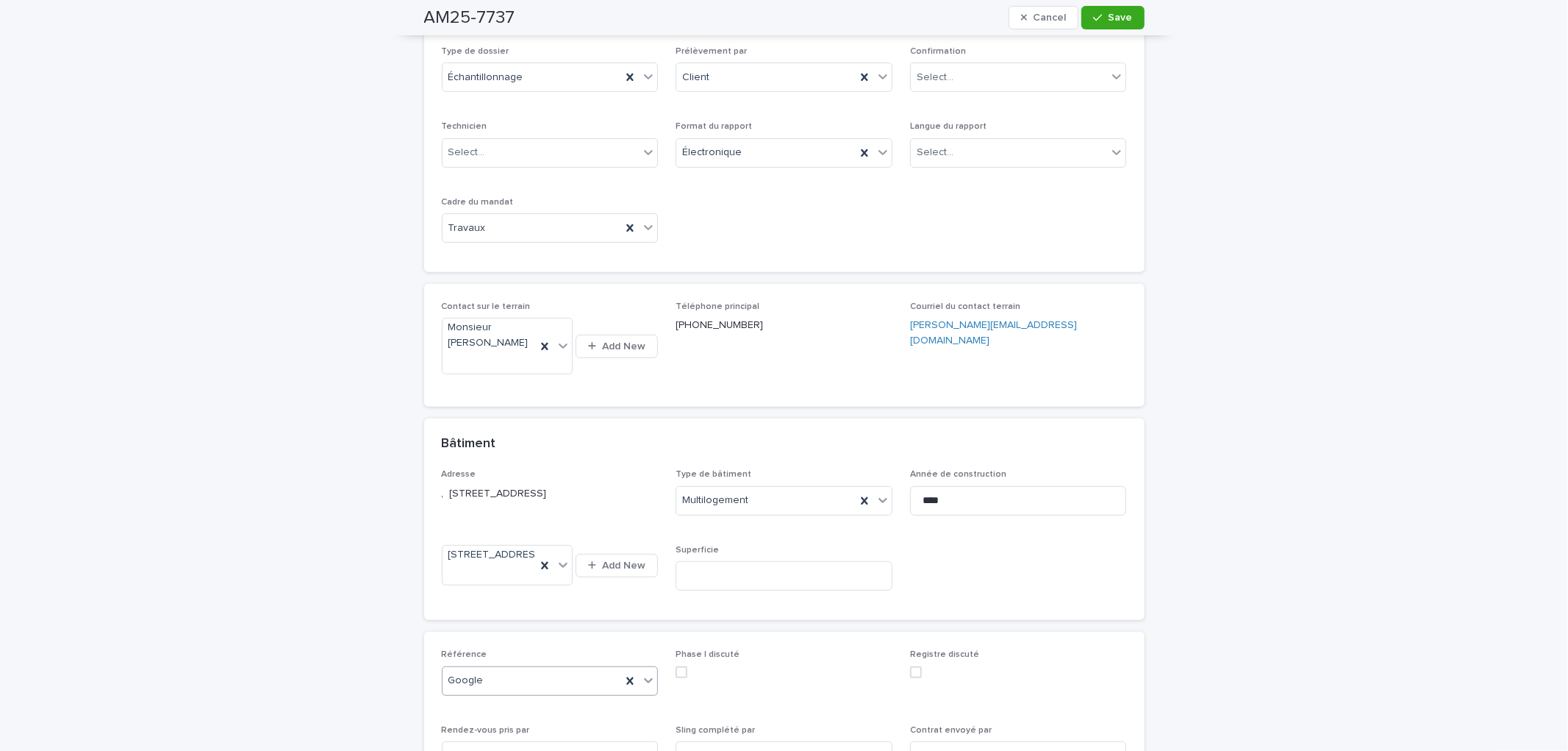
scroll to position [266, 0]
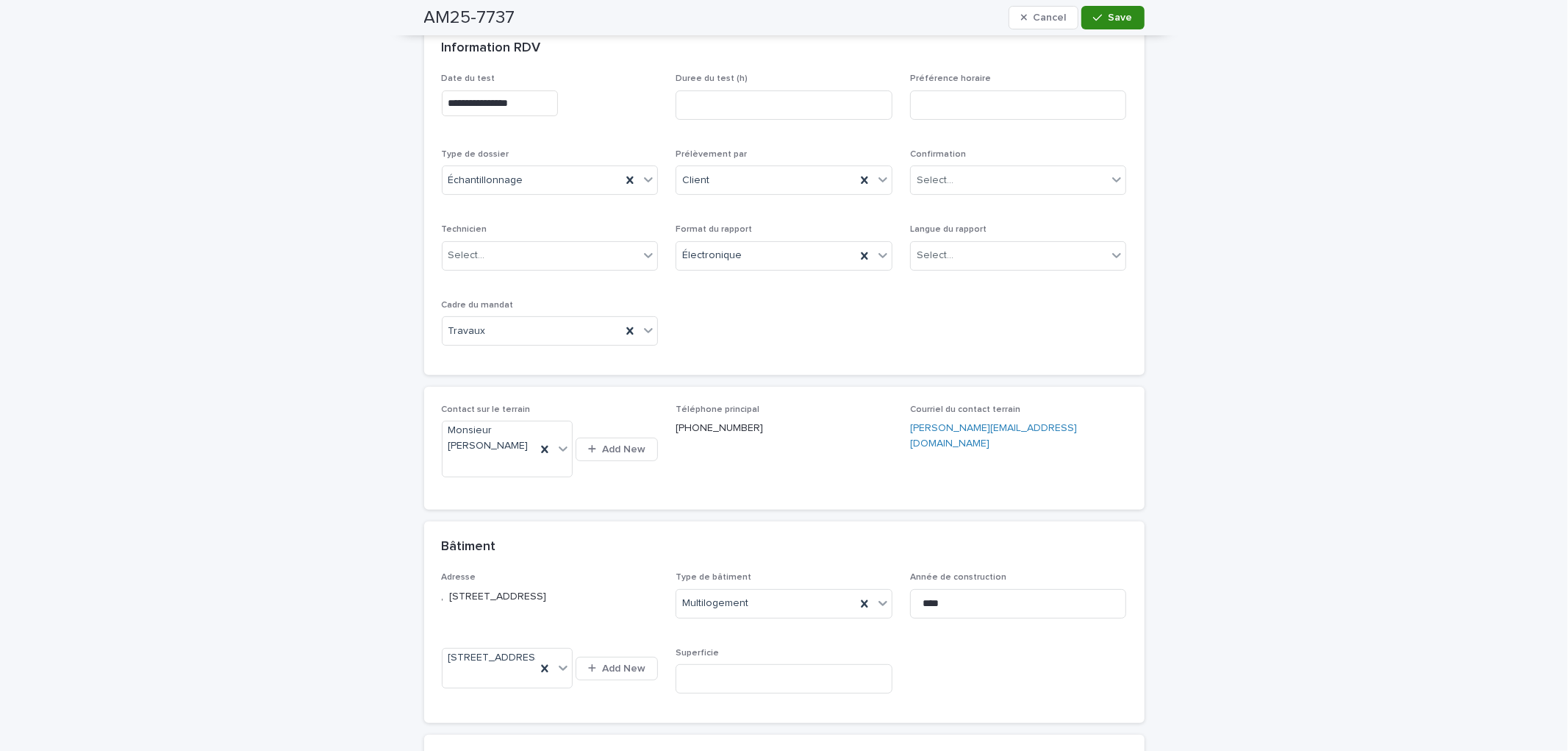
click at [1103, 22] on button "Save" at bounding box center [1112, 17] width 62 height 23
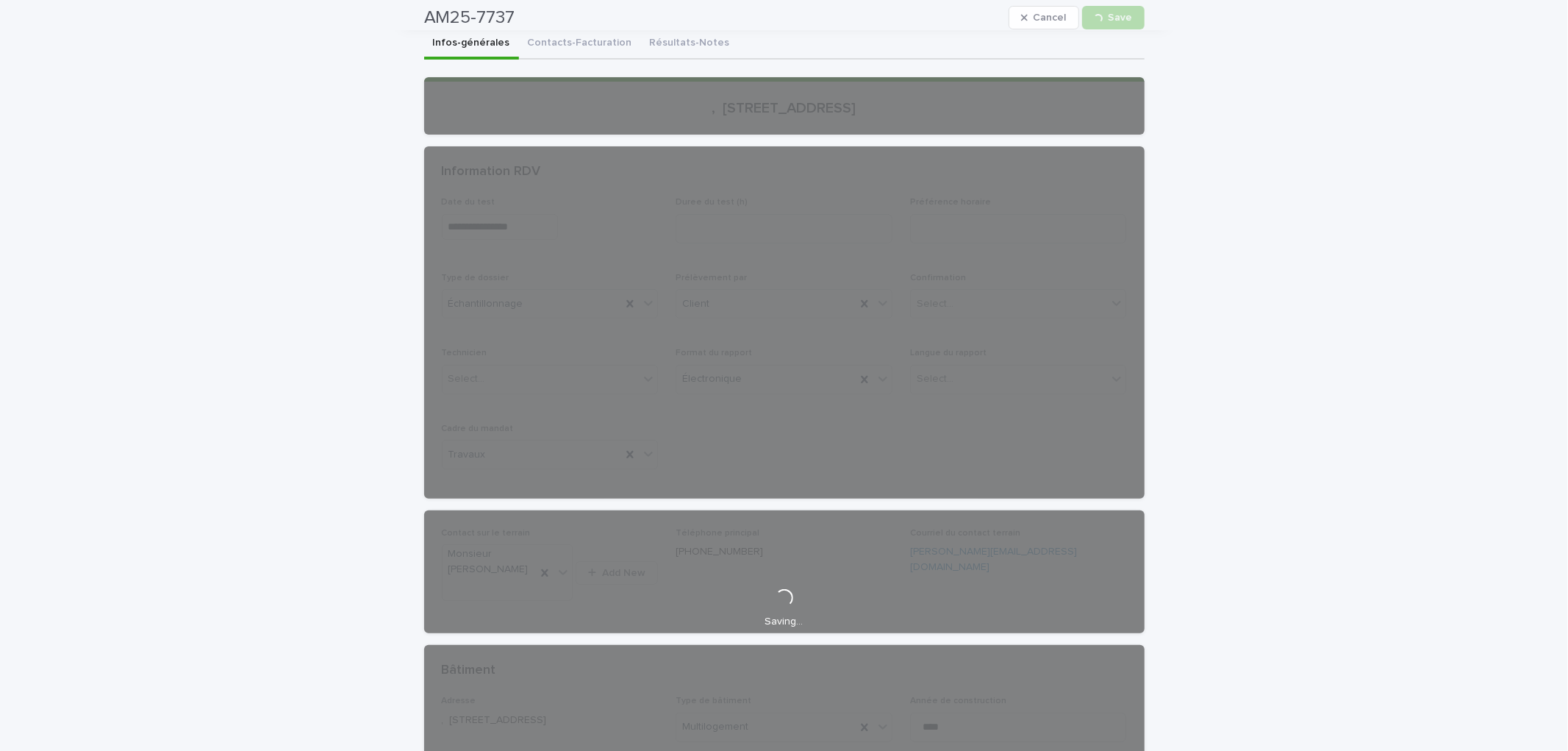
scroll to position [103, 0]
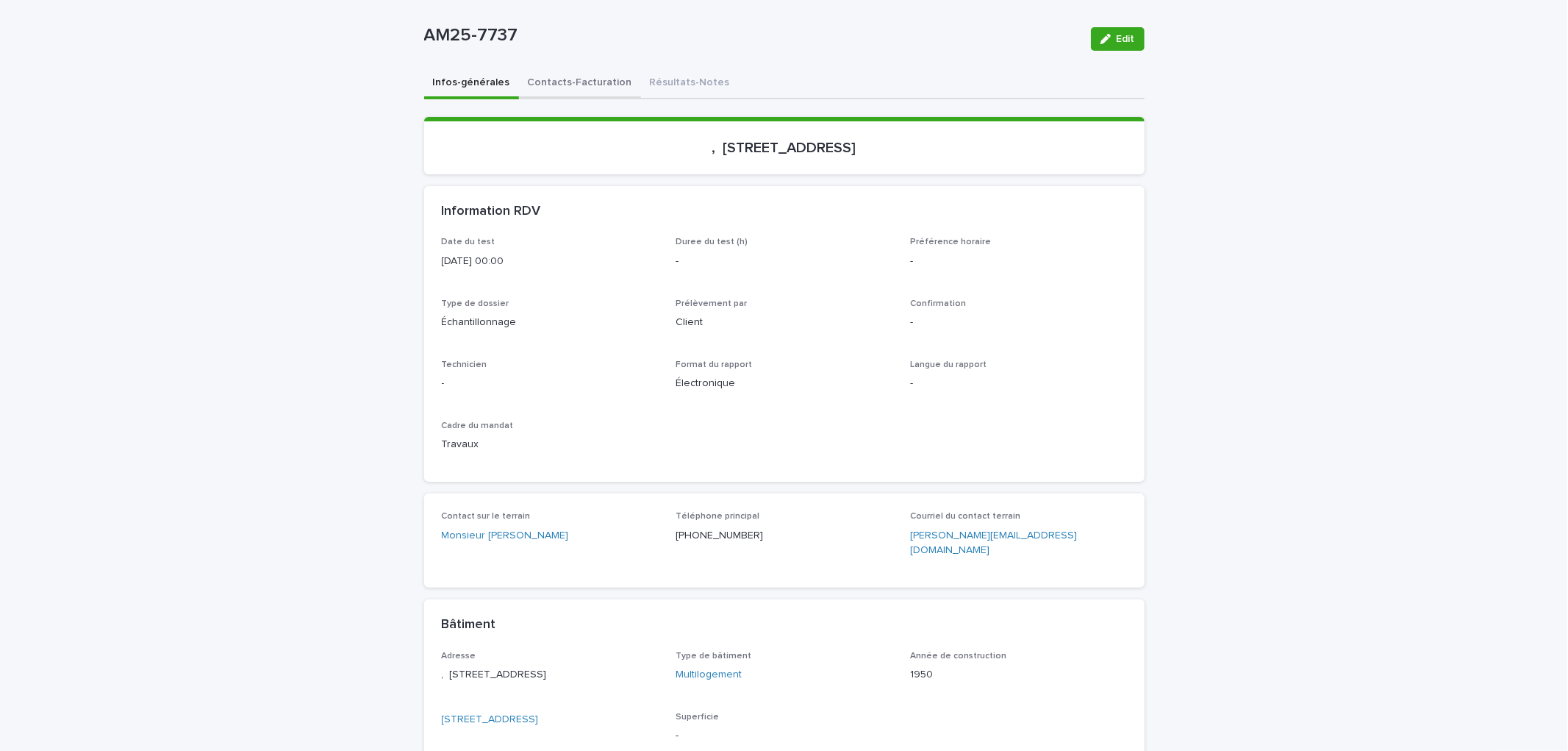
click at [572, 79] on button "Contacts-Facturation" at bounding box center [580, 83] width 122 height 31
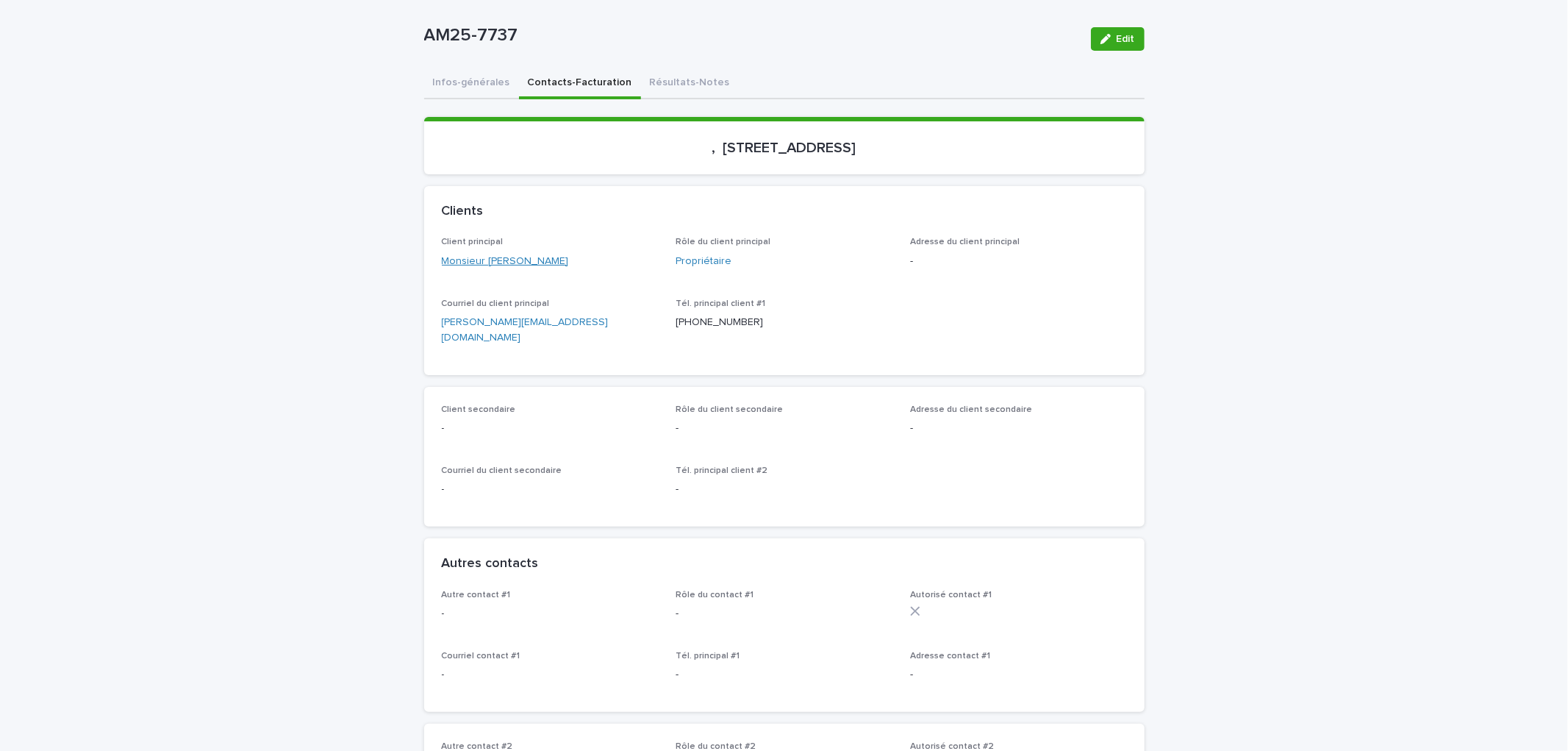
click at [516, 261] on link "Monsieur [PERSON_NAME]" at bounding box center [505, 261] width 127 height 16
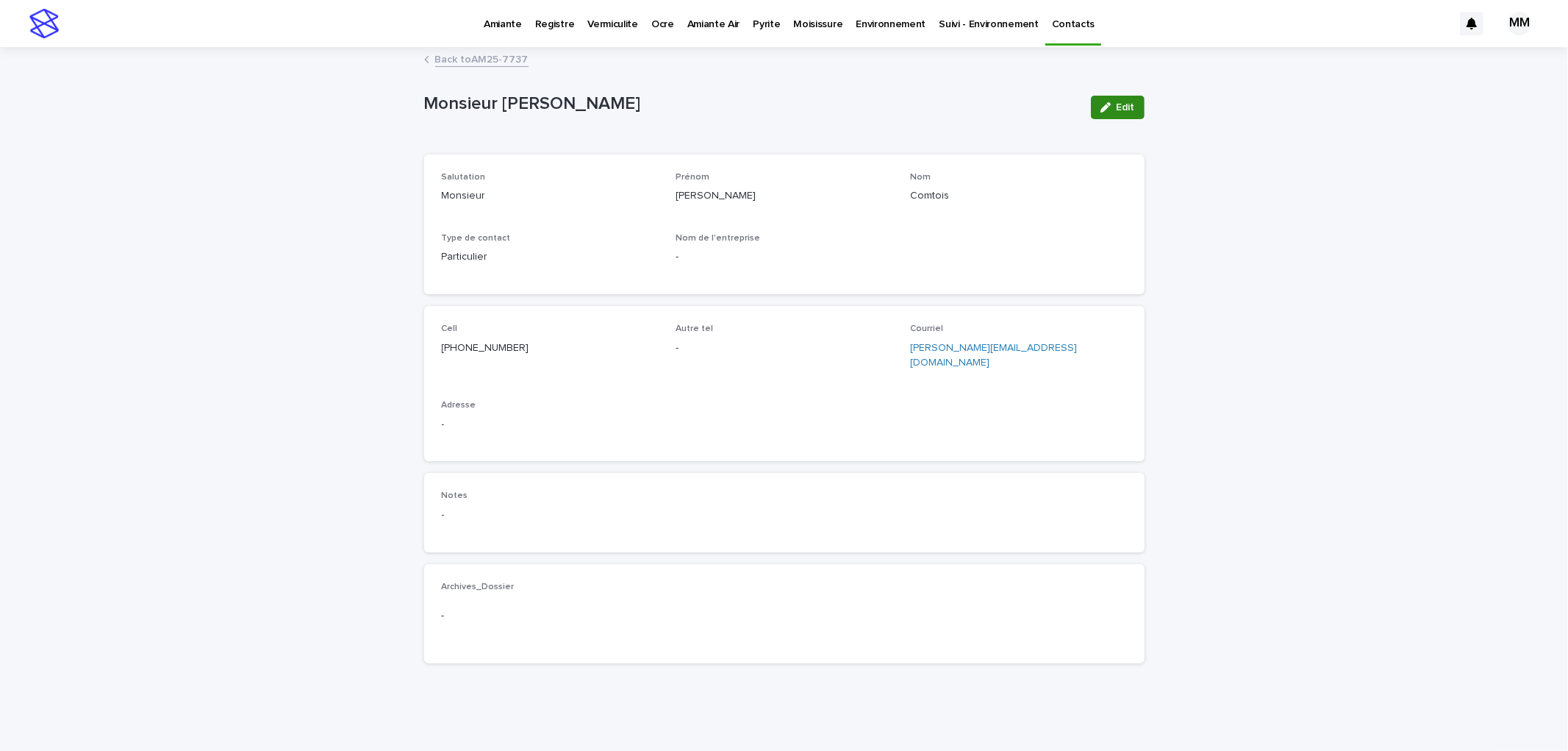
click at [1103, 102] on icon "button" at bounding box center [1106, 107] width 10 height 10
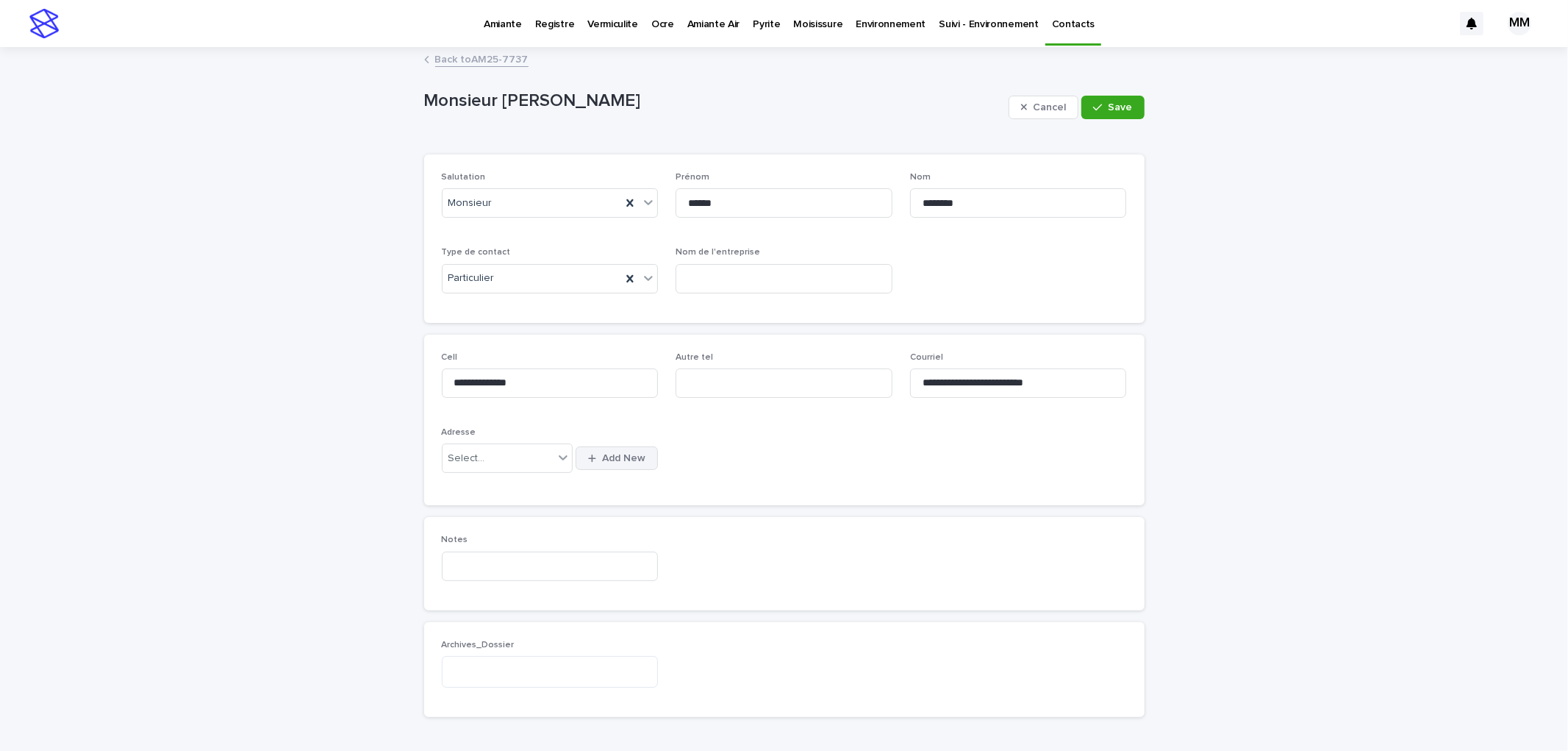
click at [602, 457] on span "Add New" at bounding box center [624, 458] width 44 height 10
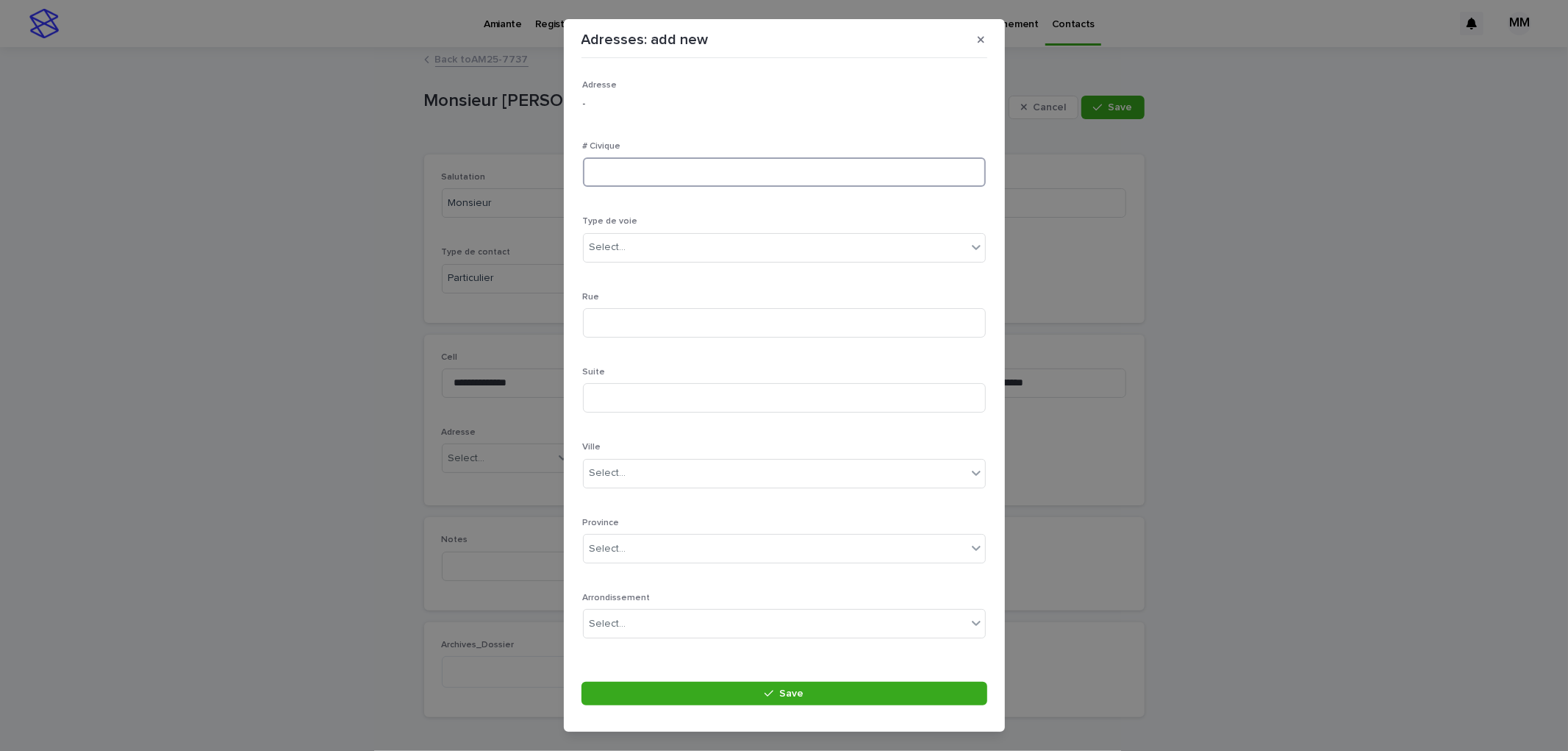
click at [635, 175] on input at bounding box center [784, 172] width 403 height 30
type input "****"
drag, startPoint x: 626, startPoint y: 301, endPoint x: 626, endPoint y: 329, distance: 28.0
click at [626, 304] on div "Rue" at bounding box center [784, 321] width 403 height 57
click at [626, 332] on input at bounding box center [784, 323] width 403 height 30
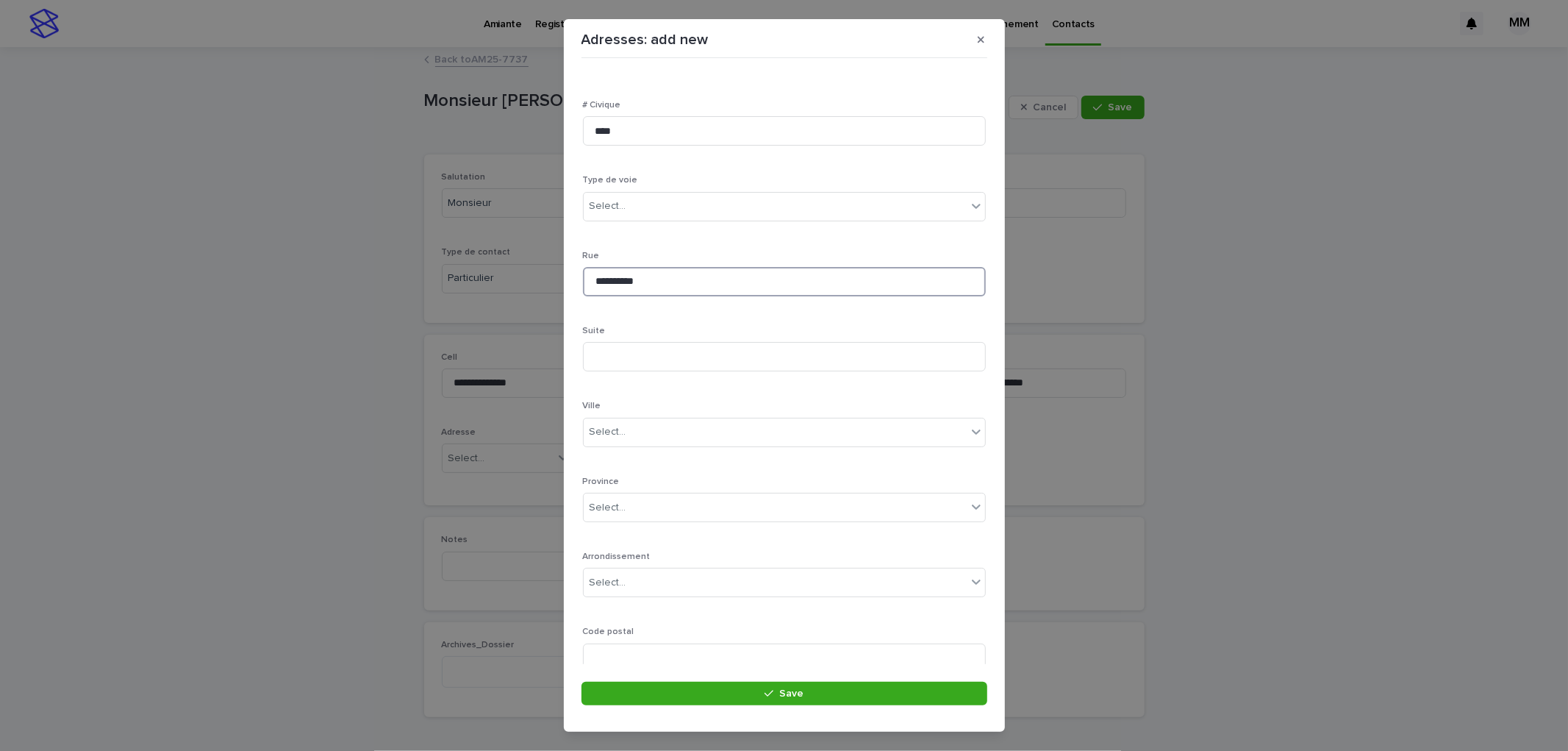
scroll to position [95, 0]
type input "**********"
click at [630, 381] on div "Select..." at bounding box center [775, 378] width 383 height 24
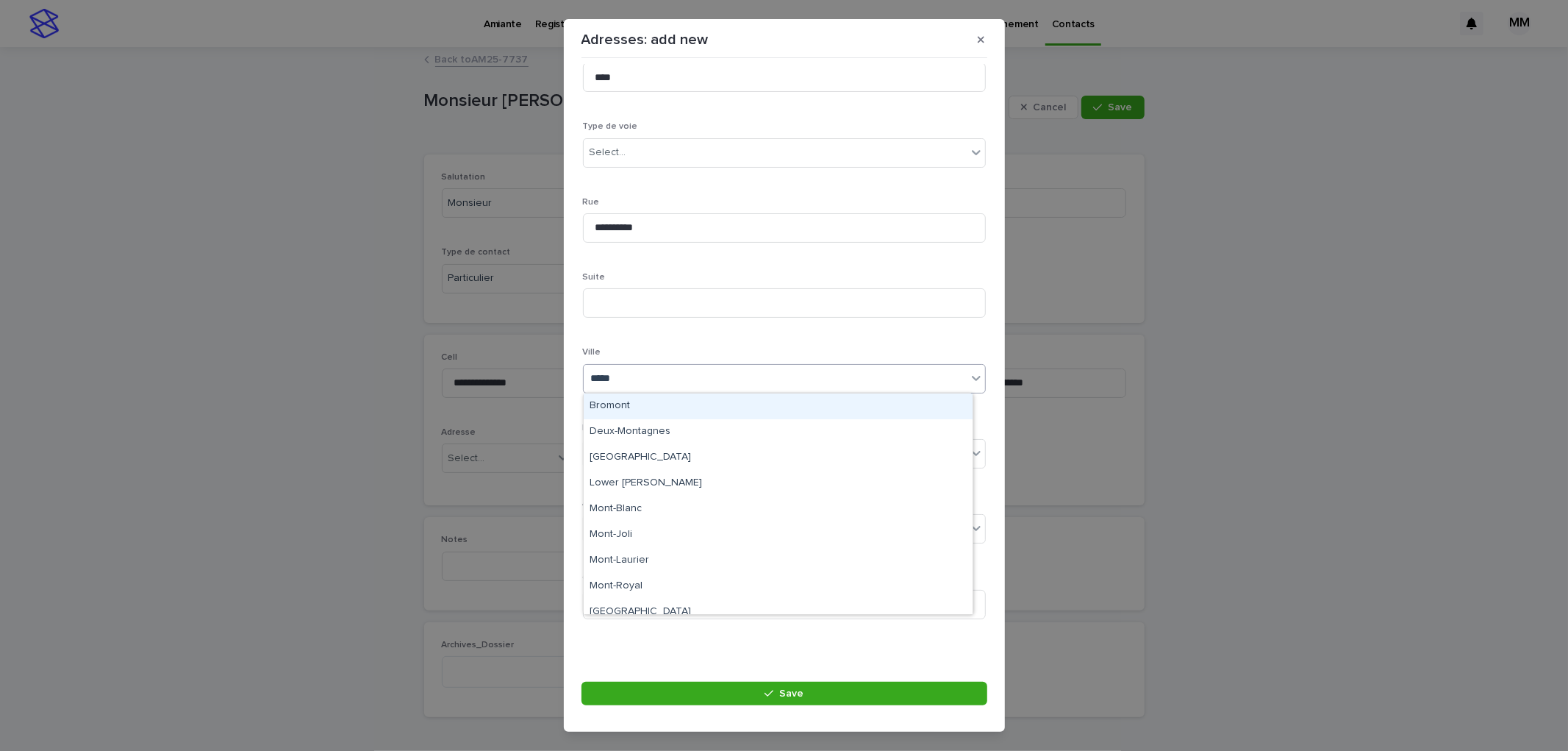
type input "******"
click at [626, 404] on div "[GEOGRAPHIC_DATA]" at bounding box center [778, 406] width 389 height 26
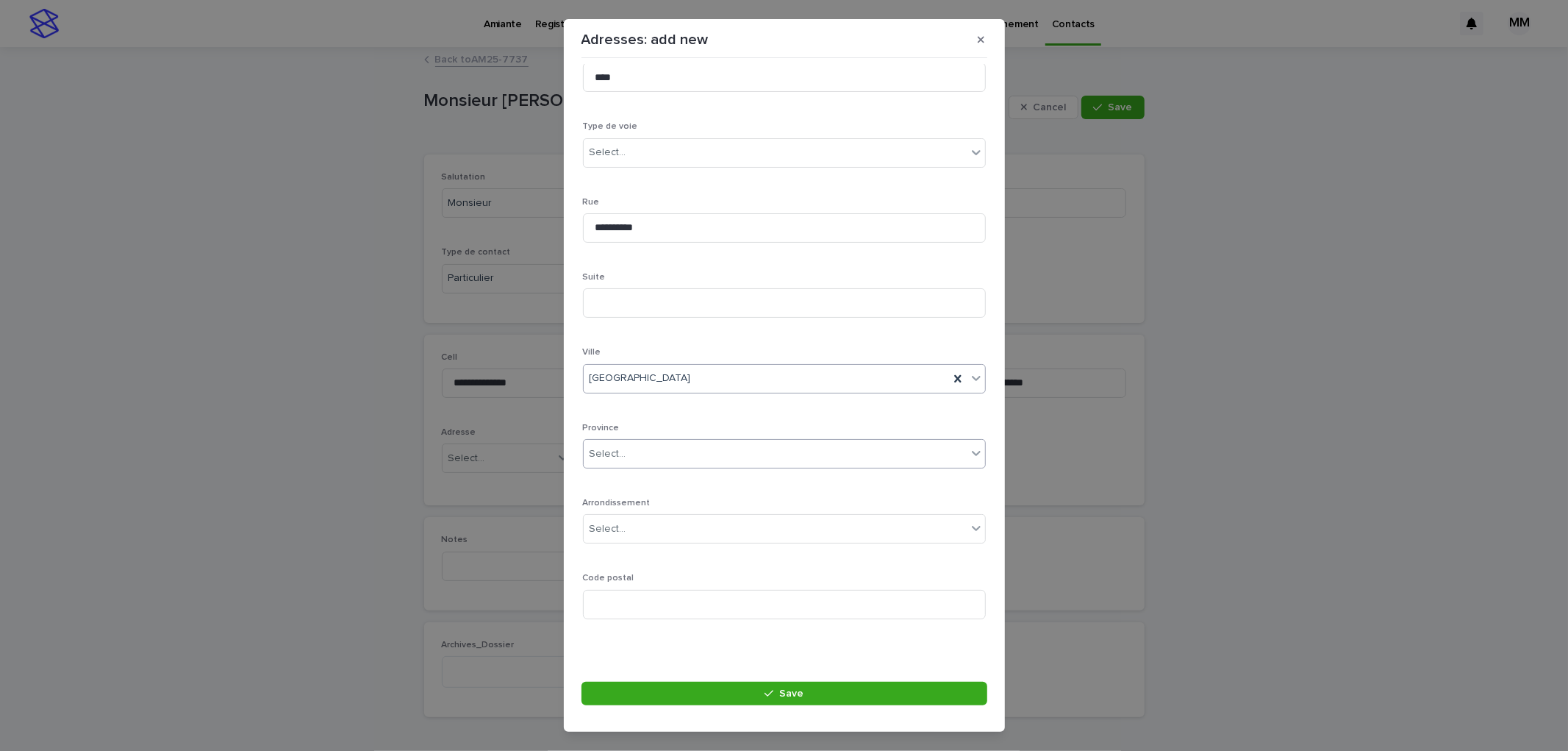
click at [654, 451] on div "Select..." at bounding box center [775, 454] width 383 height 24
type input "**"
click at [636, 478] on div "QC" at bounding box center [778, 481] width 389 height 26
click at [614, 607] on input at bounding box center [784, 605] width 403 height 30
type input "*******"
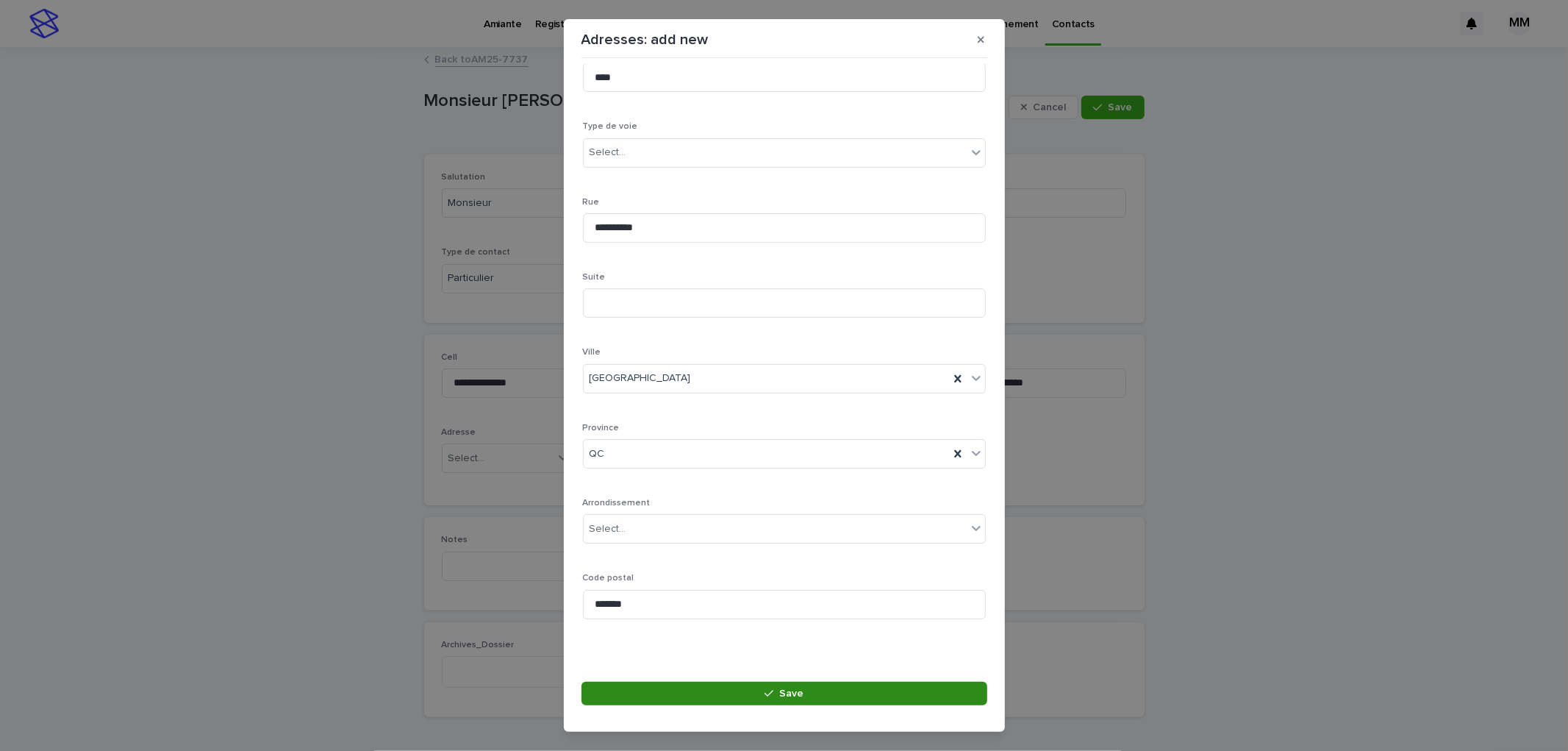
drag, startPoint x: 791, startPoint y: 692, endPoint x: 930, endPoint y: 528, distance: 215.0
click at [794, 693] on span "Save" at bounding box center [791, 694] width 24 height 10
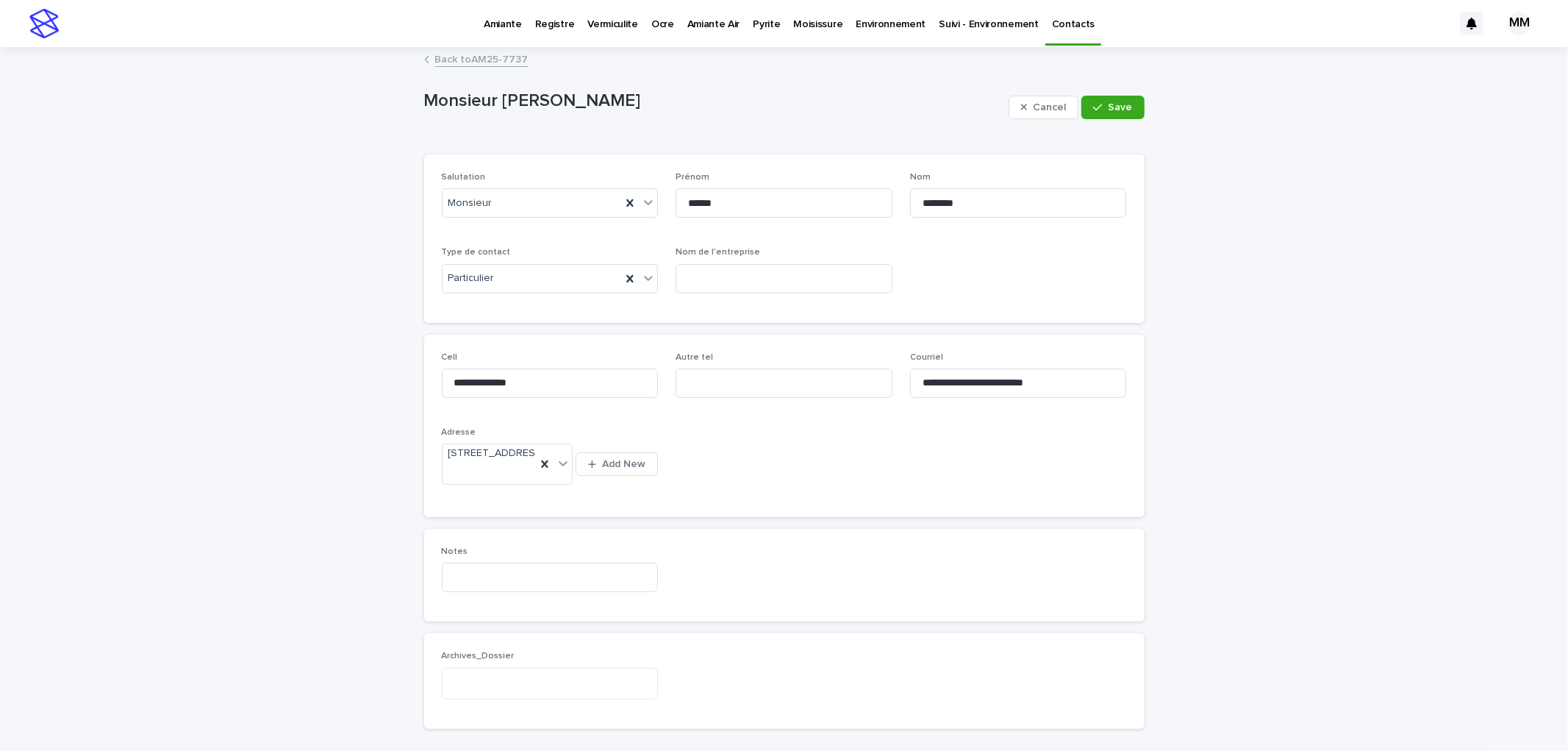
click at [1121, 104] on span "Save" at bounding box center [1120, 107] width 24 height 10
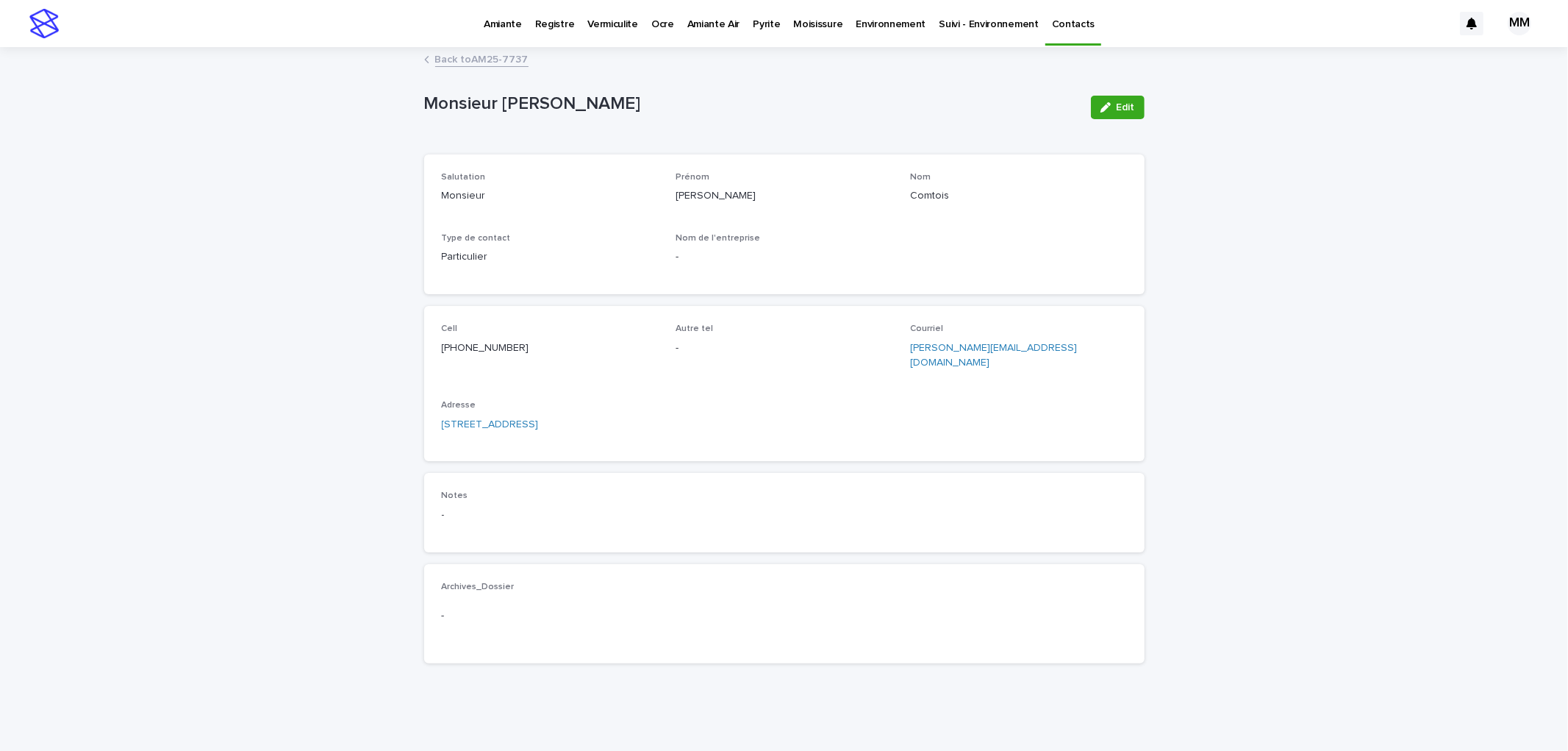
click at [487, 58] on link "Back to AM25-7737" at bounding box center [482, 58] width 94 height 17
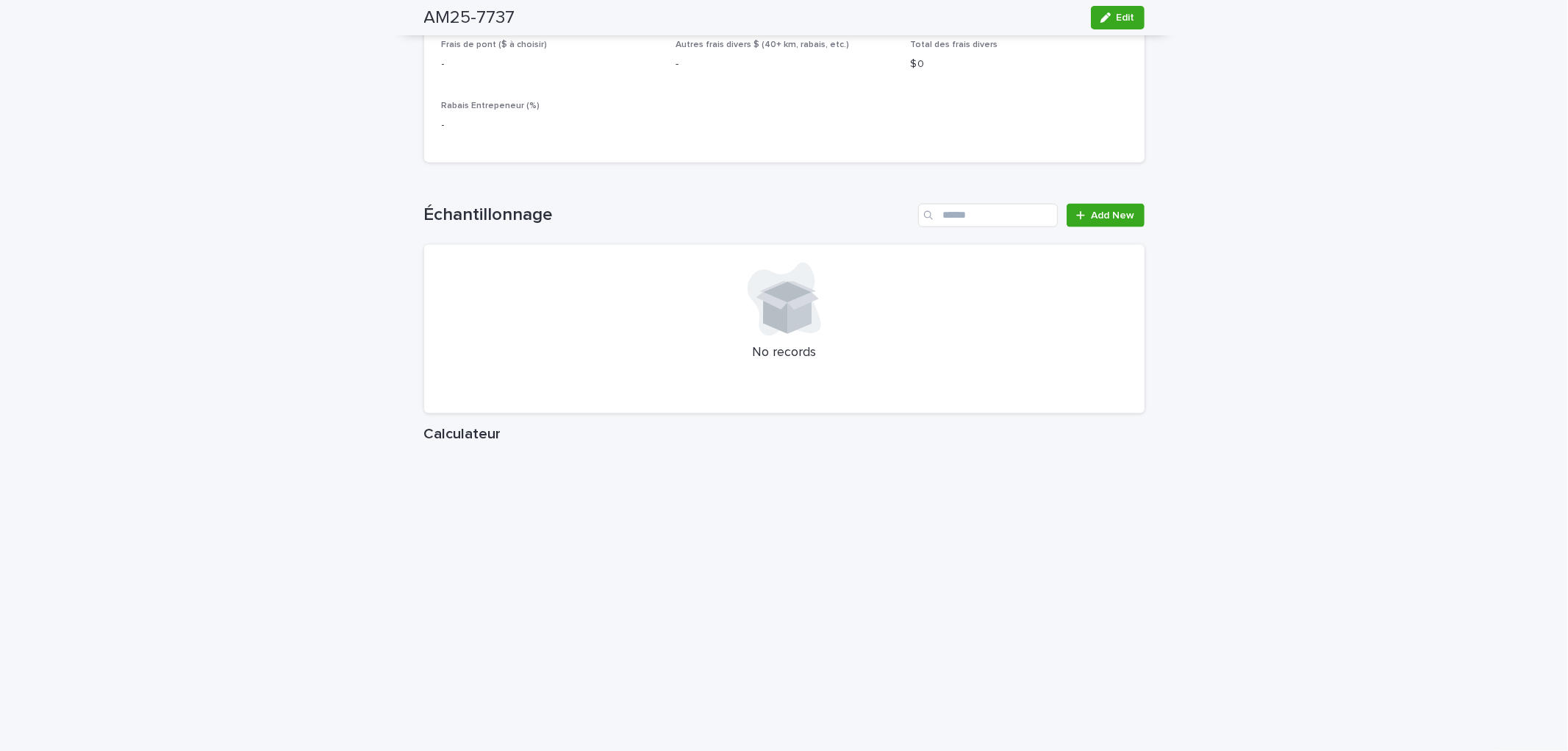
scroll to position [1436, 0]
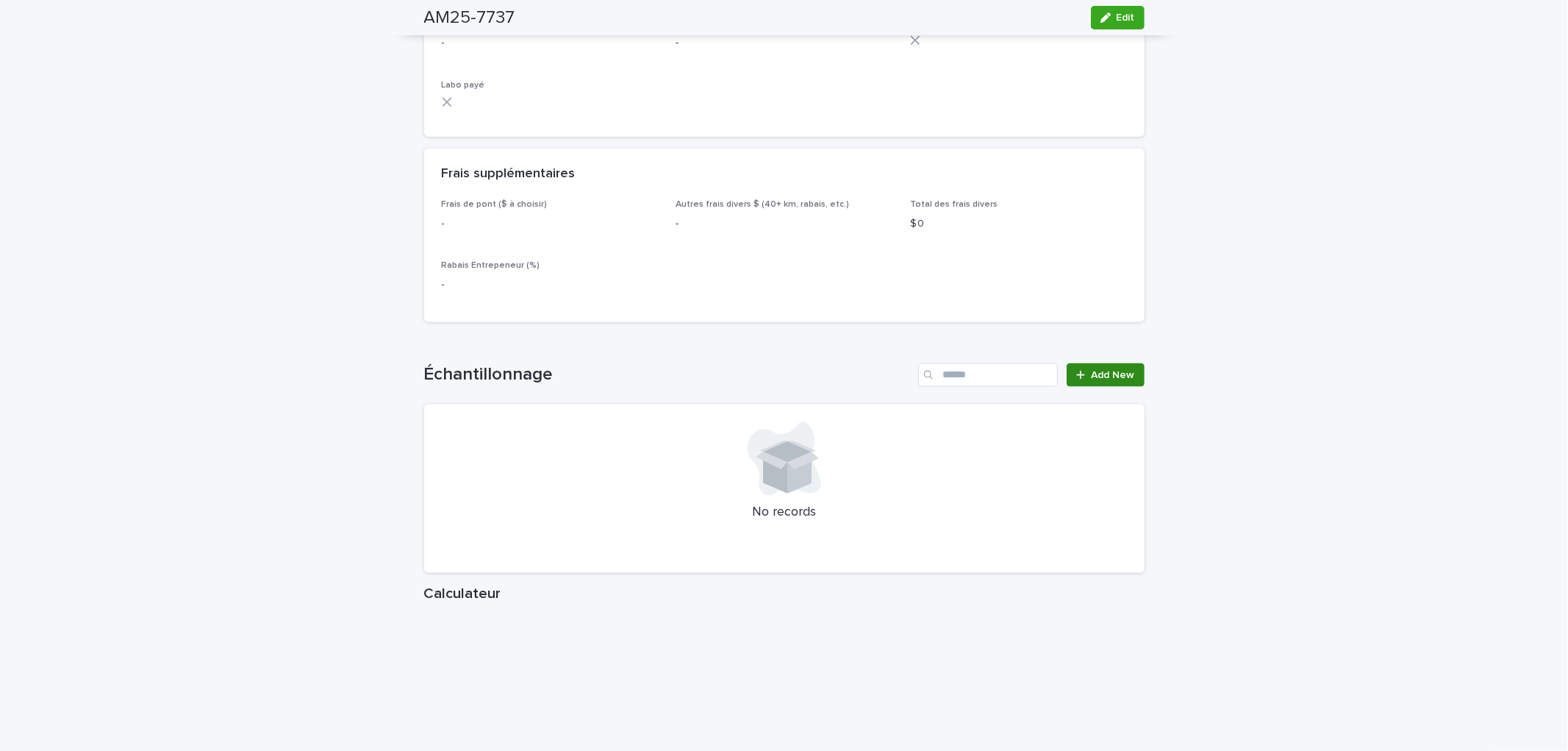
click at [1097, 376] on span "Add New" at bounding box center [1113, 375] width 44 height 10
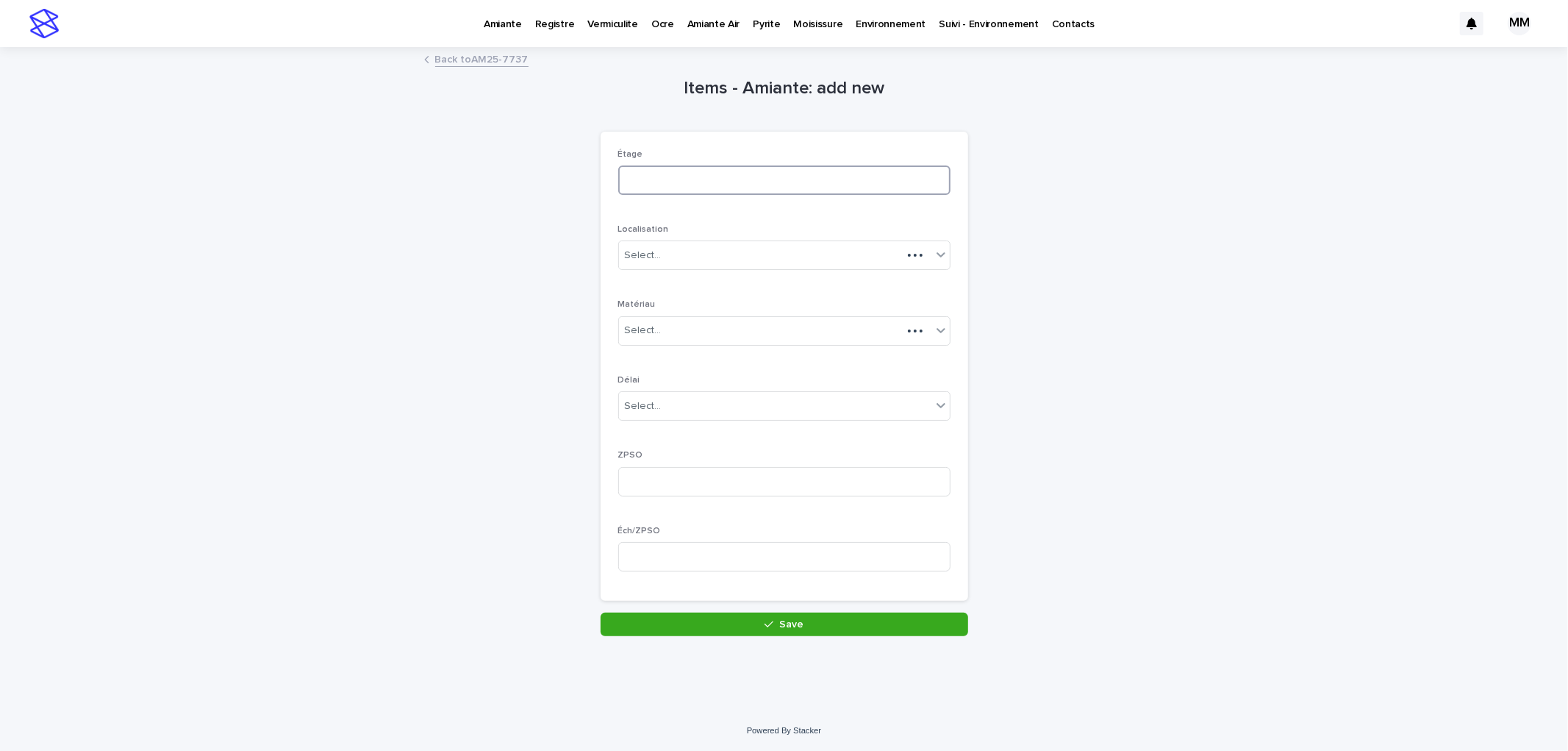
click at [700, 181] on input at bounding box center [784, 181] width 333 height 30
click at [674, 258] on div "Select..." at bounding box center [775, 256] width 312 height 24
click at [681, 414] on div "mur/plafond" at bounding box center [778, 414] width 331 height 26
click at [664, 332] on div "Select..." at bounding box center [775, 331] width 312 height 24
click at [662, 410] on div "MSP" at bounding box center [778, 411] width 331 height 26
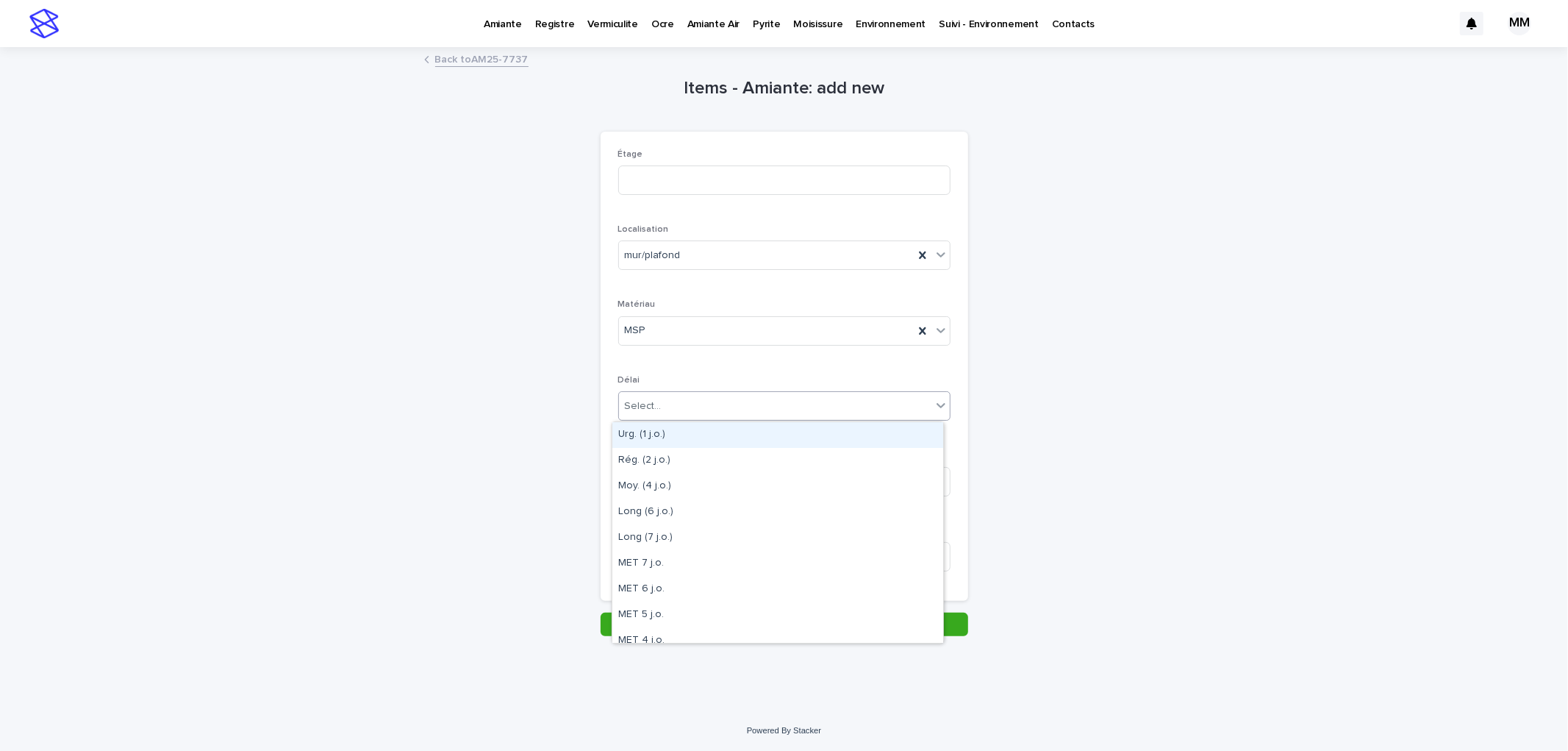
click at [652, 407] on div "Select..." at bounding box center [643, 406] width 37 height 16
click at [666, 461] on div "Rég. (2 j.o.)" at bounding box center [778, 461] width 331 height 26
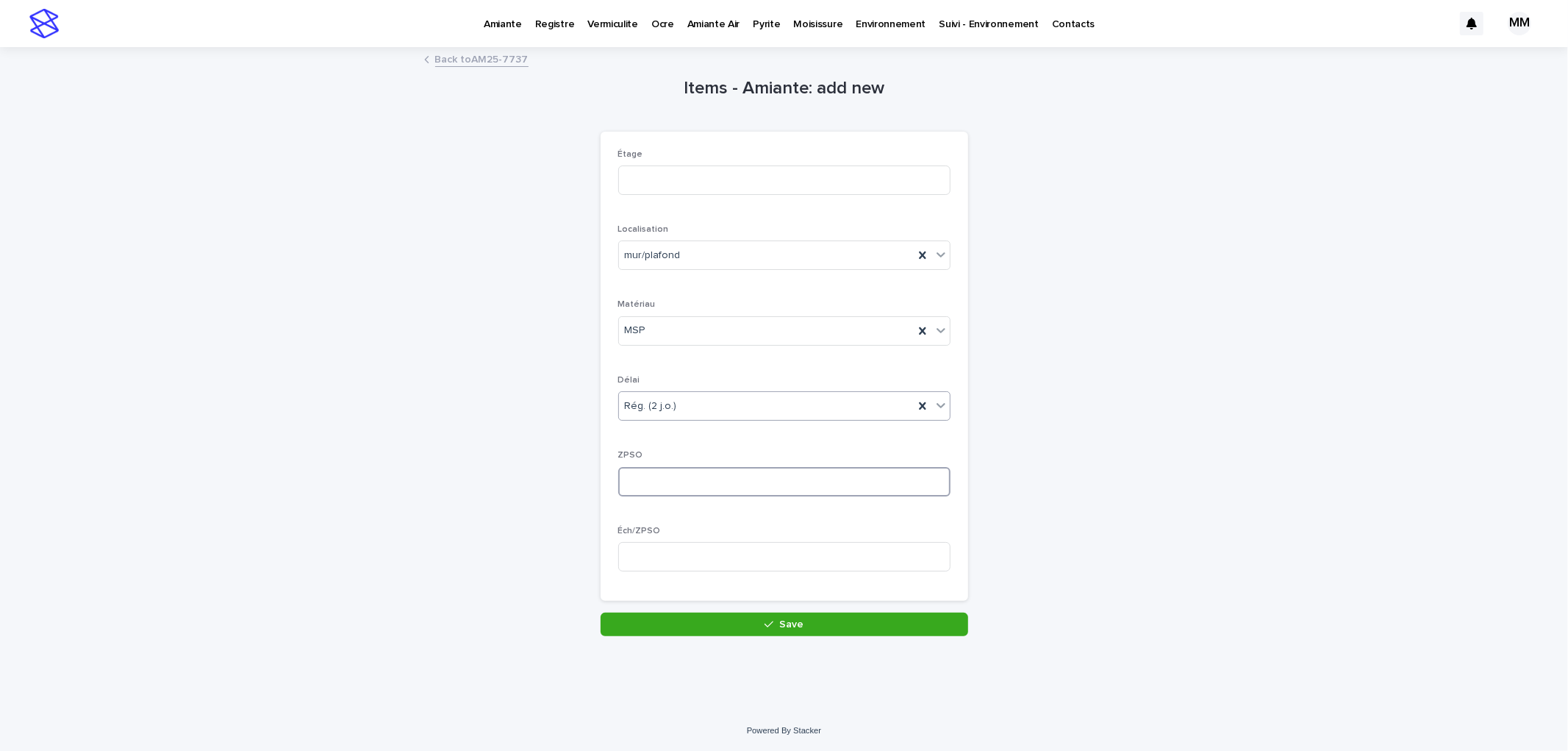
click at [664, 479] on input at bounding box center [784, 482] width 333 height 30
type input "*"
click at [669, 555] on input at bounding box center [784, 557] width 333 height 30
type input "*"
drag, startPoint x: 819, startPoint y: 624, endPoint x: 884, endPoint y: 465, distance: 171.8
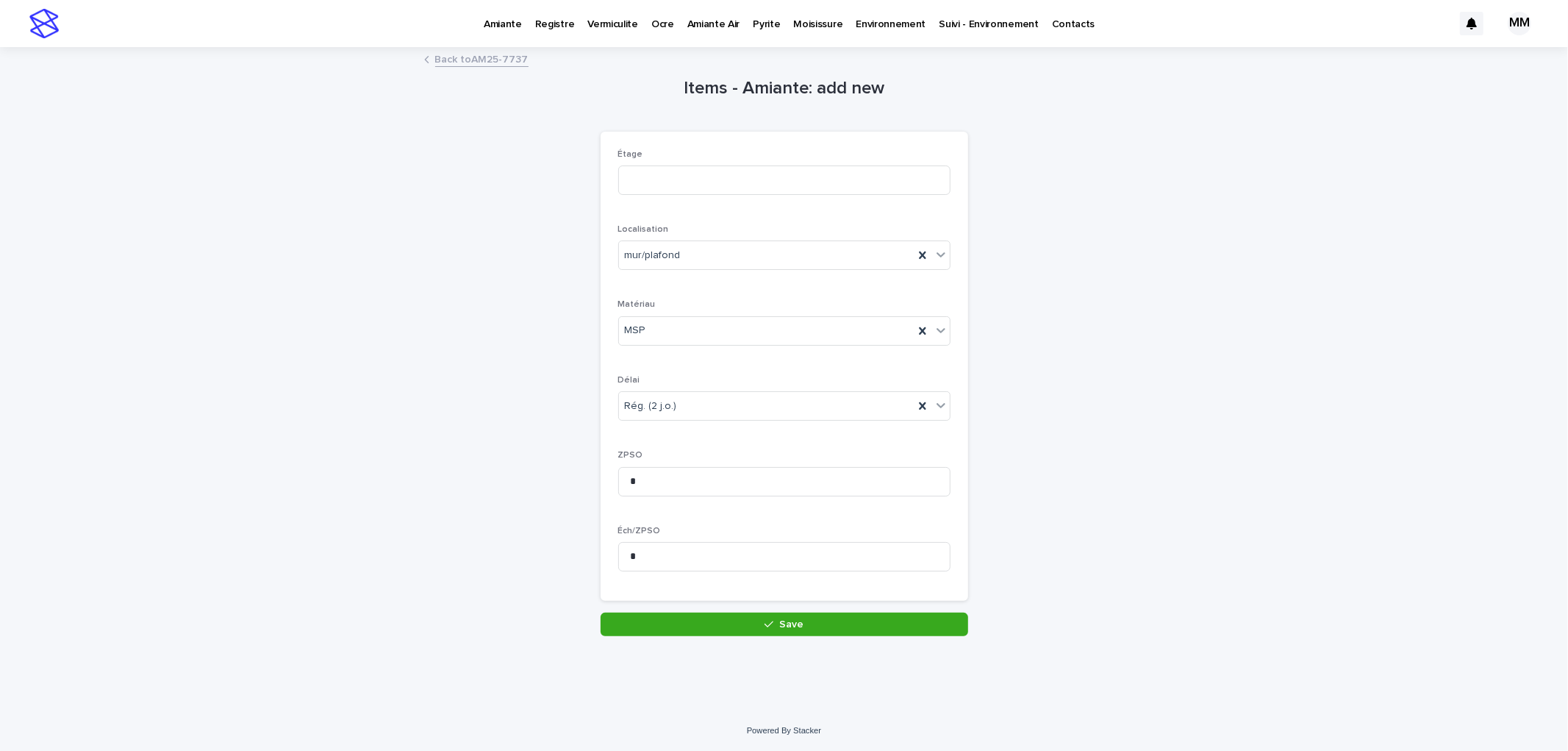
click at [819, 622] on button "Save" at bounding box center [784, 624] width 368 height 23
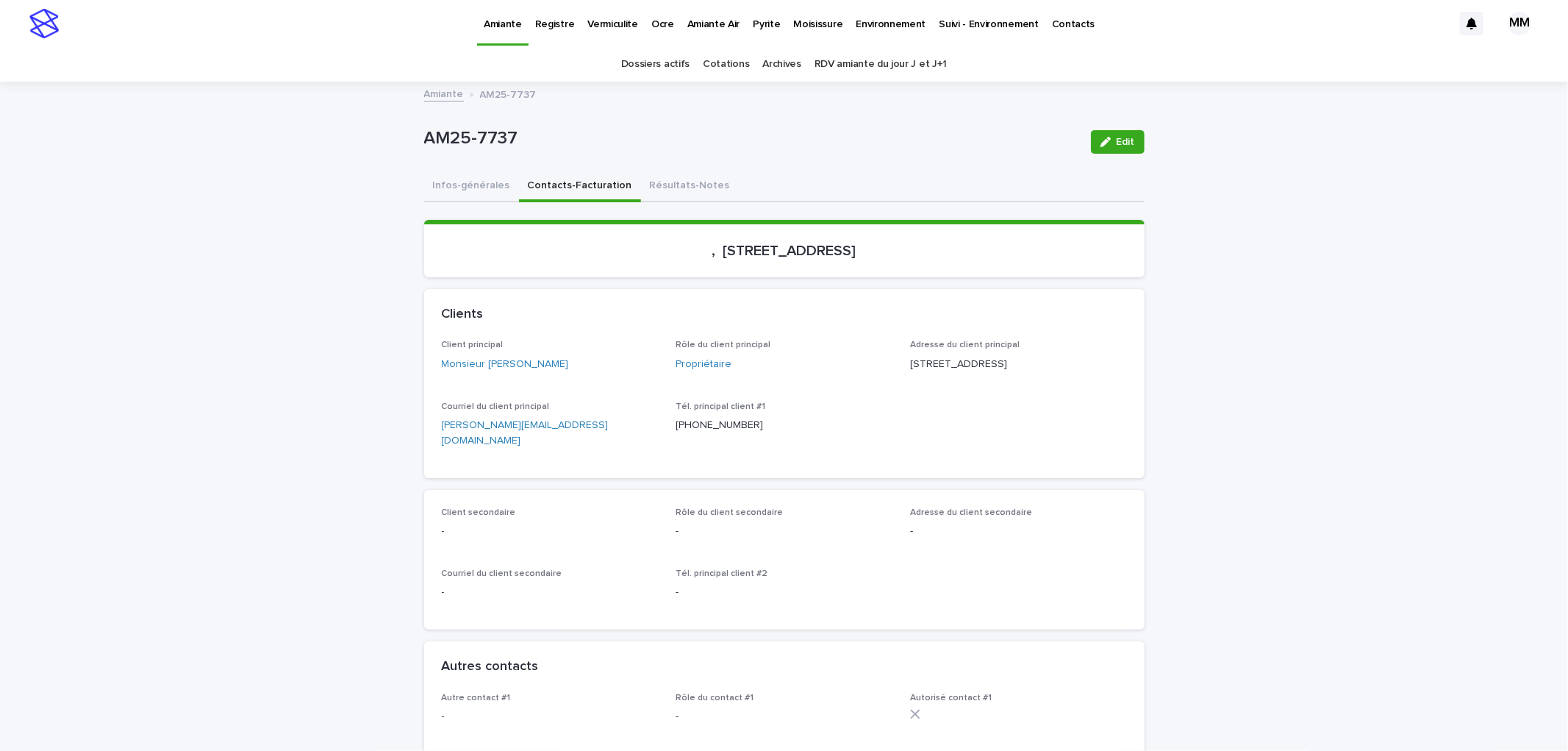
click at [474, 188] on button "Infos-générales" at bounding box center [472, 186] width 95 height 31
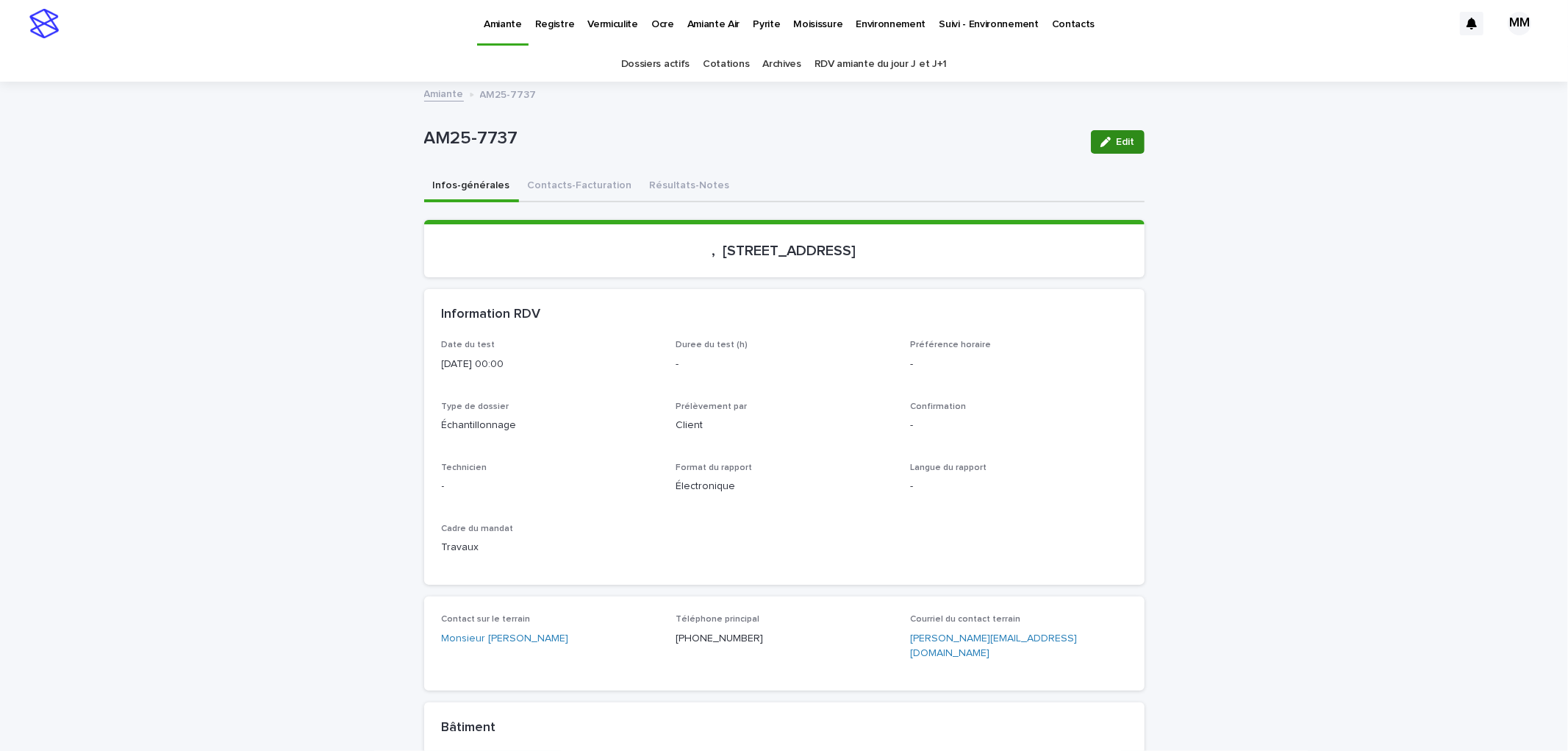
click at [1117, 141] on span "Edit" at bounding box center [1126, 142] width 19 height 10
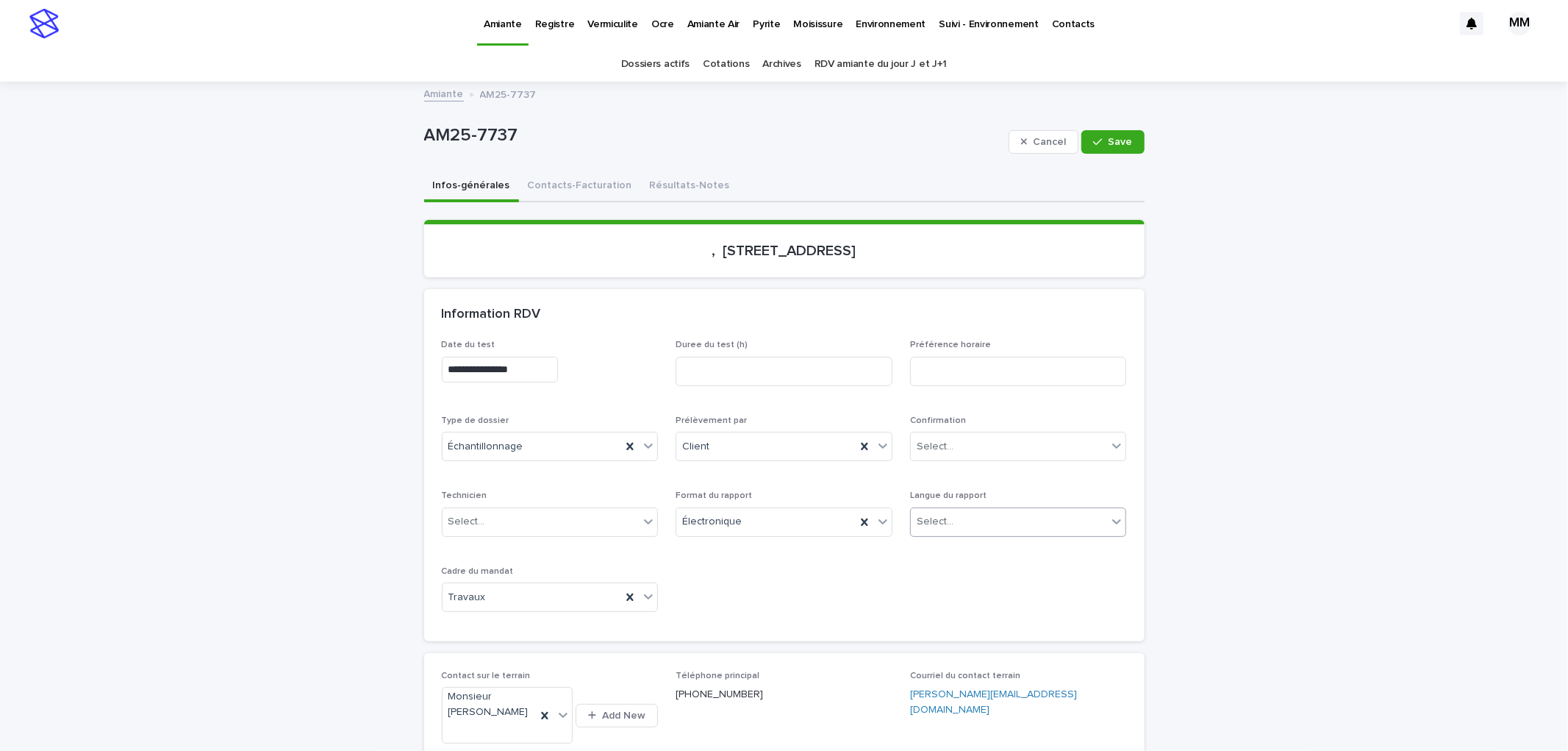
click at [969, 518] on div "Select..." at bounding box center [1009, 522] width 197 height 24
click at [943, 554] on div "Français" at bounding box center [1013, 549] width 215 height 26
click at [1119, 141] on span "Save" at bounding box center [1120, 142] width 24 height 10
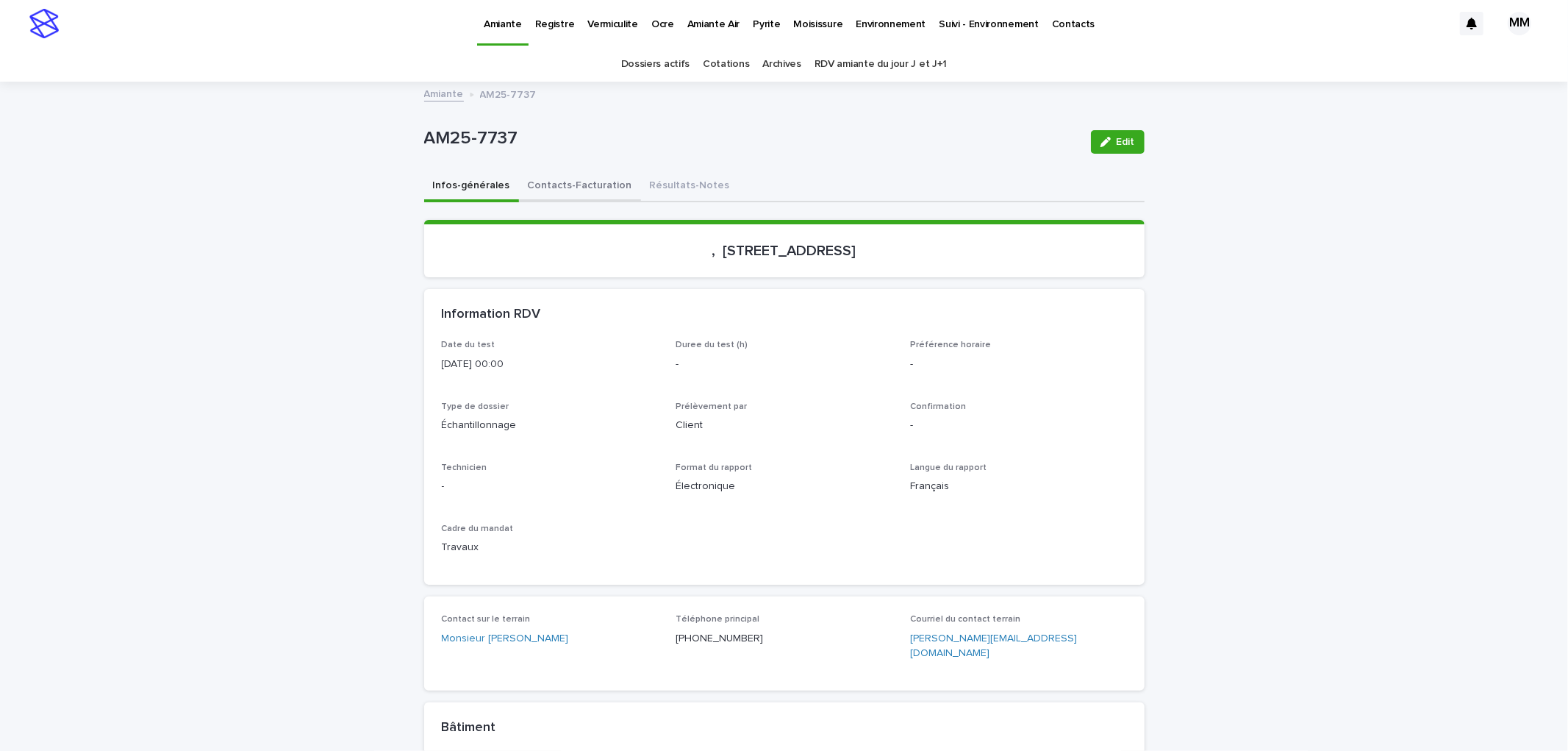
click at [563, 187] on button "Contacts-Facturation" at bounding box center [580, 186] width 122 height 31
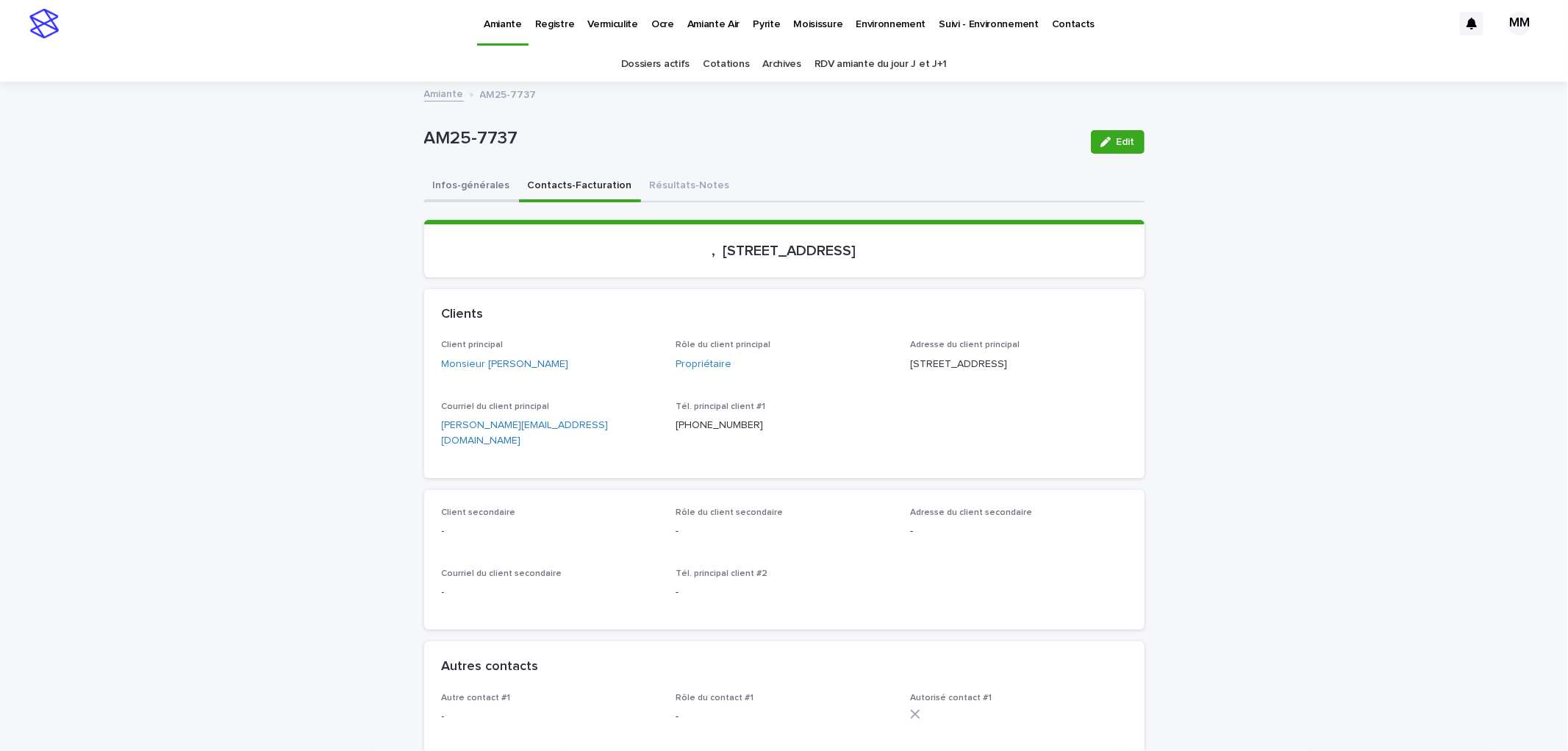
click at [457, 185] on button "Infos-générales" at bounding box center [472, 186] width 95 height 31
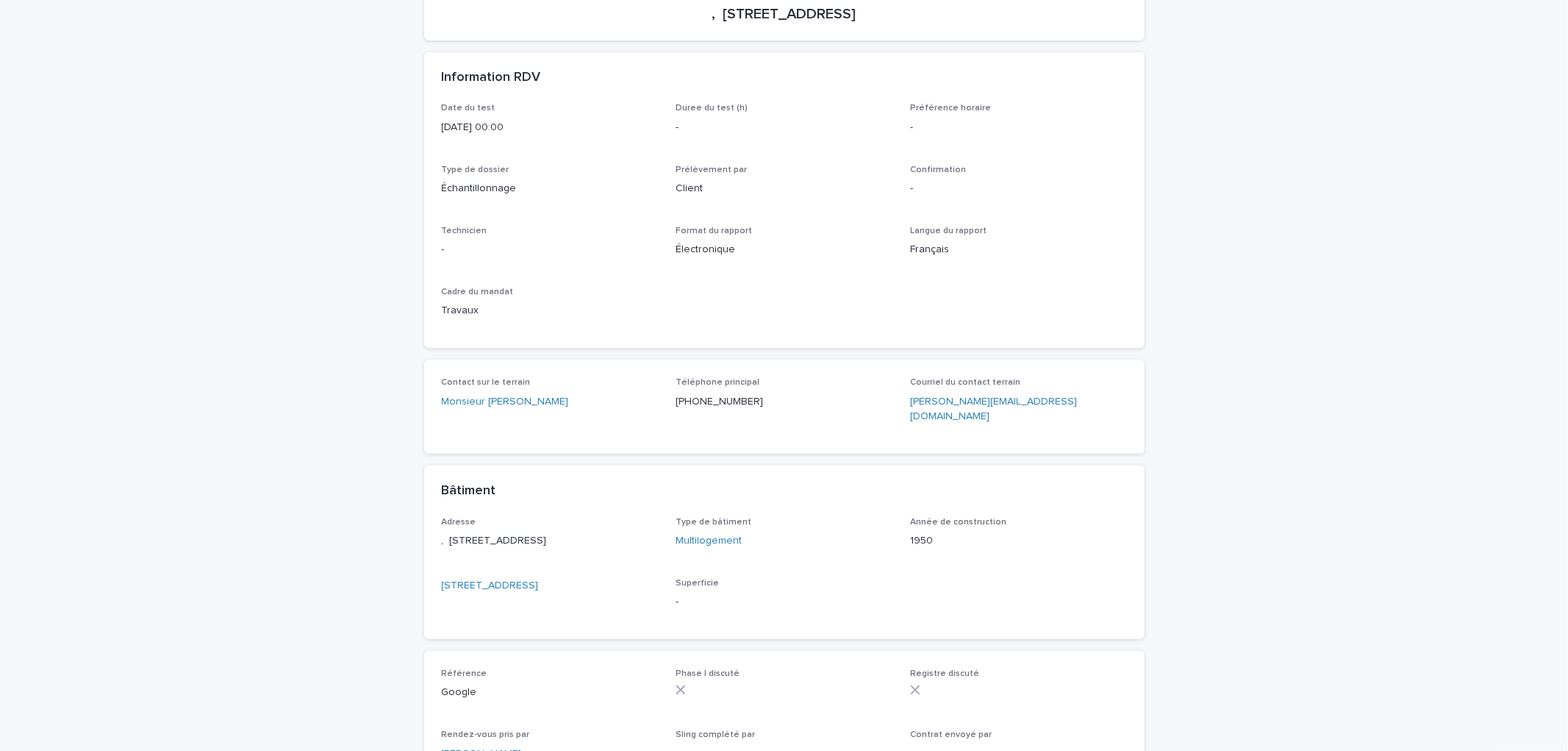
scroll to position [518, 0]
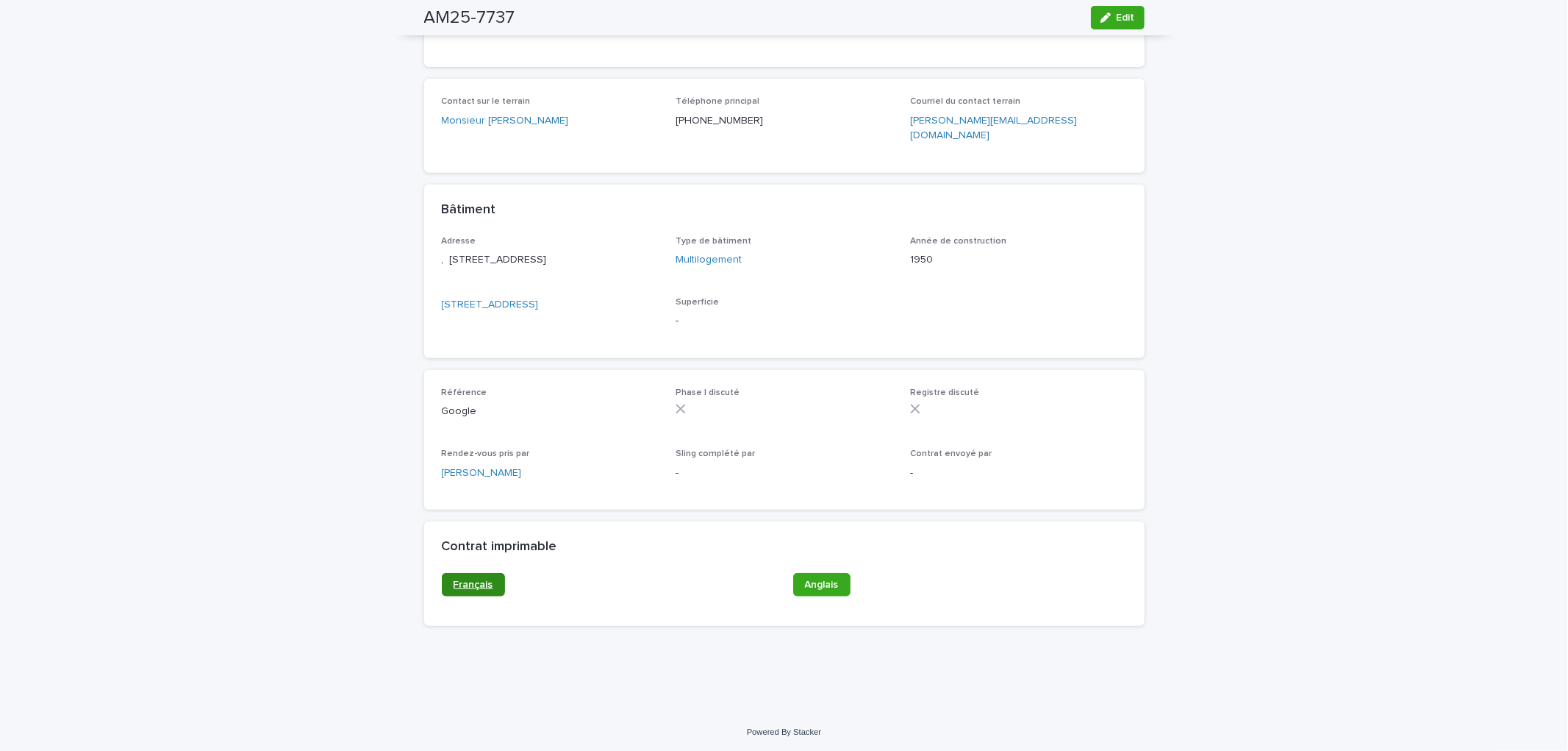
click at [449, 573] on link "Français" at bounding box center [474, 584] width 63 height 23
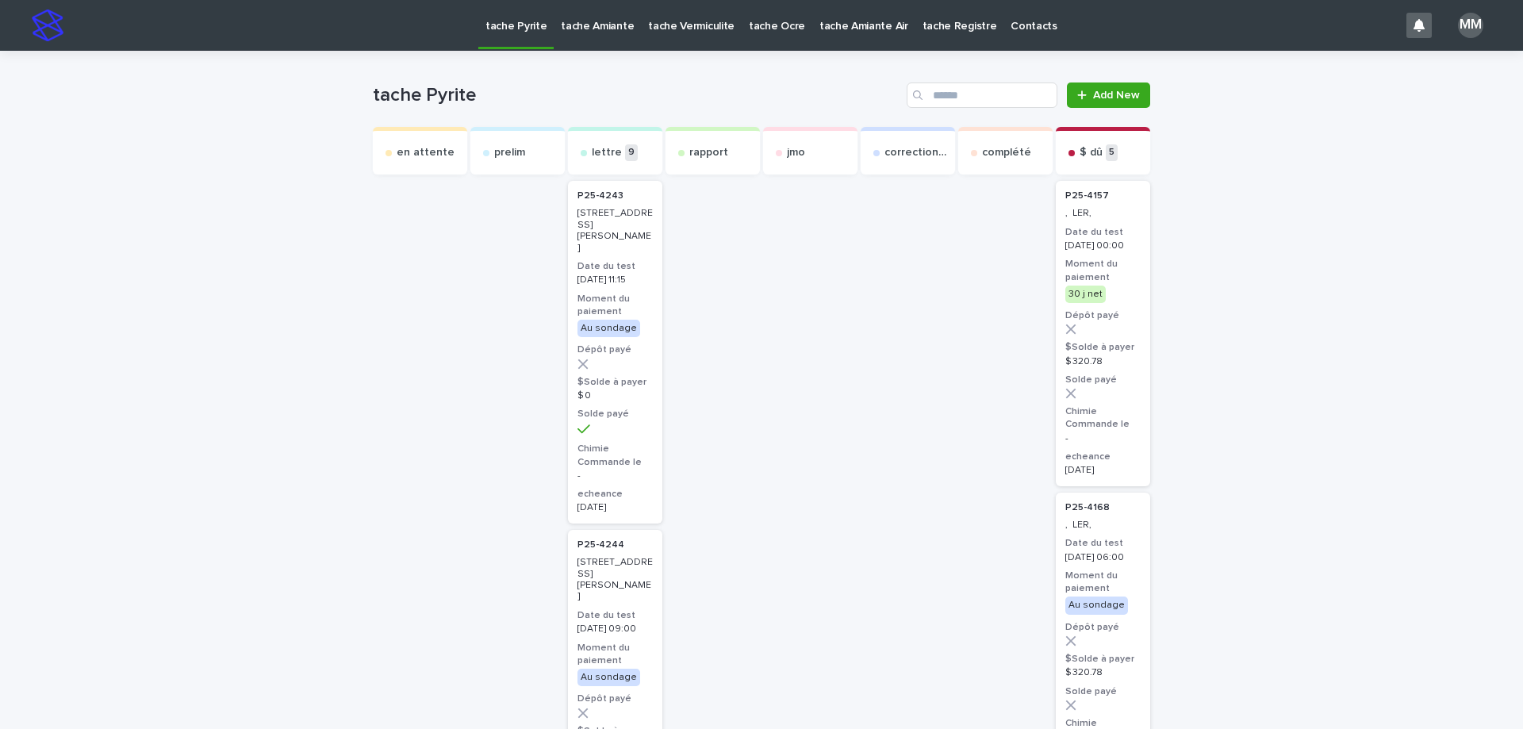
click at [593, 20] on p "tache Amiante" at bounding box center [597, 16] width 73 height 33
